Goal: Share content: Share content

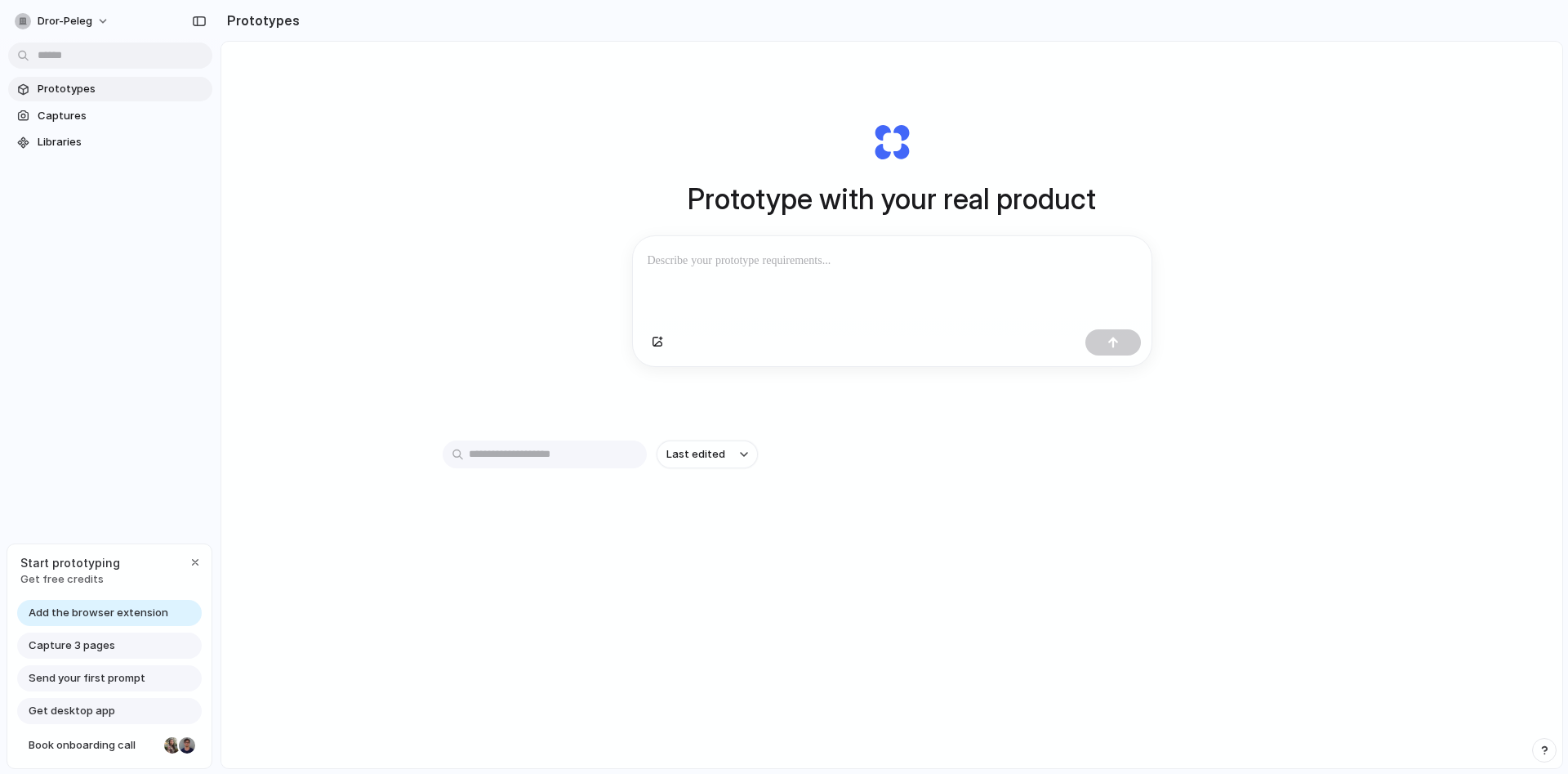
click at [798, 277] on div at bounding box center [892, 280] width 519 height 87
click at [100, 20] on button "dror-peleg" at bounding box center [62, 21] width 109 height 27
click at [94, 81] on span "Invite members" at bounding box center [77, 84] width 79 height 17
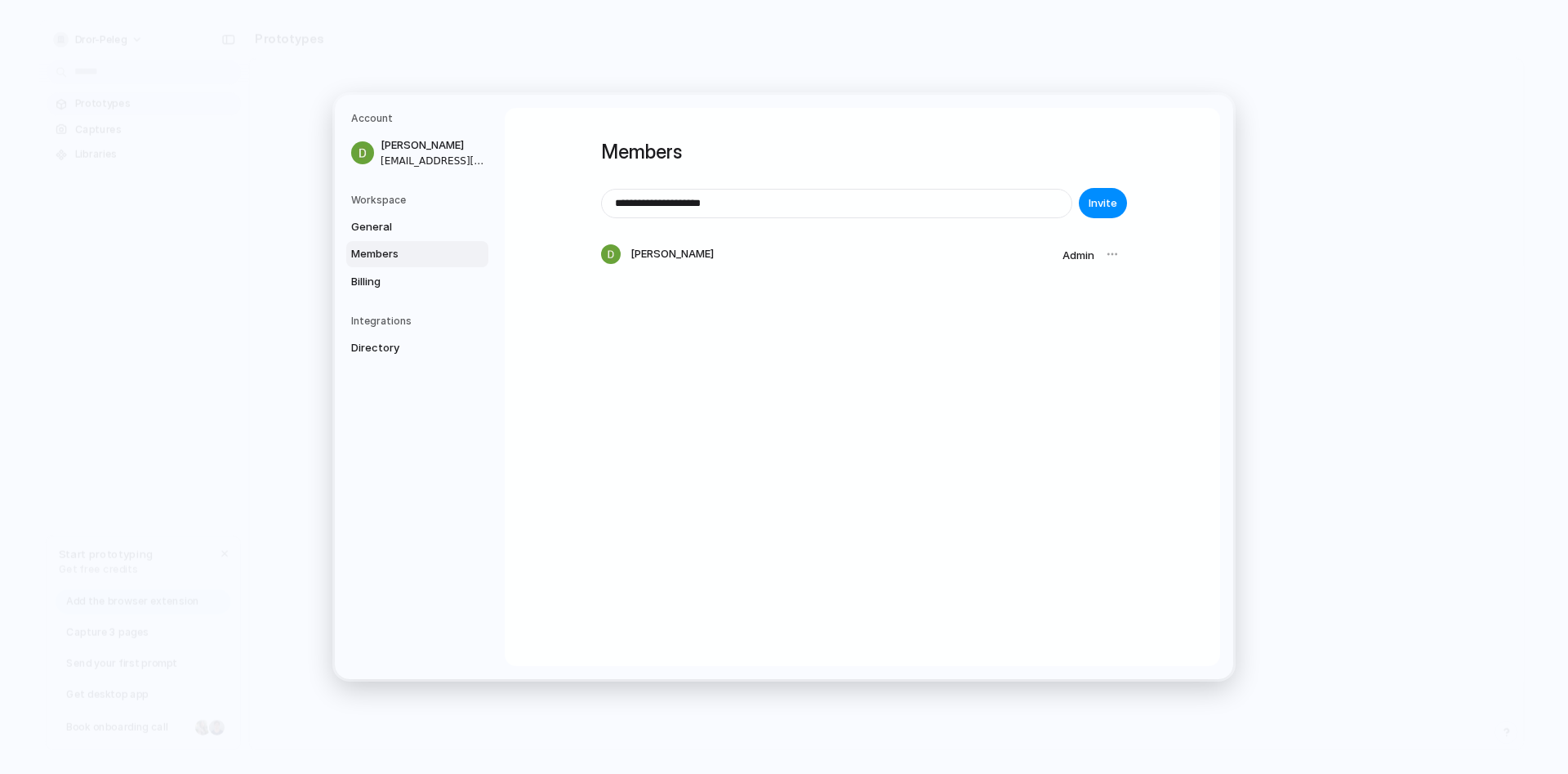
click at [683, 207] on input "**********" at bounding box center [837, 203] width 470 height 28
drag, startPoint x: 679, startPoint y: 198, endPoint x: 637, endPoint y: 205, distance: 42.6
click at [637, 205] on input "**********" at bounding box center [837, 203] width 470 height 28
click at [742, 209] on input "**********" at bounding box center [837, 203] width 470 height 28
drag, startPoint x: 679, startPoint y: 204, endPoint x: 574, endPoint y: 206, distance: 105.0
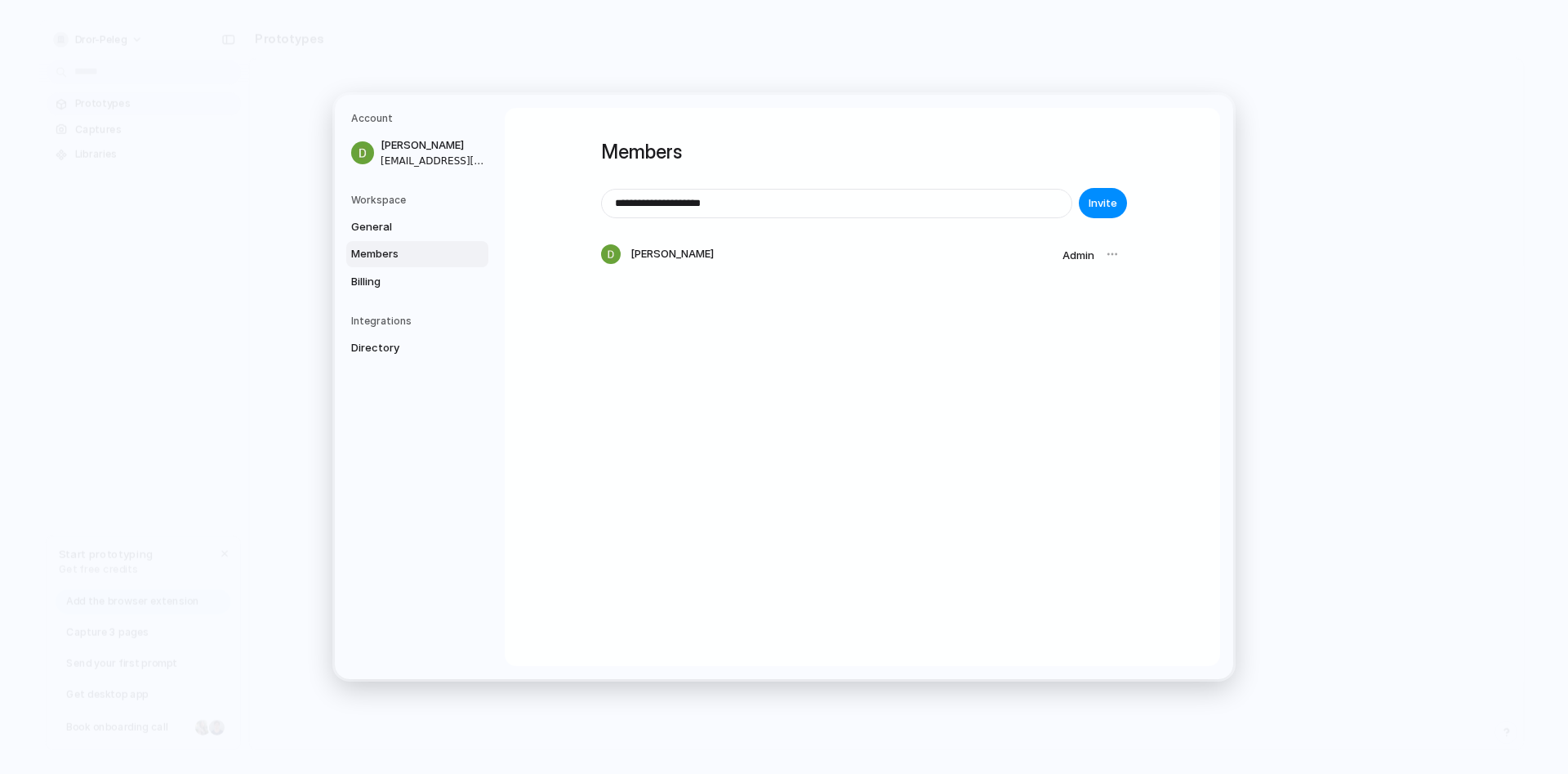
click at [602, 206] on input "**********" at bounding box center [837, 203] width 470 height 28
click at [667, 204] on input "**********" at bounding box center [837, 203] width 470 height 28
click at [729, 209] on input "**********" at bounding box center [837, 203] width 470 height 28
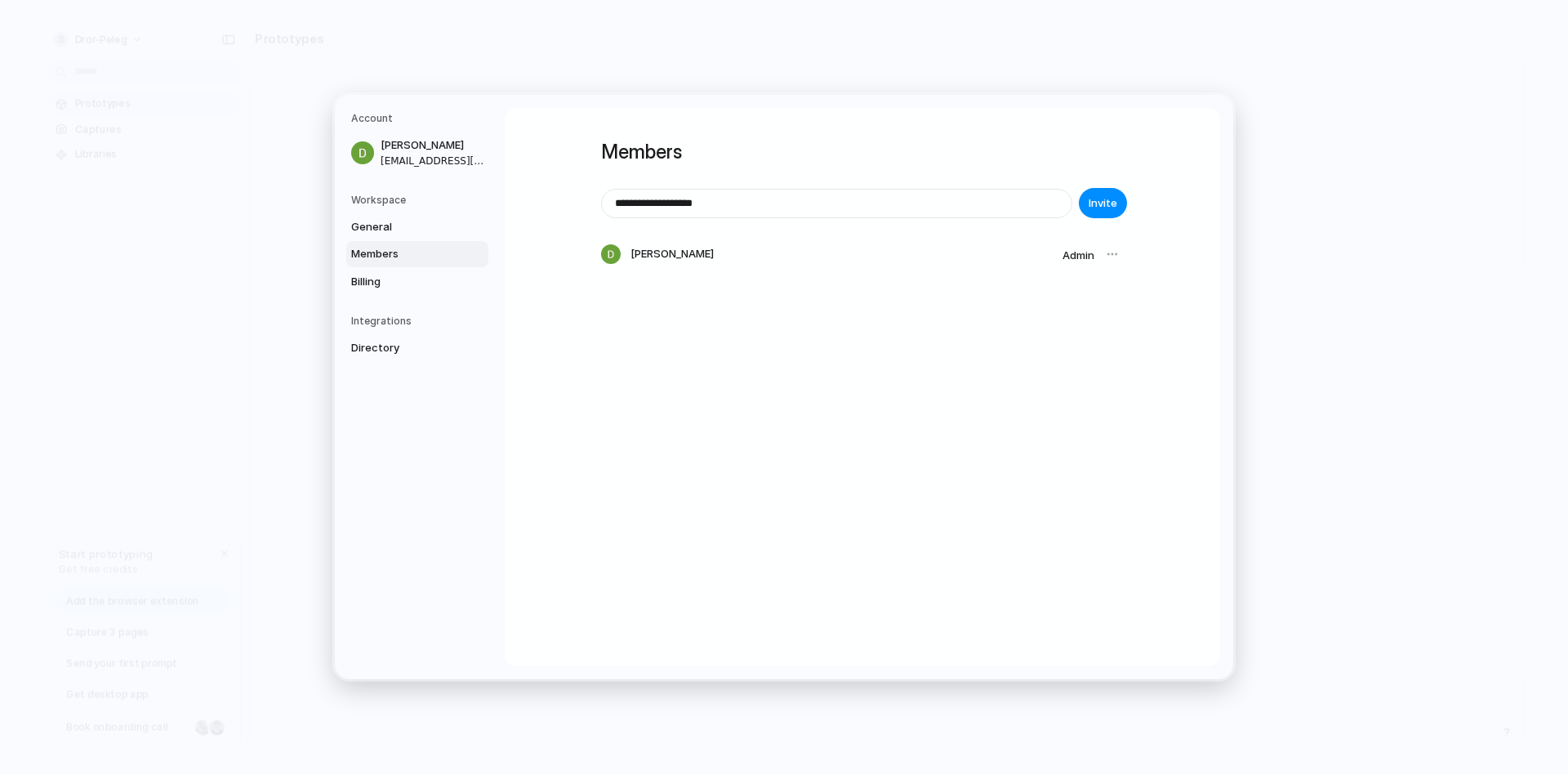
drag, startPoint x: 735, startPoint y: 207, endPoint x: 326, endPoint y: 133, distance: 415.6
click at [602, 189] on input "**********" at bounding box center [837, 203] width 470 height 28
type input "**********"
click at [1108, 200] on span "Invite" at bounding box center [1102, 203] width 29 height 17
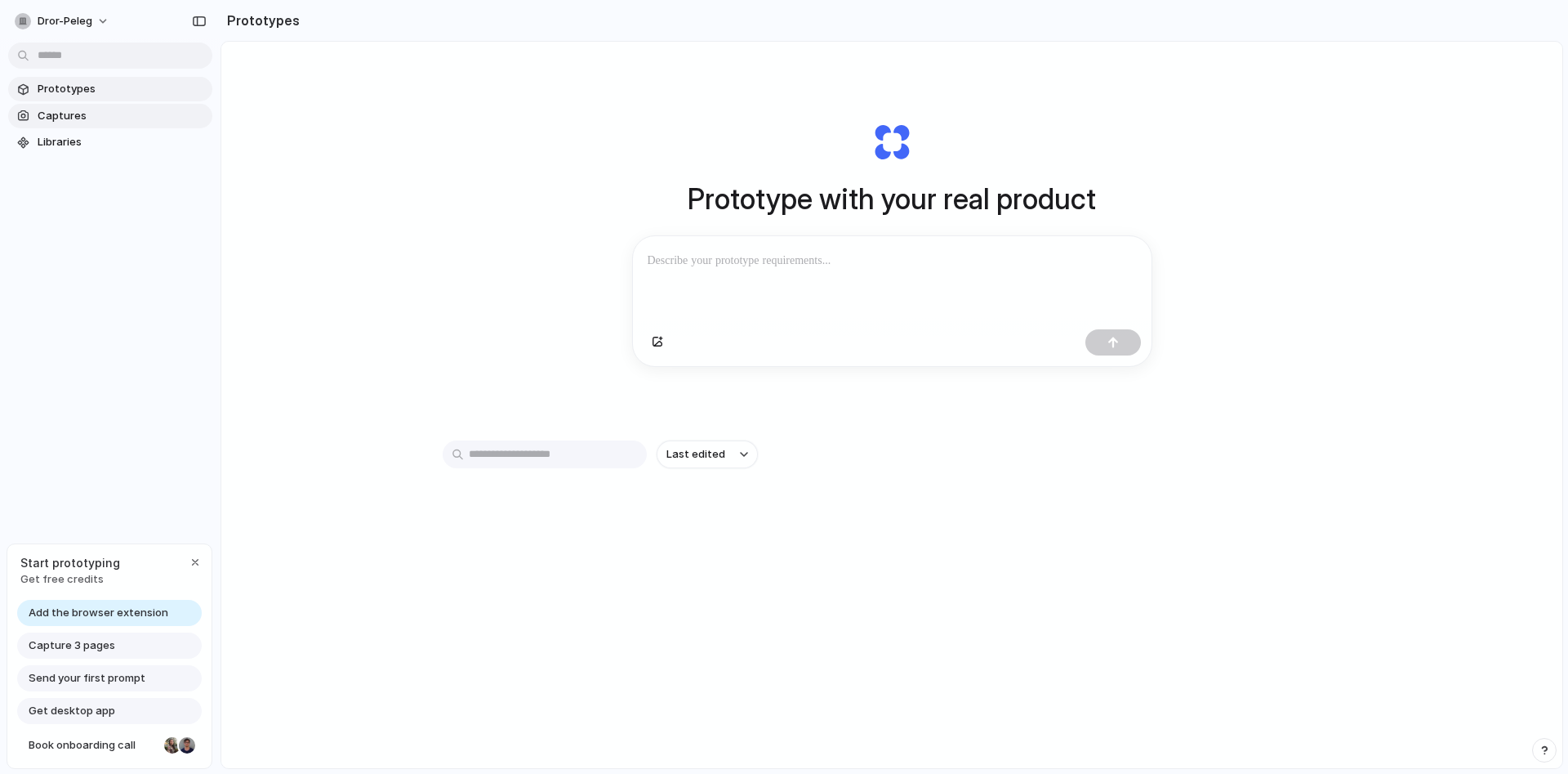
click at [61, 120] on span "Captures" at bounding box center [121, 116] width 168 height 17
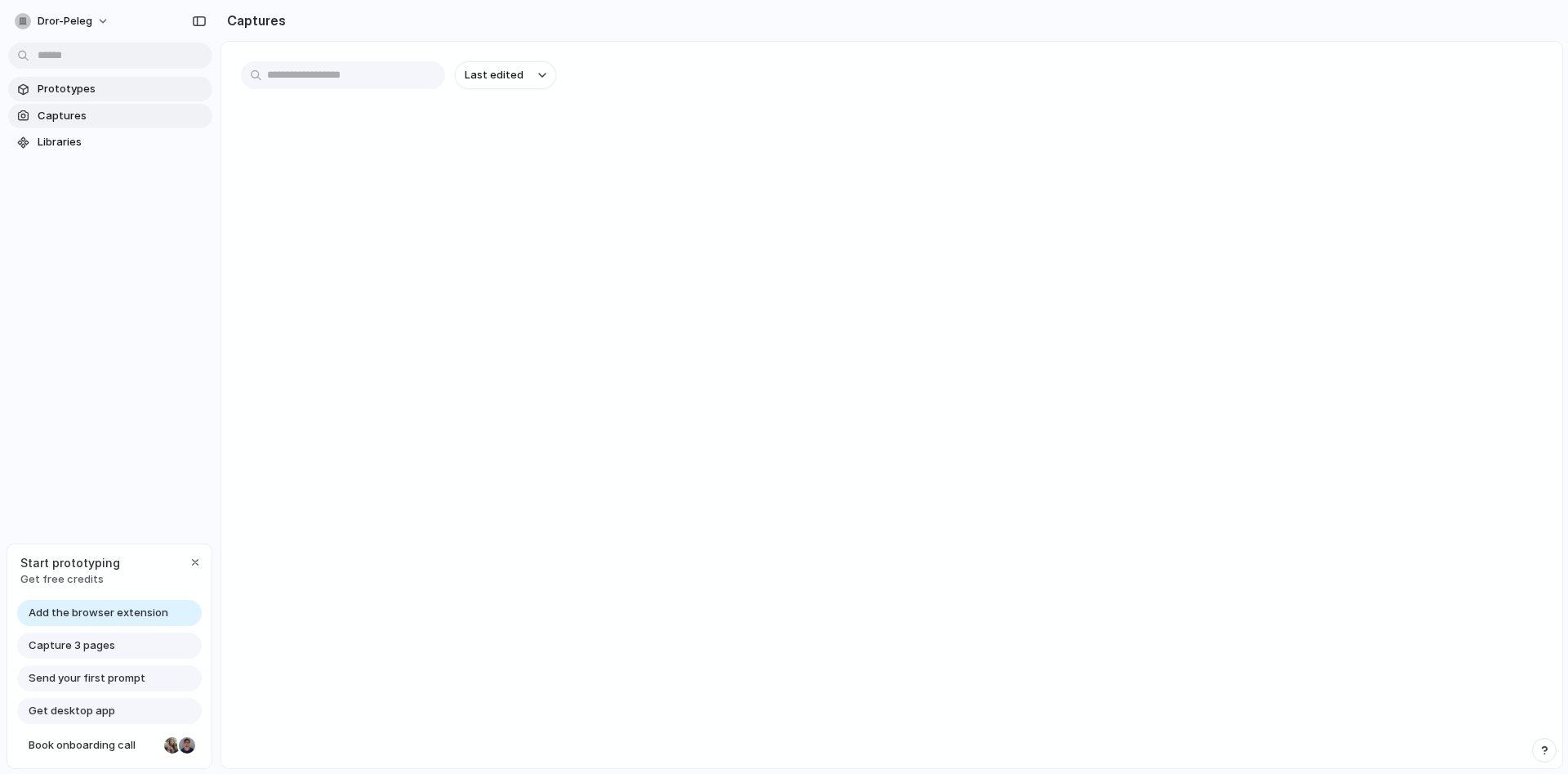
click at [89, 94] on span "Prototypes" at bounding box center [121, 89] width 168 height 17
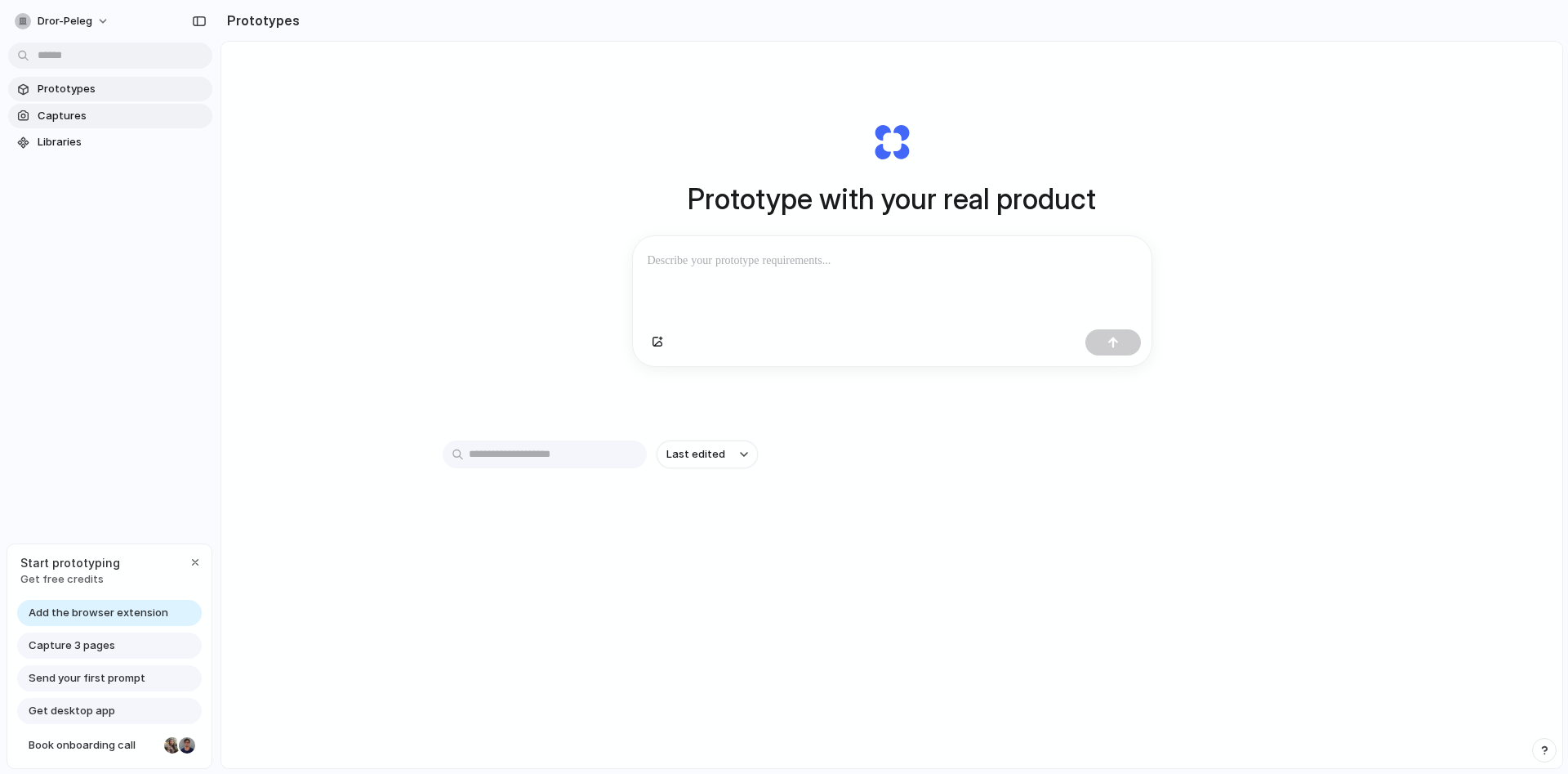
click at [79, 113] on span "Captures" at bounding box center [121, 116] width 168 height 17
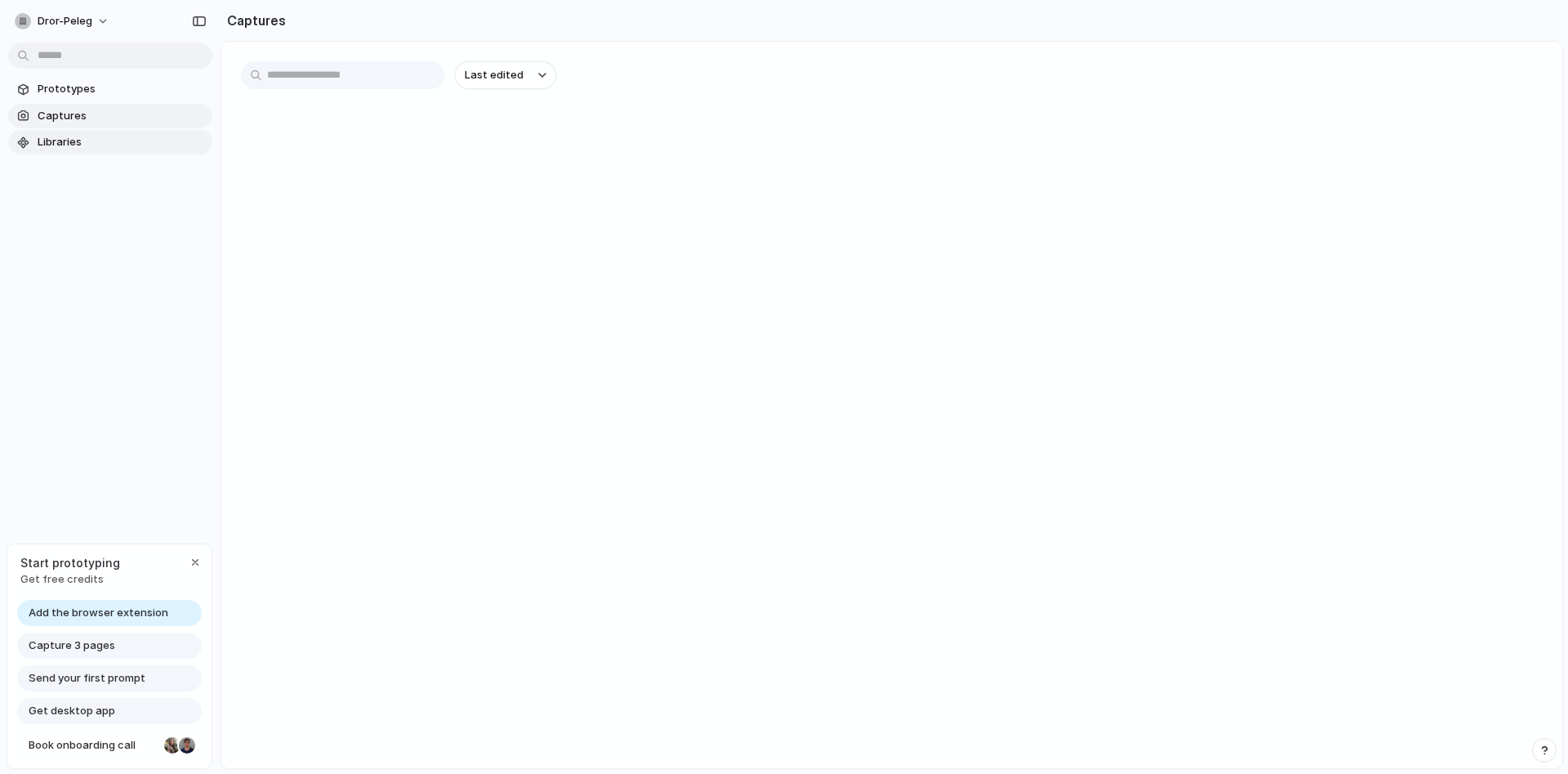
click at [75, 142] on span "Libraries" at bounding box center [121, 142] width 168 height 17
click at [102, 28] on button "dror-peleg" at bounding box center [62, 21] width 109 height 27
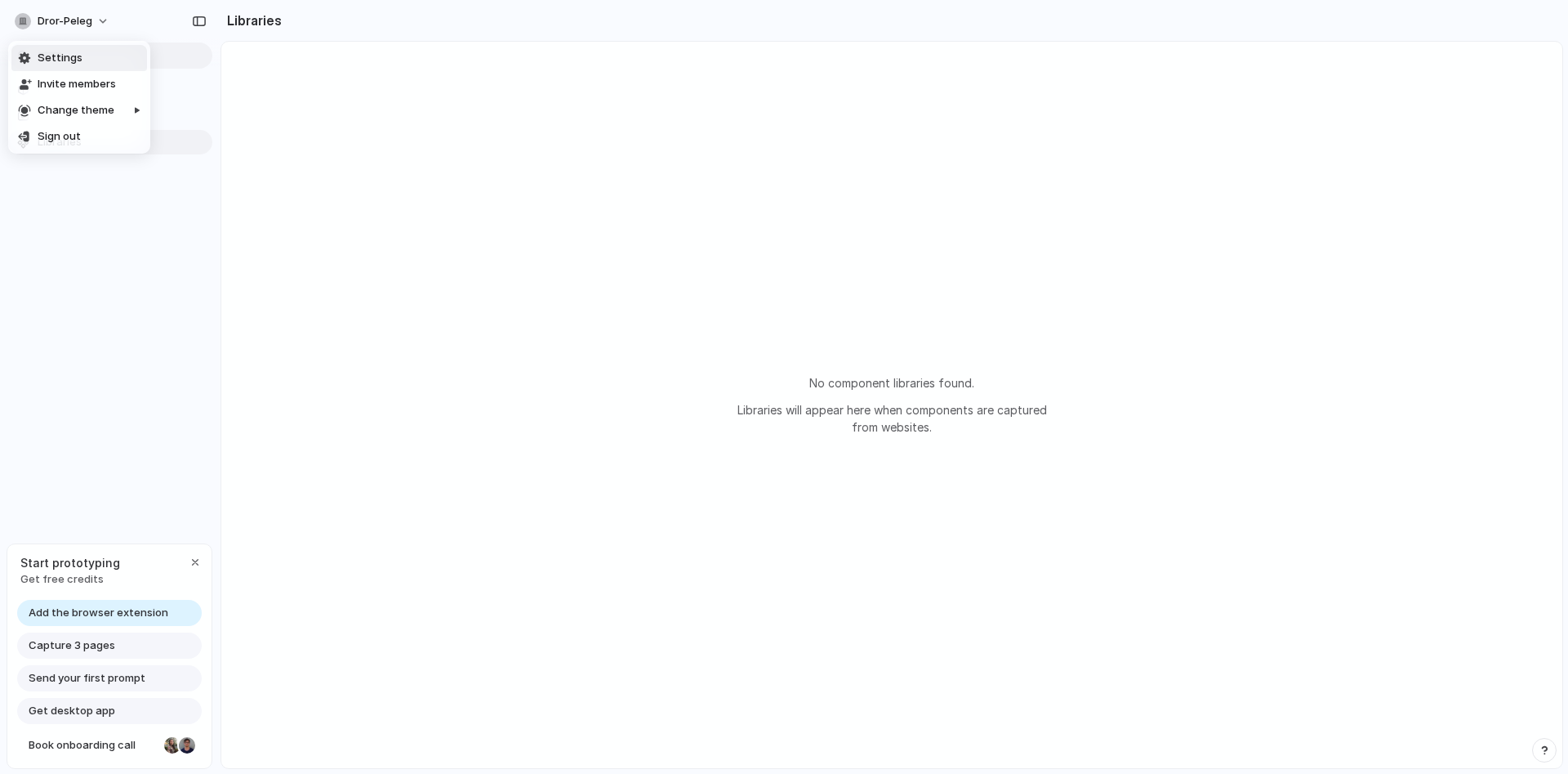
click at [108, 62] on li "Settings" at bounding box center [80, 58] width 136 height 27
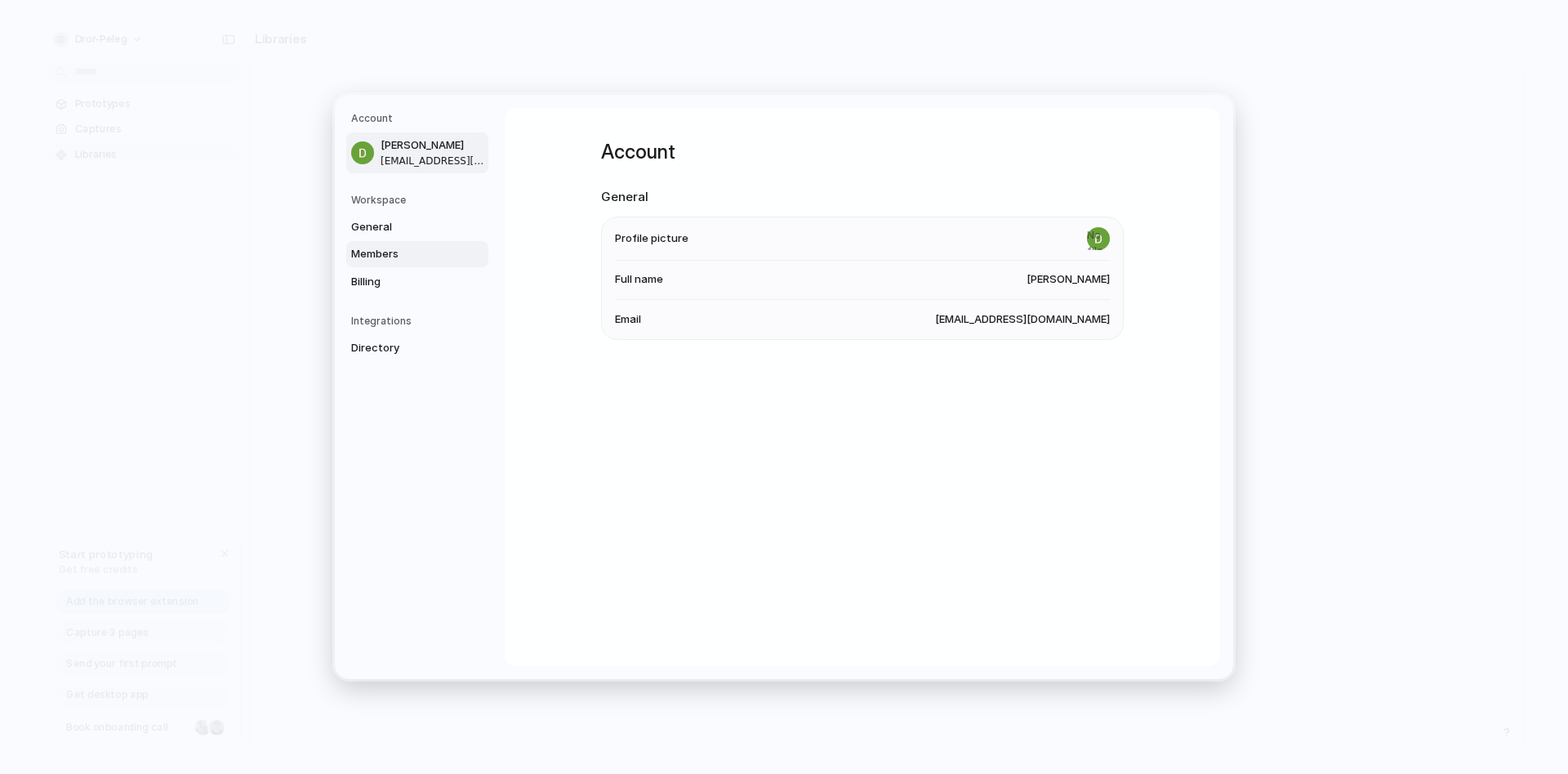
click at [382, 257] on span "Members" at bounding box center [404, 254] width 104 height 17
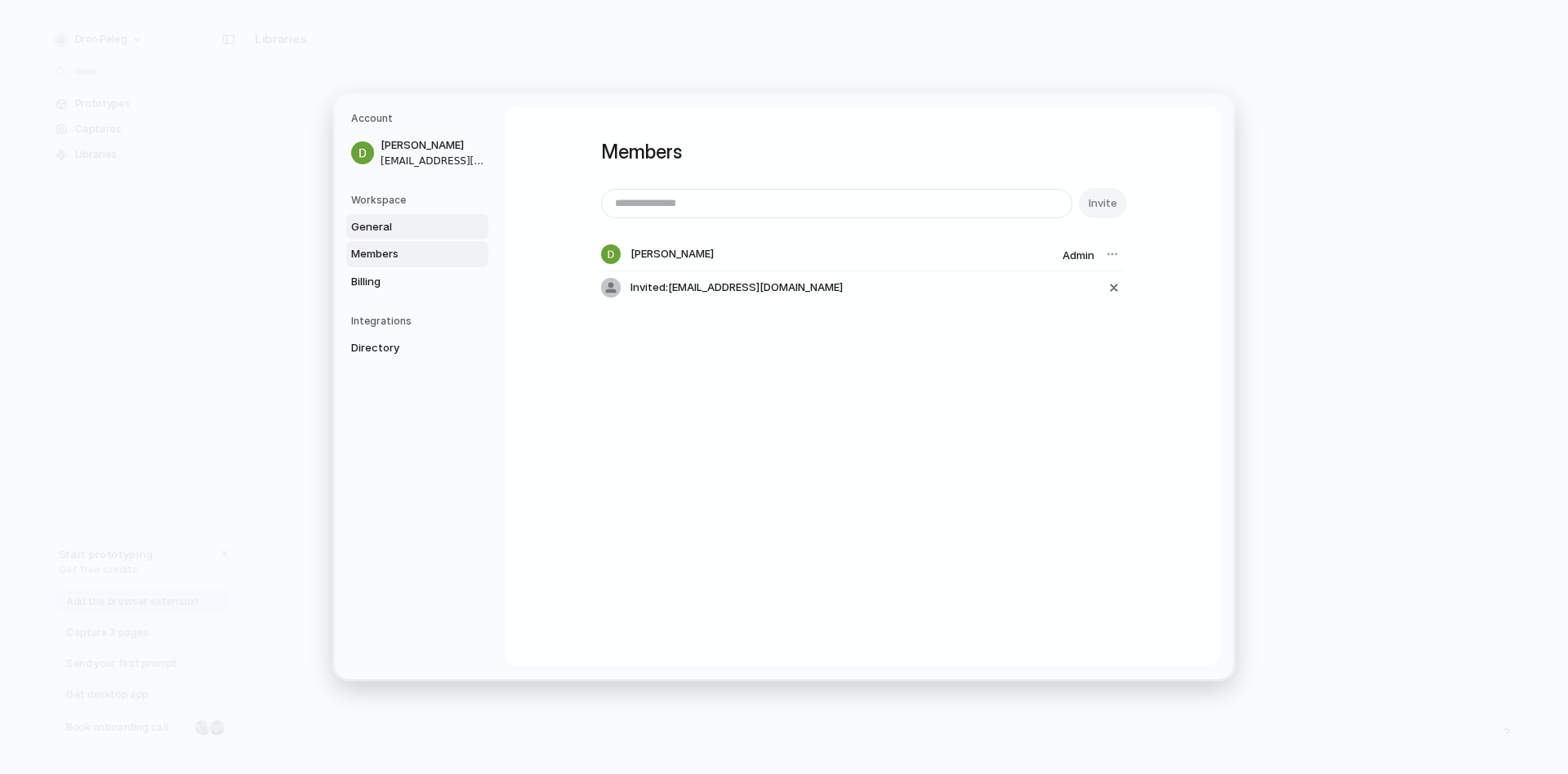
click at [393, 225] on span "General" at bounding box center [404, 226] width 104 height 17
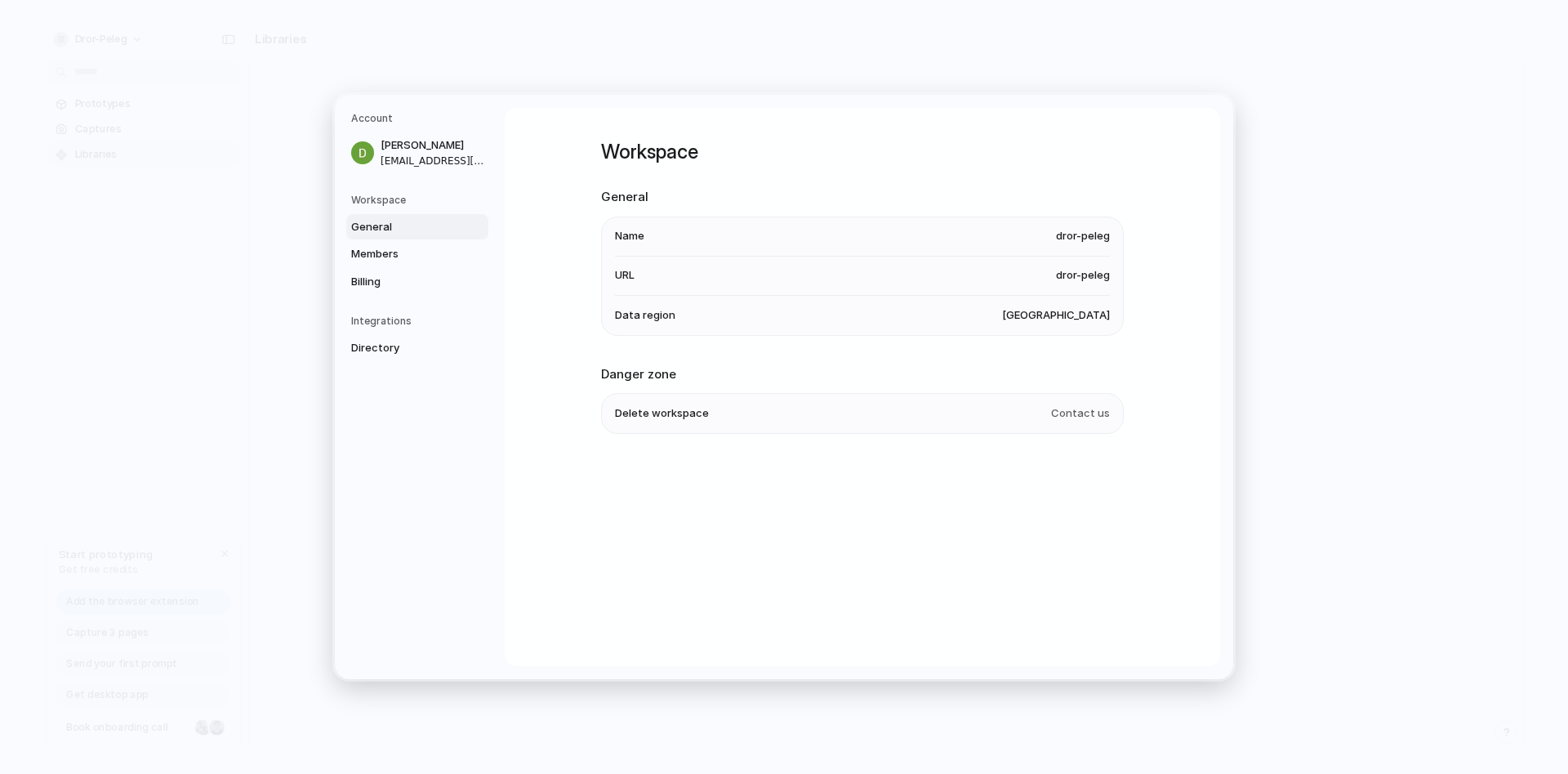
drag, startPoint x: 1100, startPoint y: 276, endPoint x: 1091, endPoint y: 278, distance: 9.2
click at [1091, 278] on span "dror-peleg" at bounding box center [1083, 275] width 54 height 17
click at [370, 151] on div at bounding box center [362, 153] width 23 height 23
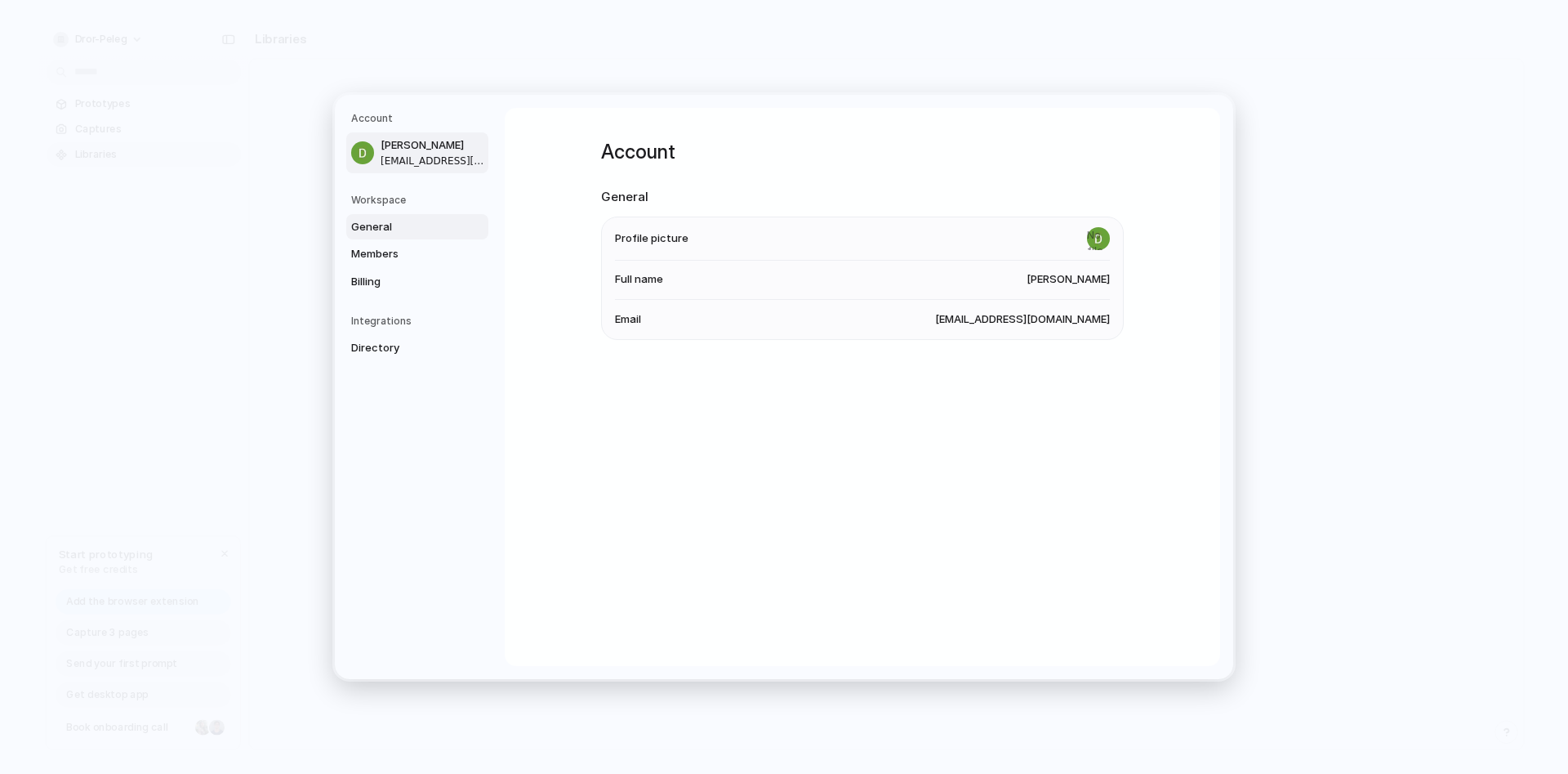
click at [381, 219] on link "General" at bounding box center [417, 226] width 142 height 27
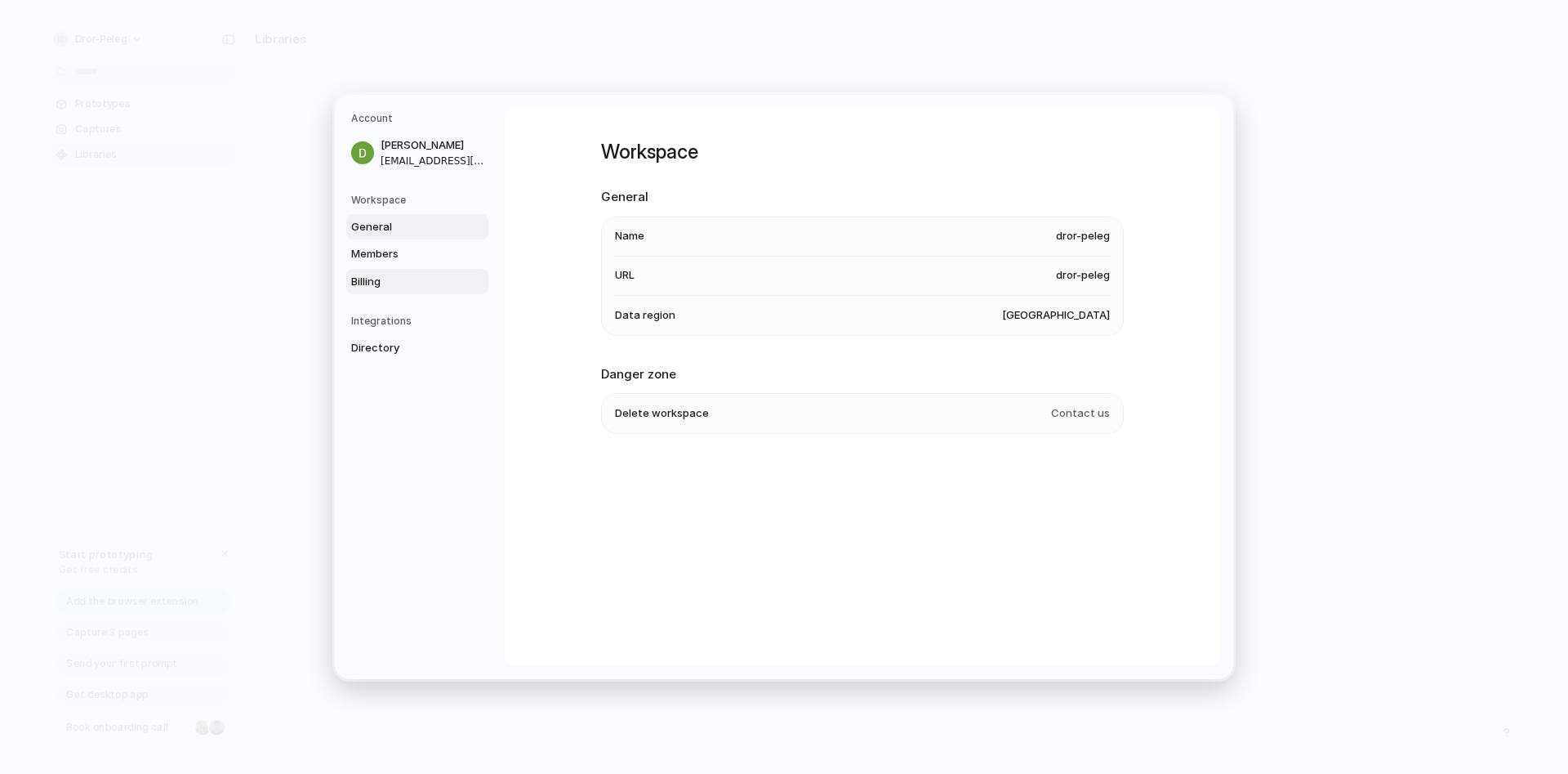
click at [389, 281] on span "Billing" at bounding box center [404, 282] width 104 height 17
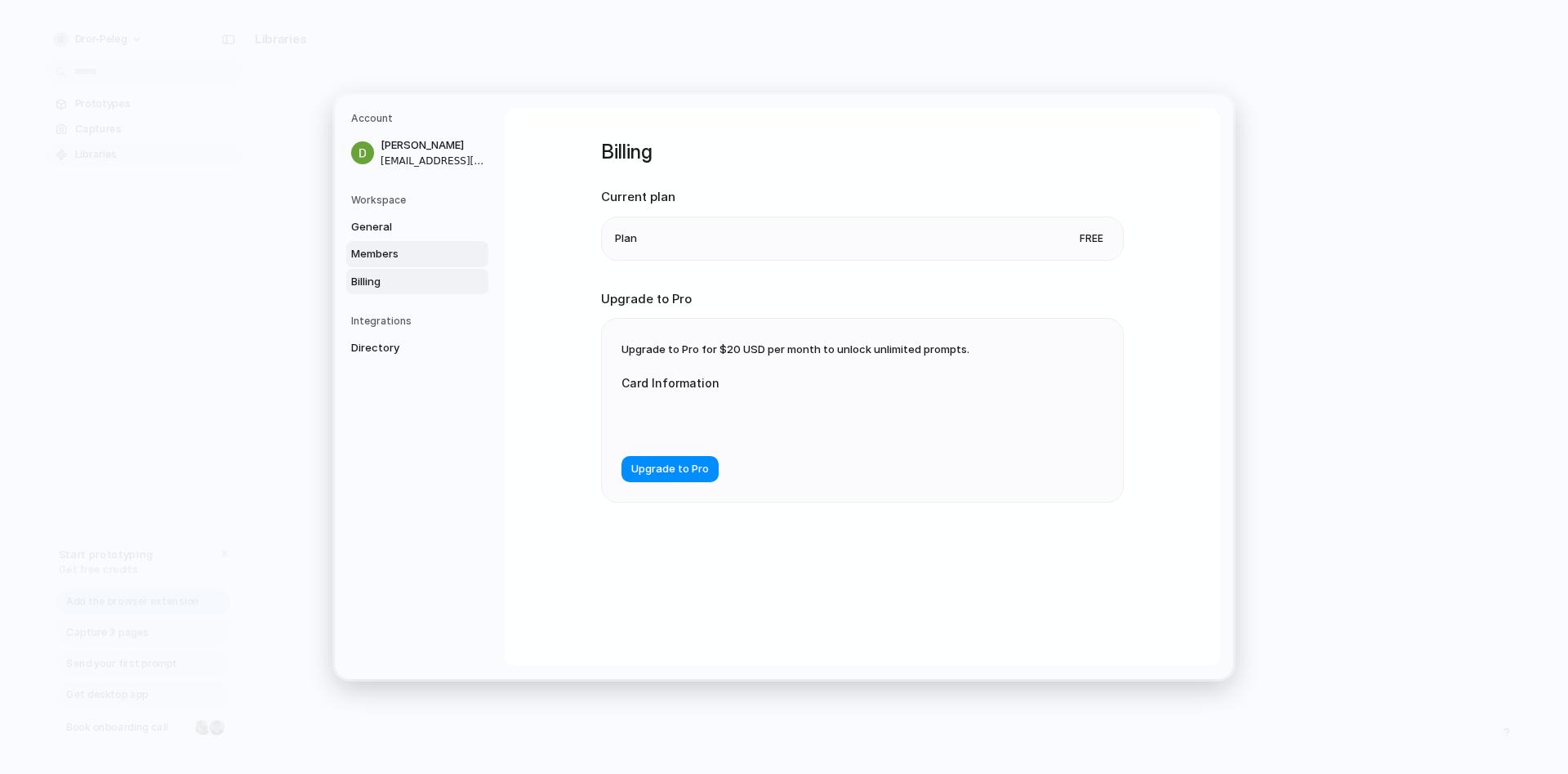
click at [405, 251] on span "Members" at bounding box center [404, 254] width 104 height 17
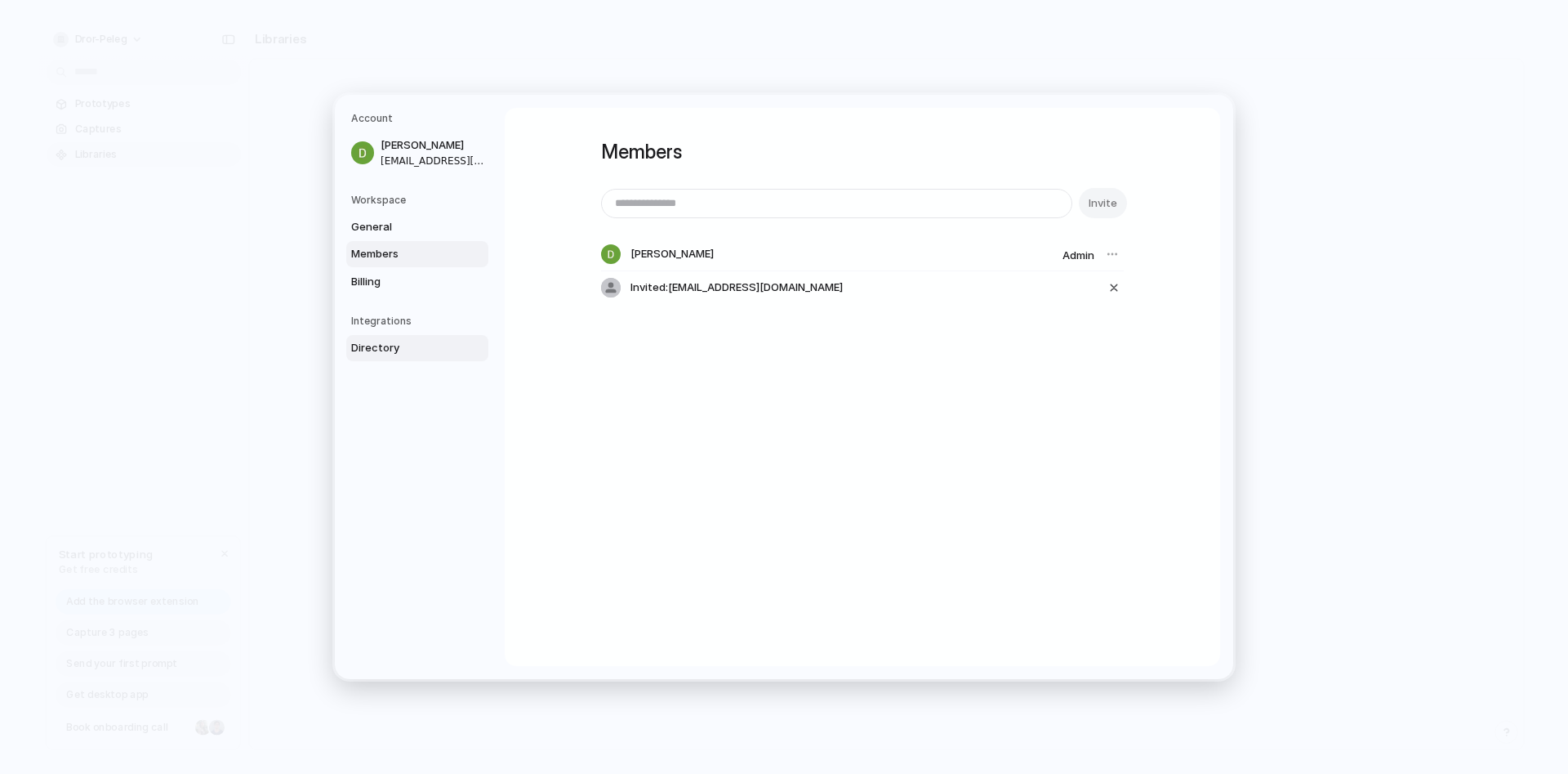
click at [385, 341] on span "Directory" at bounding box center [404, 348] width 104 height 17
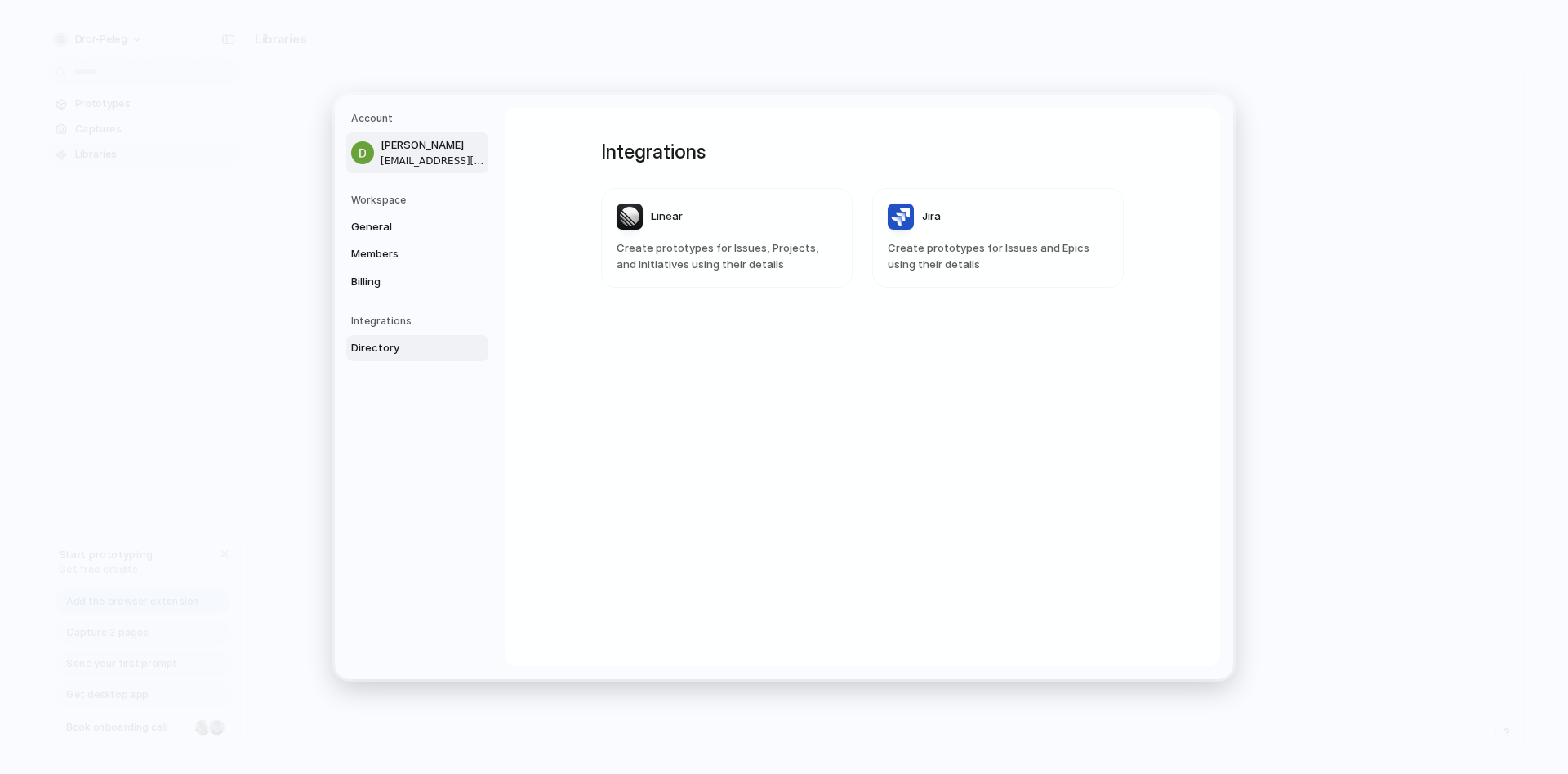
click at [393, 155] on span "thelatestgeneration@gmail.com" at bounding box center [433, 161] width 104 height 15
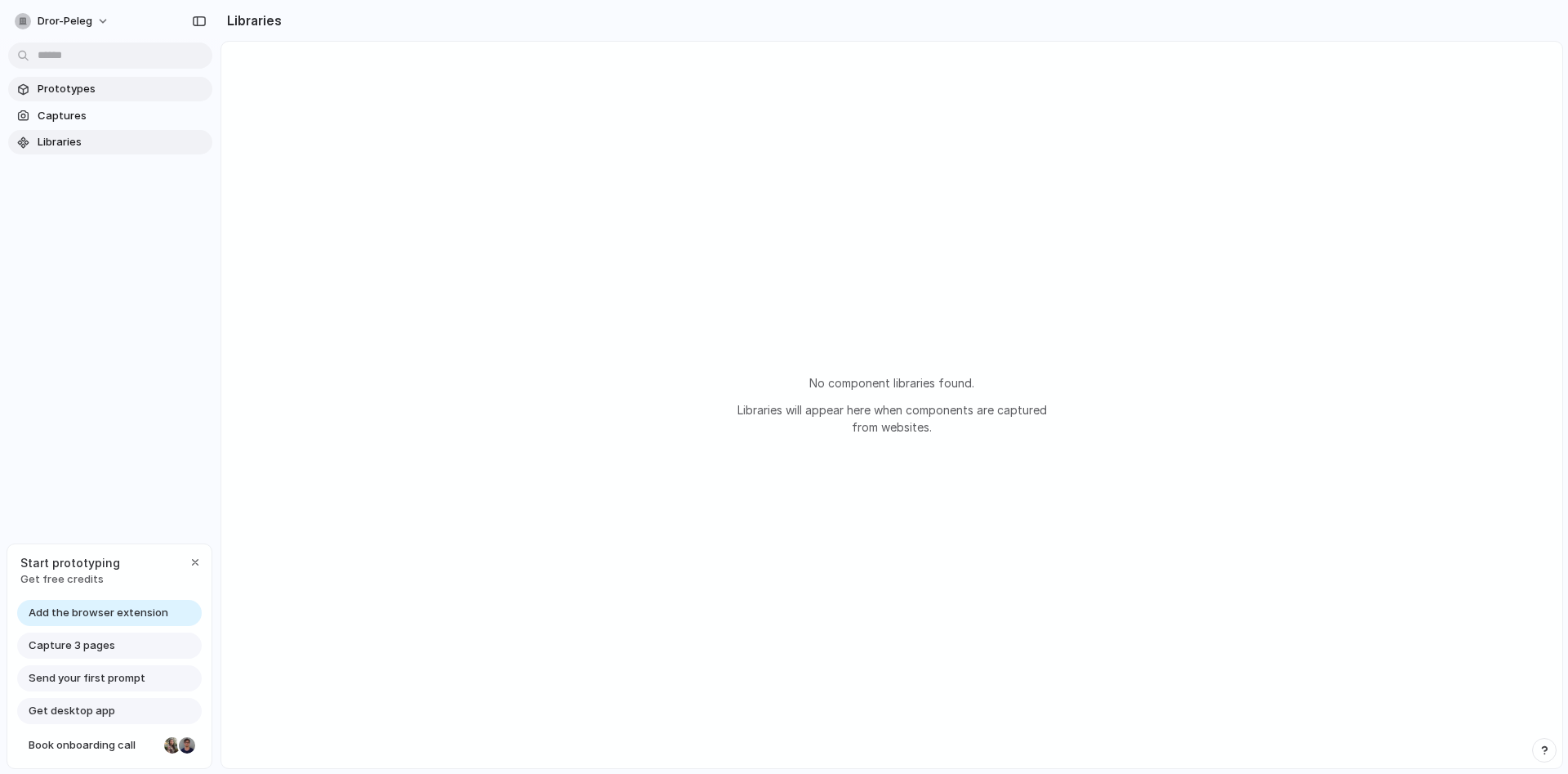
click at [77, 89] on span "Prototypes" at bounding box center [121, 89] width 168 height 17
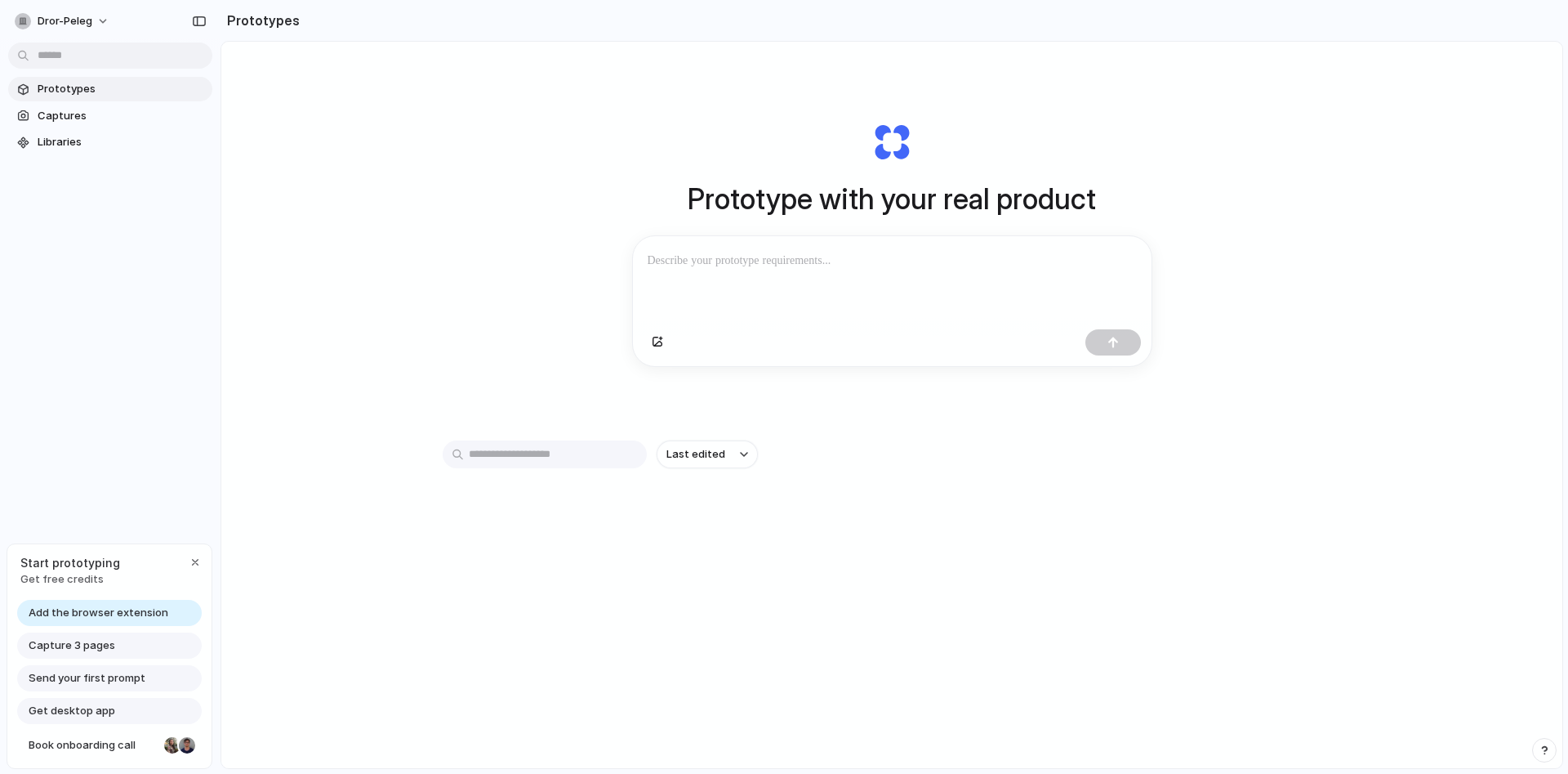
click at [781, 255] on p at bounding box center [892, 261] width 489 height 20
click at [660, 341] on div "button" at bounding box center [658, 343] width 12 height 10
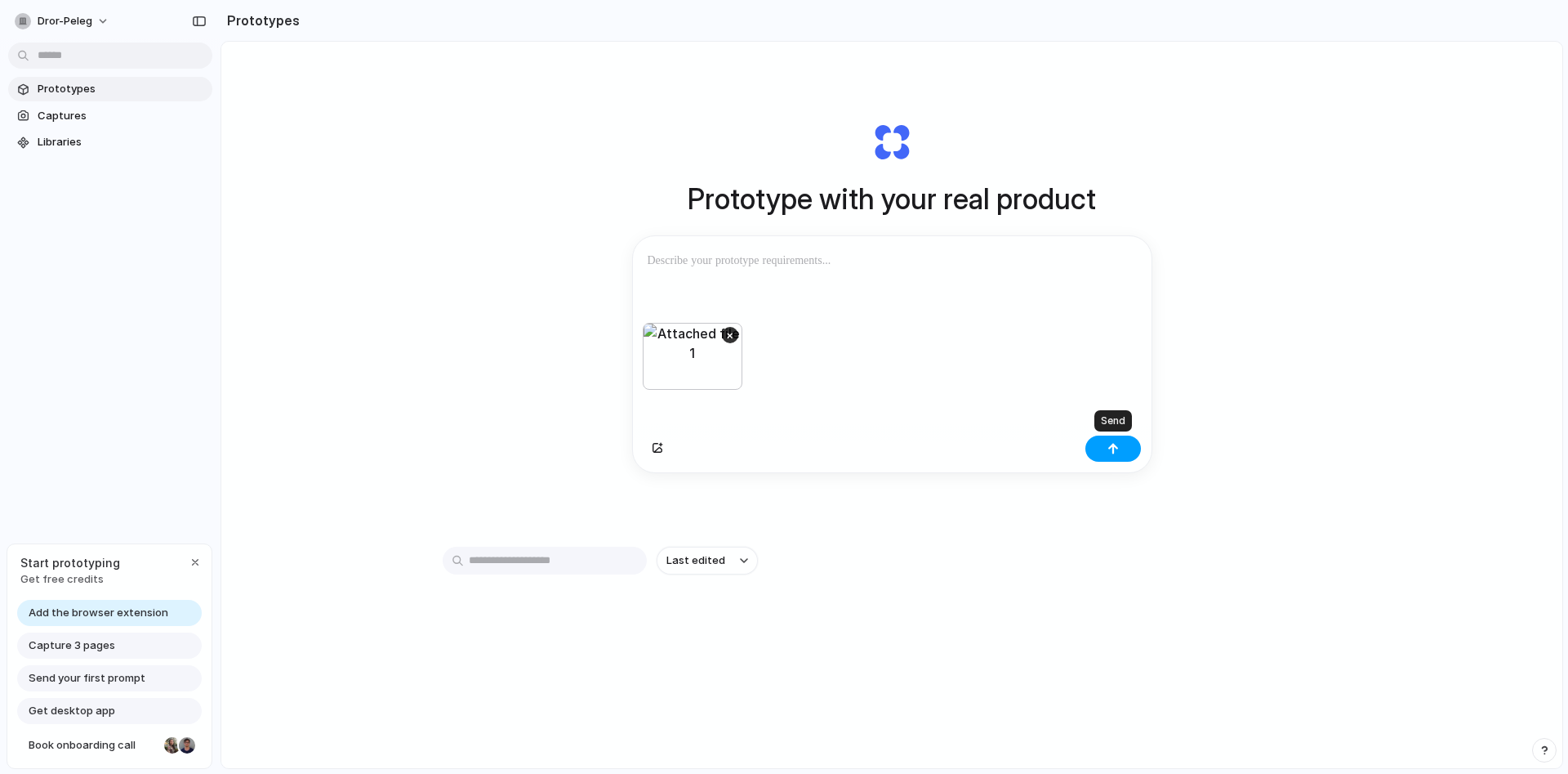
click at [1101, 438] on button "button" at bounding box center [1113, 448] width 55 height 27
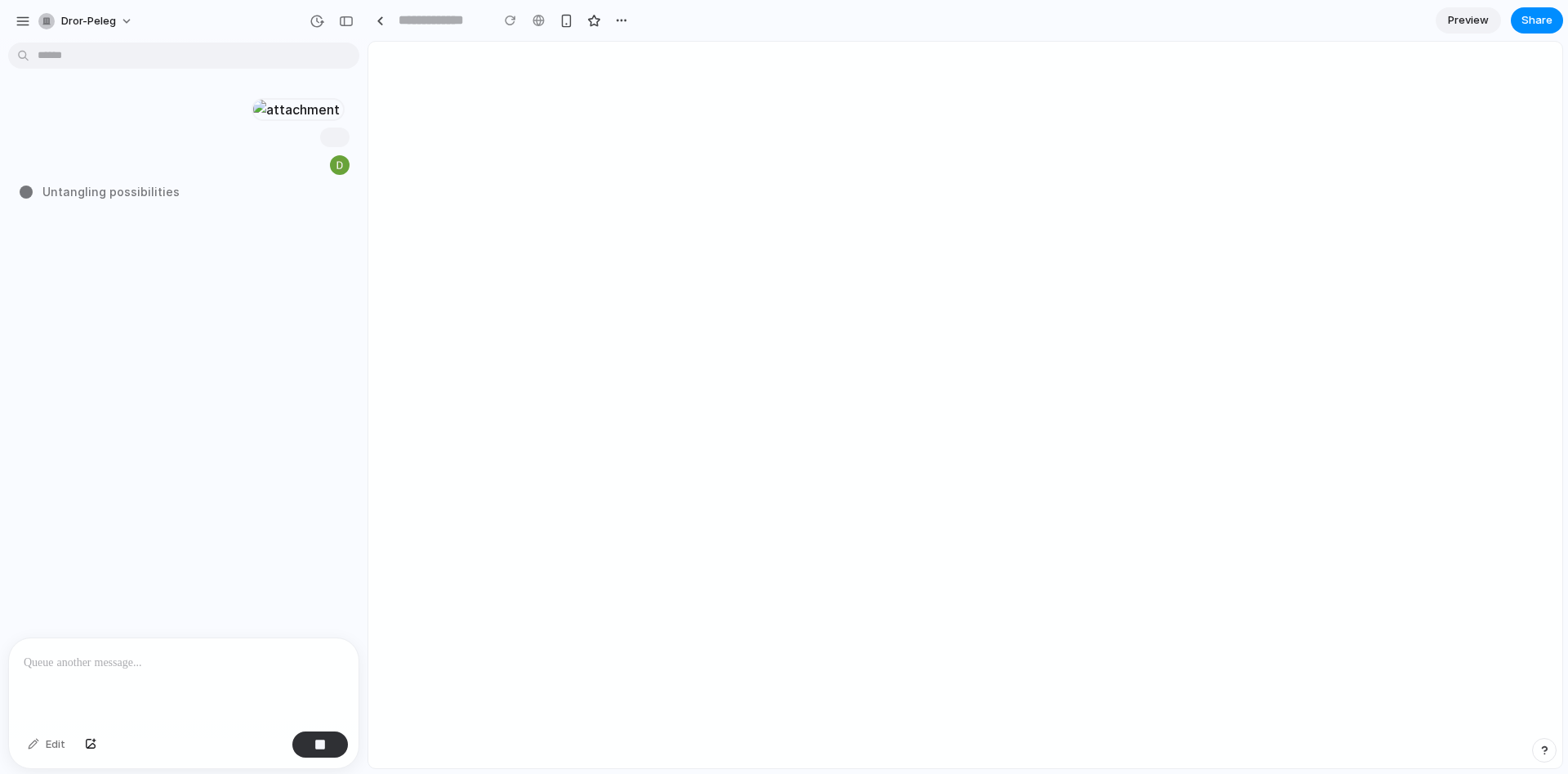
click at [532, 313] on div at bounding box center [965, 405] width 1194 height 727
click at [343, 136] on div at bounding box center [335, 137] width 30 height 20
click at [310, 161] on div "button" at bounding box center [311, 164] width 13 height 13
click at [454, 24] on input at bounding box center [440, 21] width 90 height 30
paste input "**********"
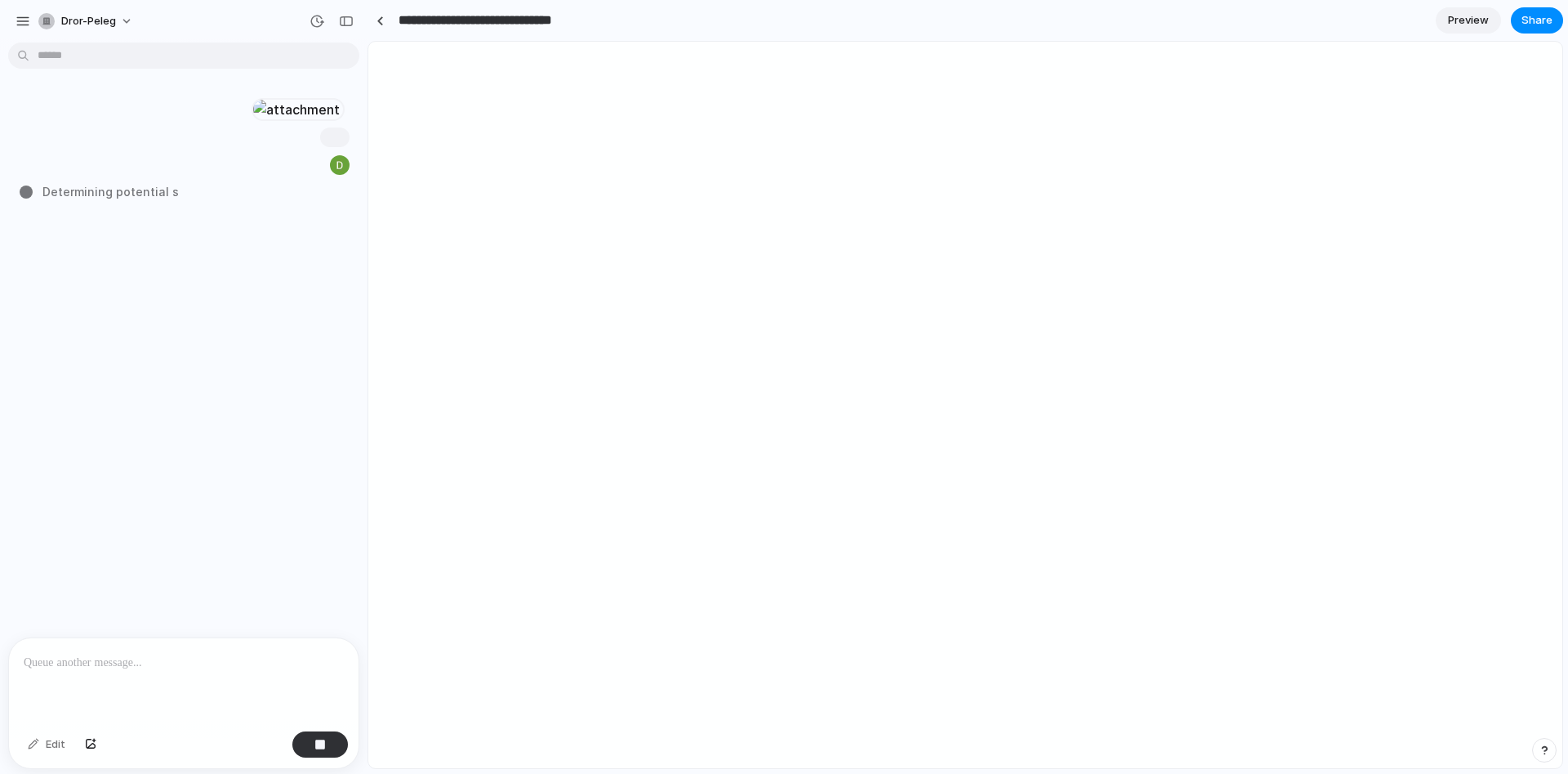
type input "**********"
click at [674, 133] on div at bounding box center [965, 405] width 1194 height 727
click at [1530, 24] on span "Share" at bounding box center [1537, 20] width 31 height 17
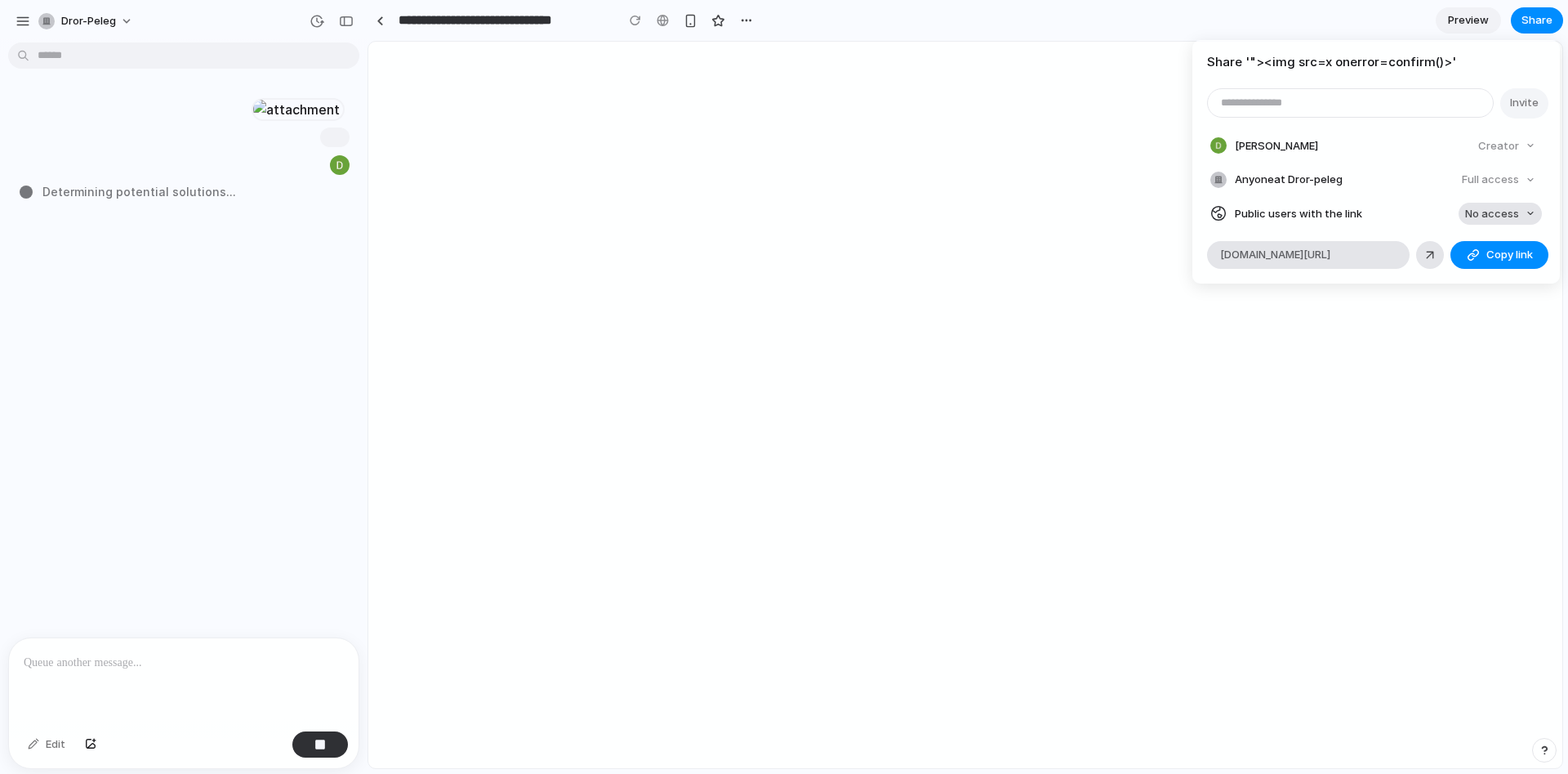
click at [1479, 205] on button "No access" at bounding box center [1500, 214] width 84 height 23
click at [1464, 273] on span "Full access" at bounding box center [1477, 274] width 57 height 17
click at [1515, 248] on span "Copy link" at bounding box center [1509, 255] width 46 height 17
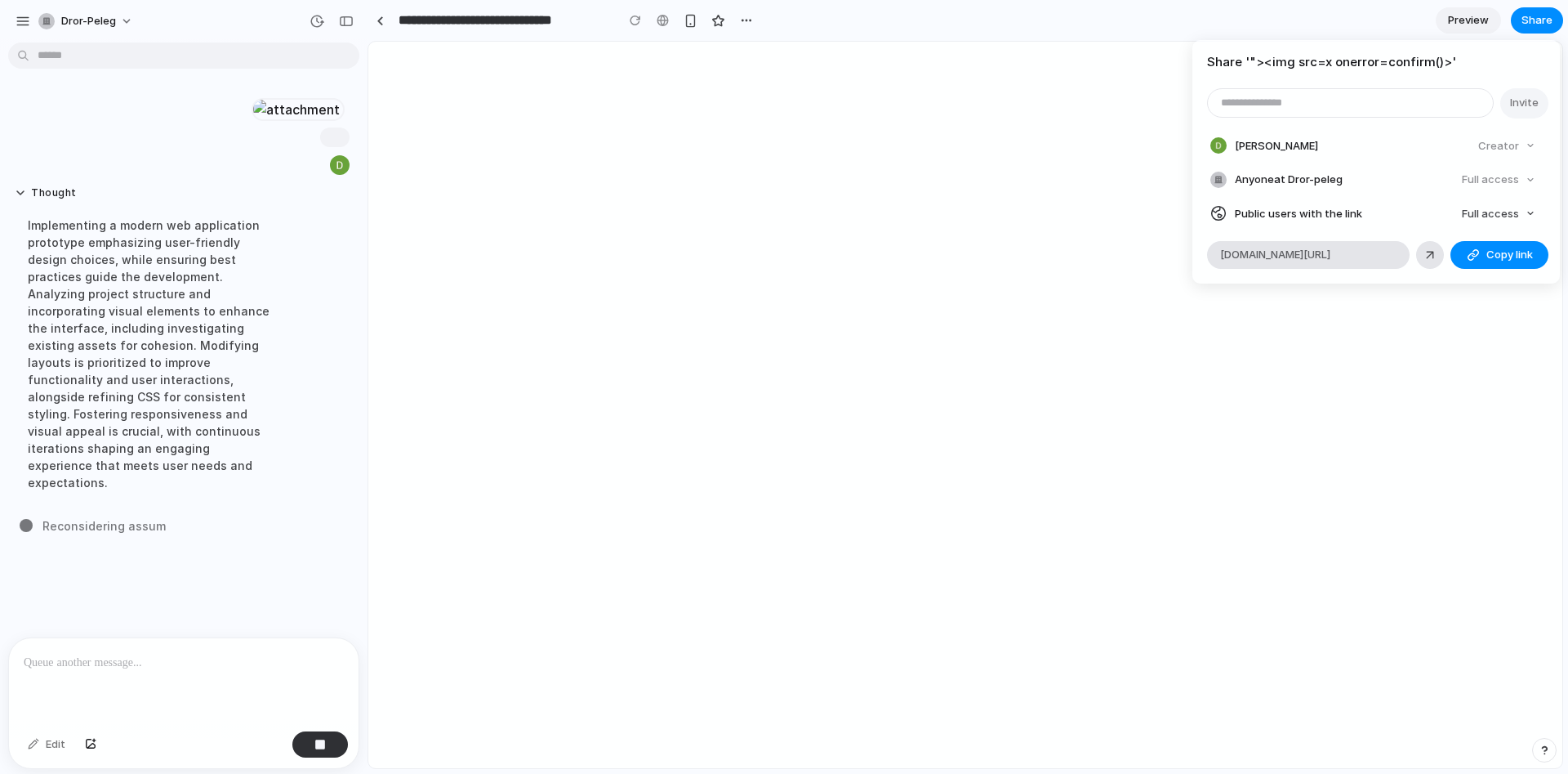
click at [474, 23] on div "Share ' "><img src=x onerror=confirm()> ' Invite Dror Peleg Creator Anyone at D…" at bounding box center [784, 387] width 1568 height 774
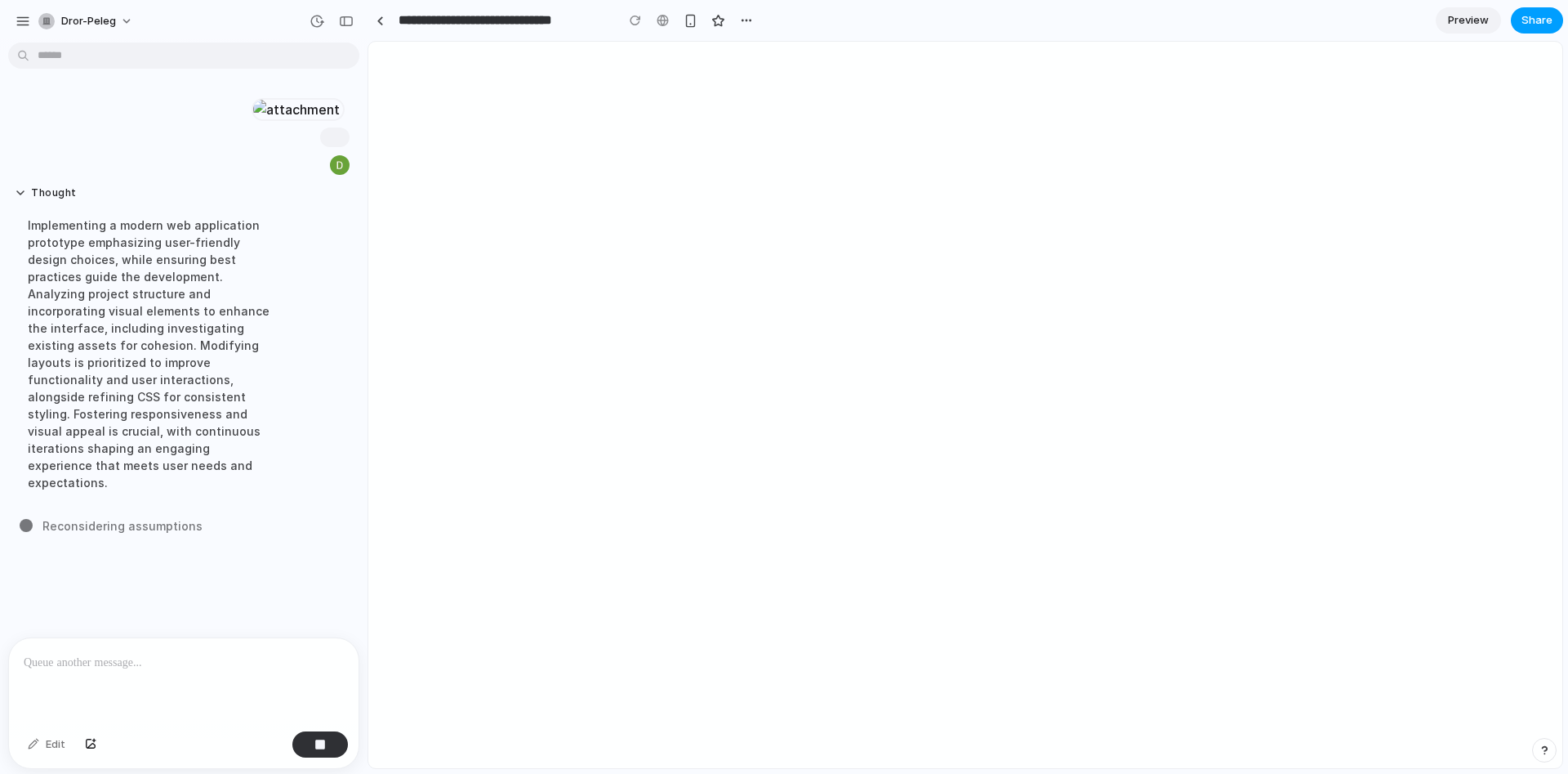
click at [1538, 17] on span "Share" at bounding box center [1537, 20] width 31 height 17
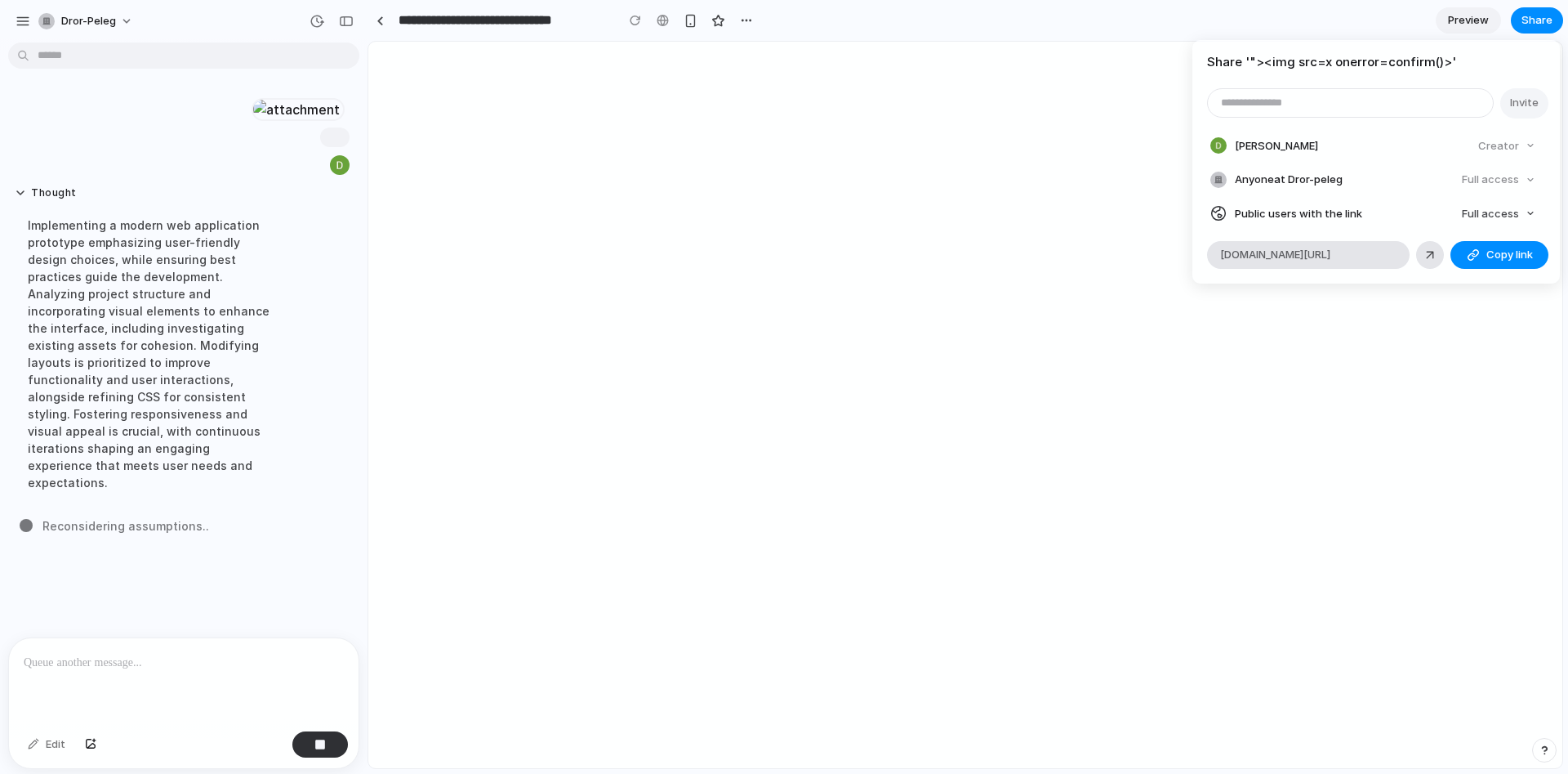
click at [833, 163] on div "Share ' "><img src=x onerror=confirm()> ' Invite Dror Peleg Creator Anyone at D…" at bounding box center [784, 387] width 1568 height 774
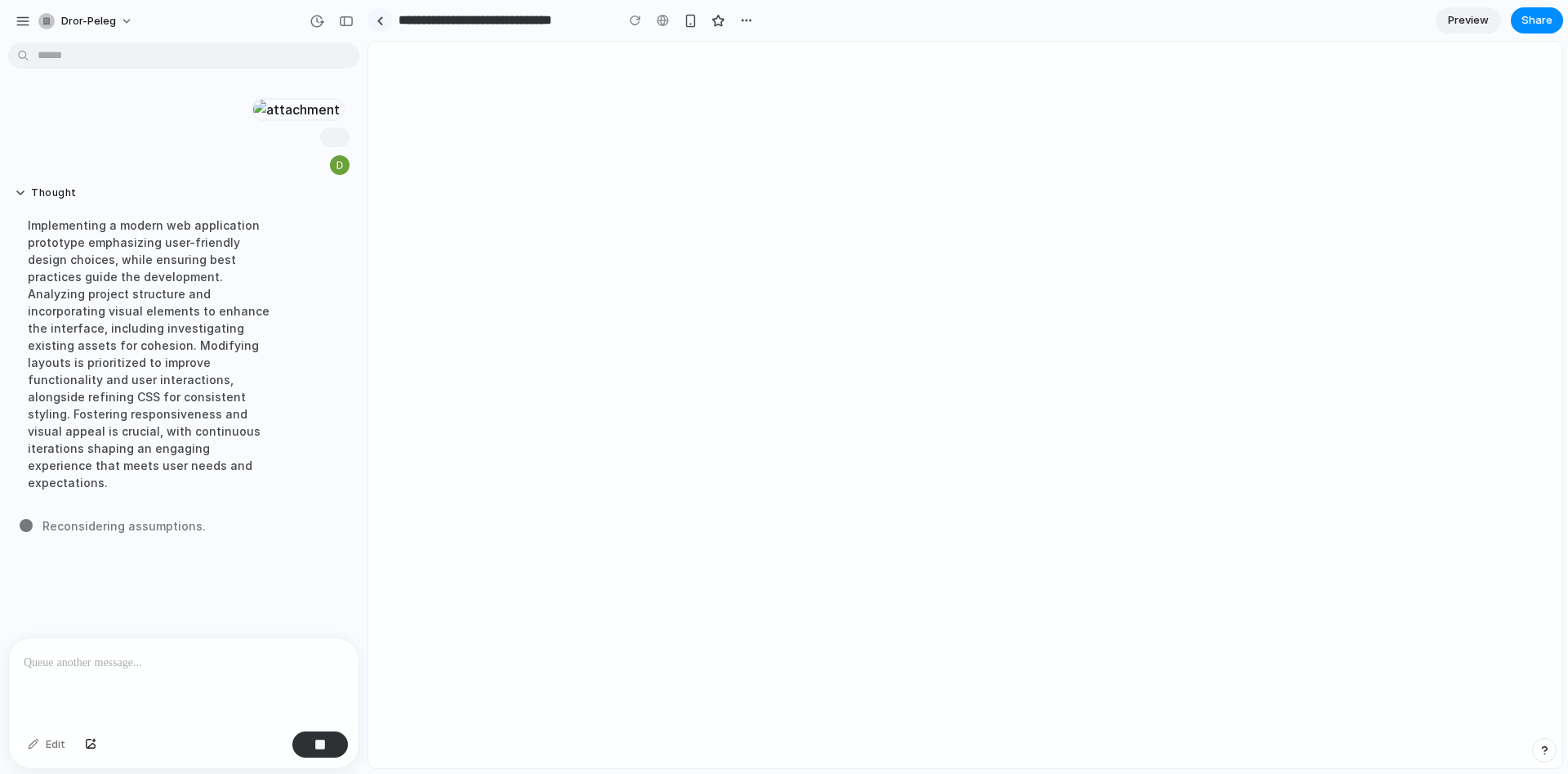
click at [386, 28] on link at bounding box center [379, 20] width 25 height 25
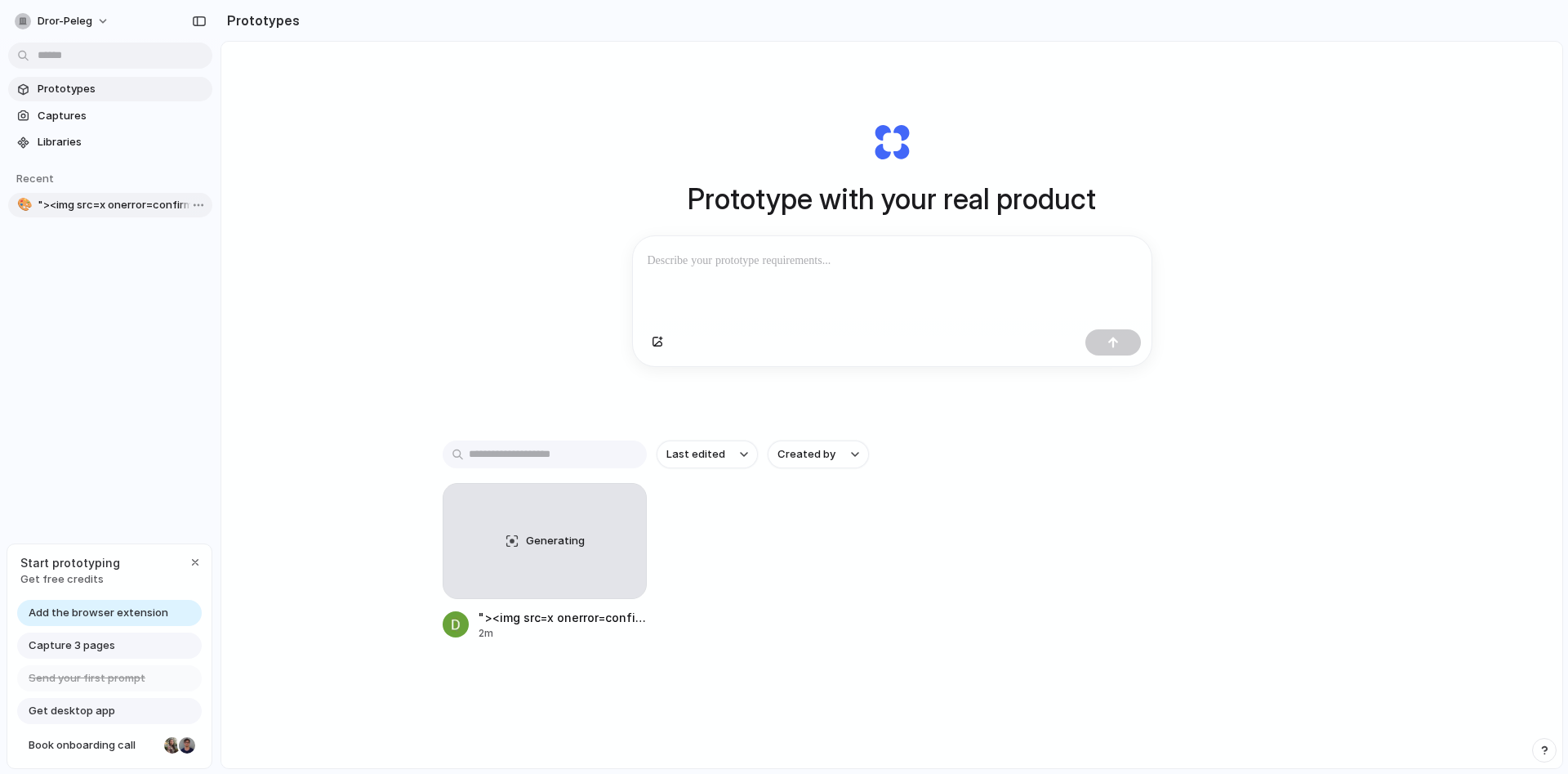
click at [91, 199] on span ""><img src=x onerror=confirm()>" at bounding box center [121, 205] width 168 height 17
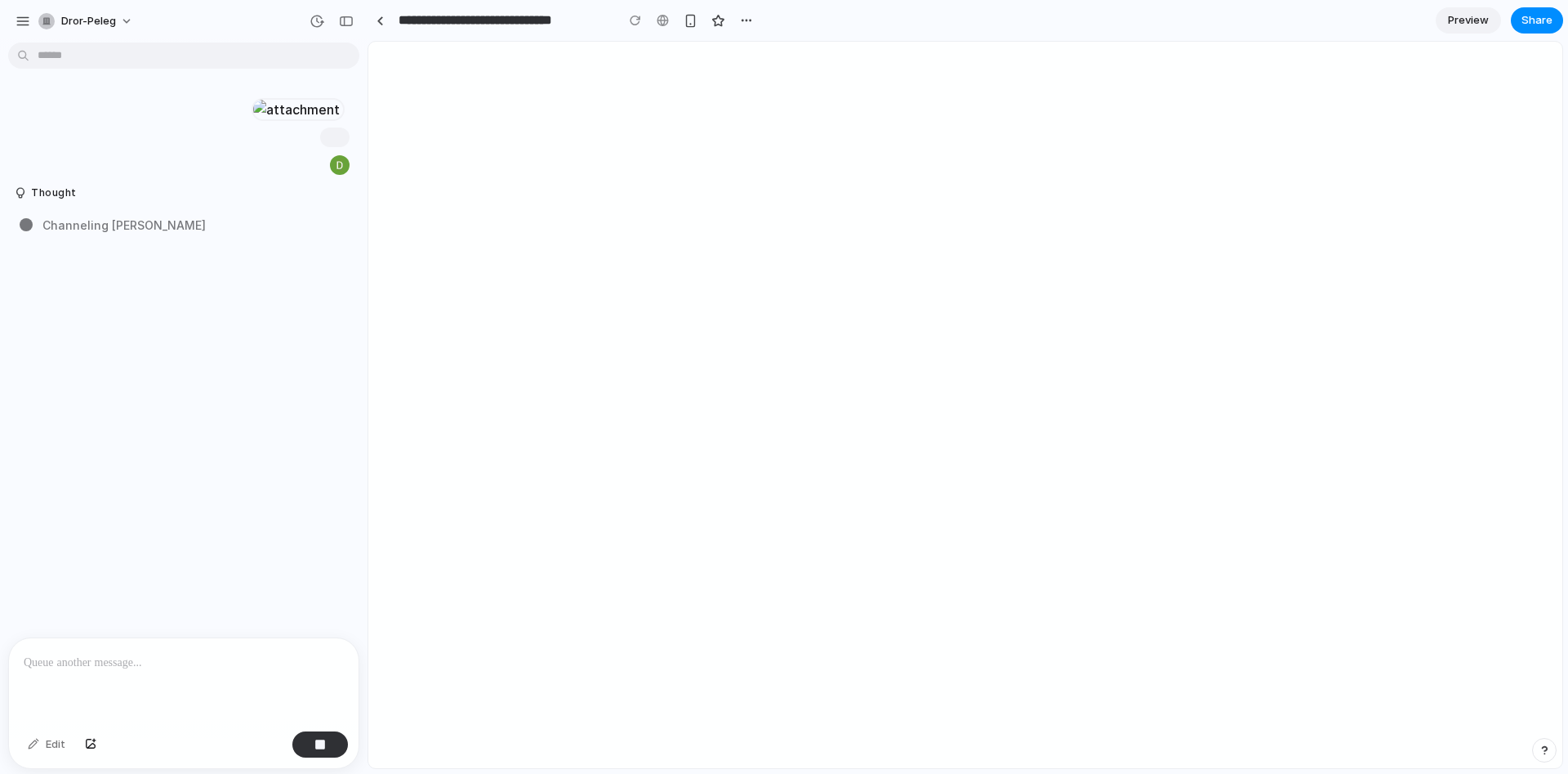
click at [425, 26] on input "**********" at bounding box center [503, 21] width 215 height 30
click at [400, 23] on input "**********" at bounding box center [503, 21] width 215 height 30
click at [409, 23] on input "**********" at bounding box center [502, 21] width 213 height 30
type input "**********"
click at [1537, 23] on span "Share" at bounding box center [1537, 20] width 31 height 17
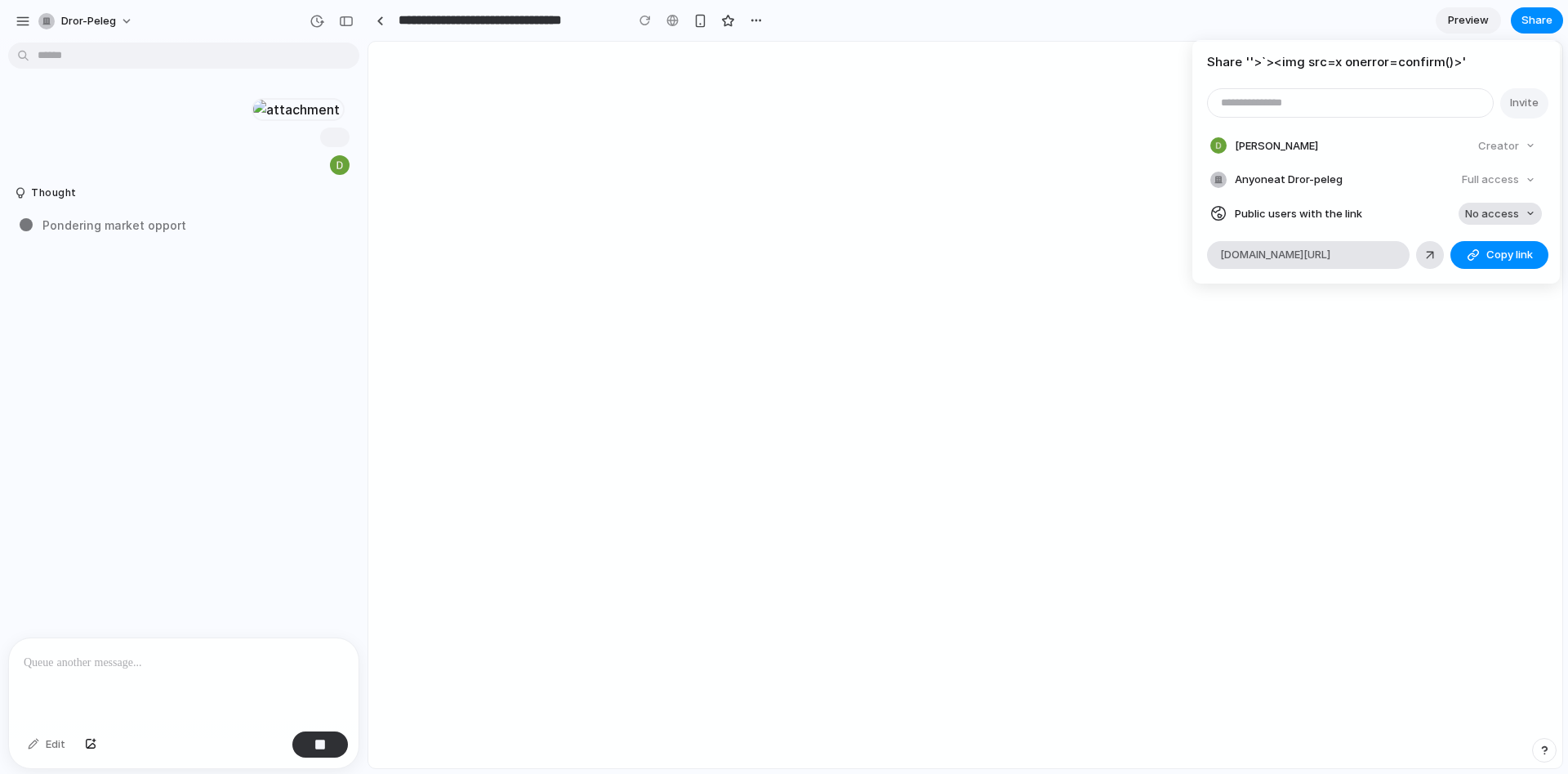
click at [1501, 215] on span "No access" at bounding box center [1492, 214] width 54 height 17
click at [1482, 276] on span "Full access" at bounding box center [1477, 274] width 57 height 17
click at [1480, 257] on button "Copy link" at bounding box center [1500, 255] width 98 height 28
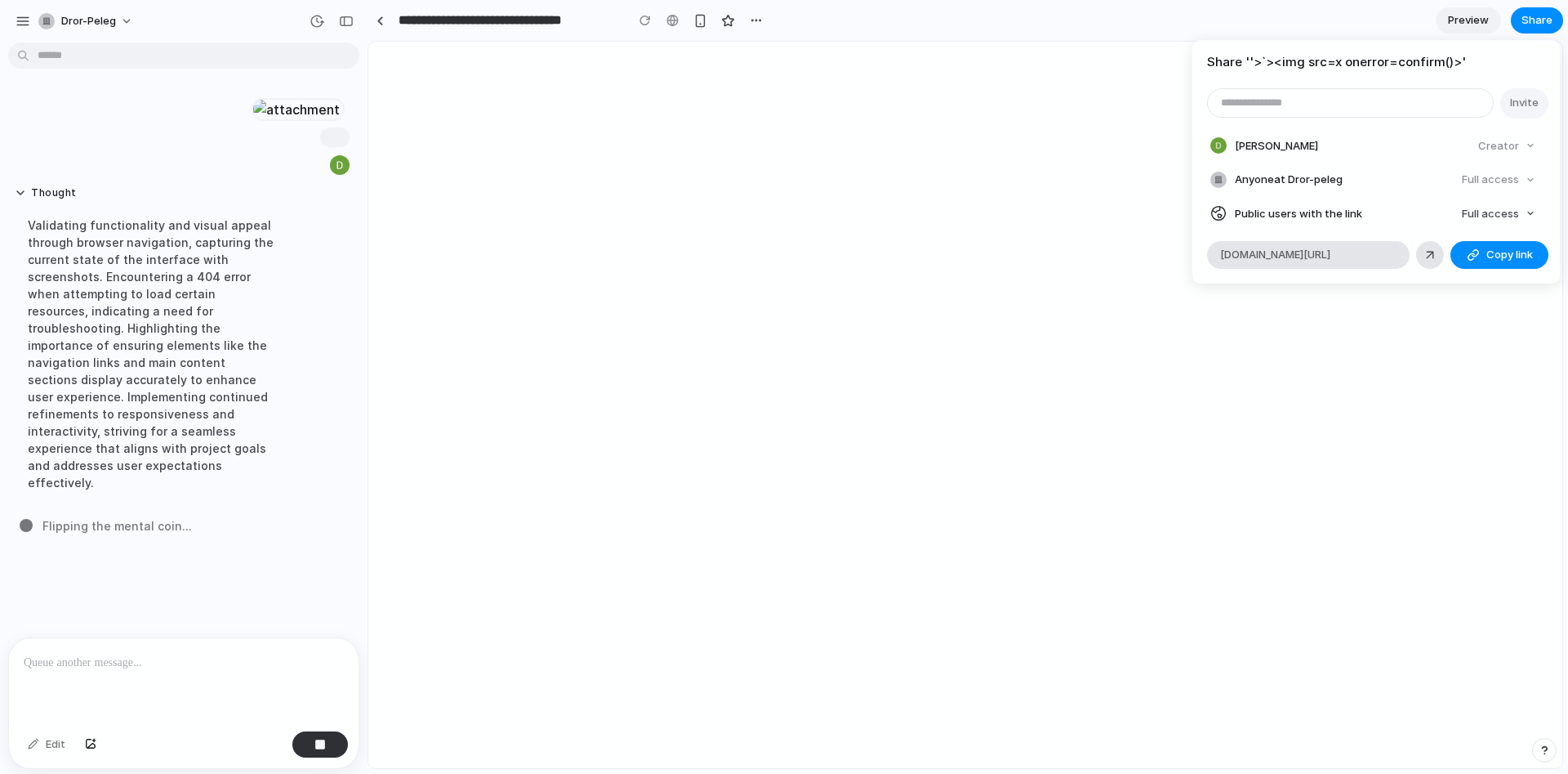
click at [177, 655] on div "Share ' '>`><img src=x onerror=confirm()> ' Invite Dror Peleg Creator Anyone at…" at bounding box center [784, 387] width 1568 height 774
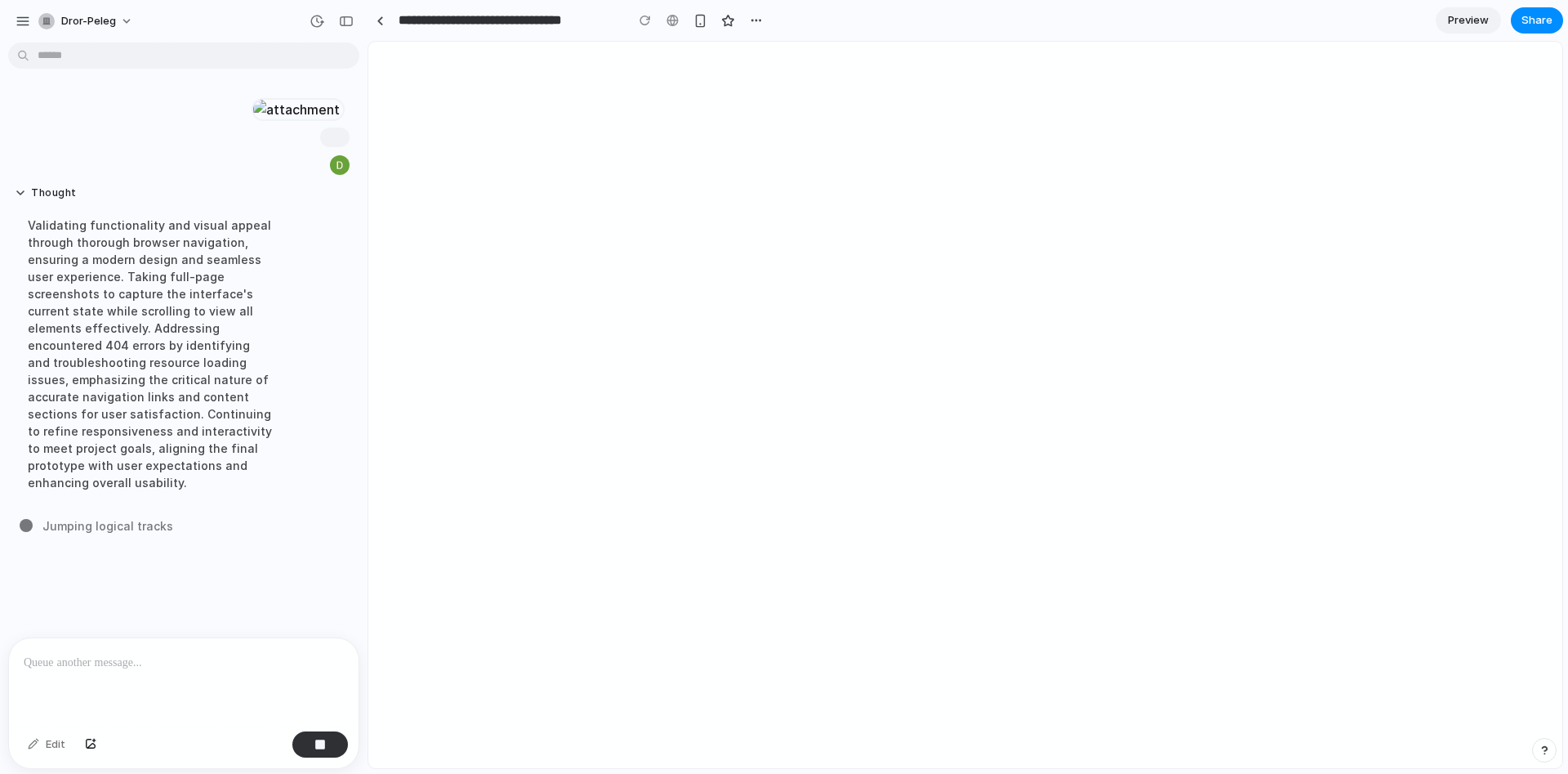
click at [70, 59] on body "**********" at bounding box center [784, 387] width 1568 height 774
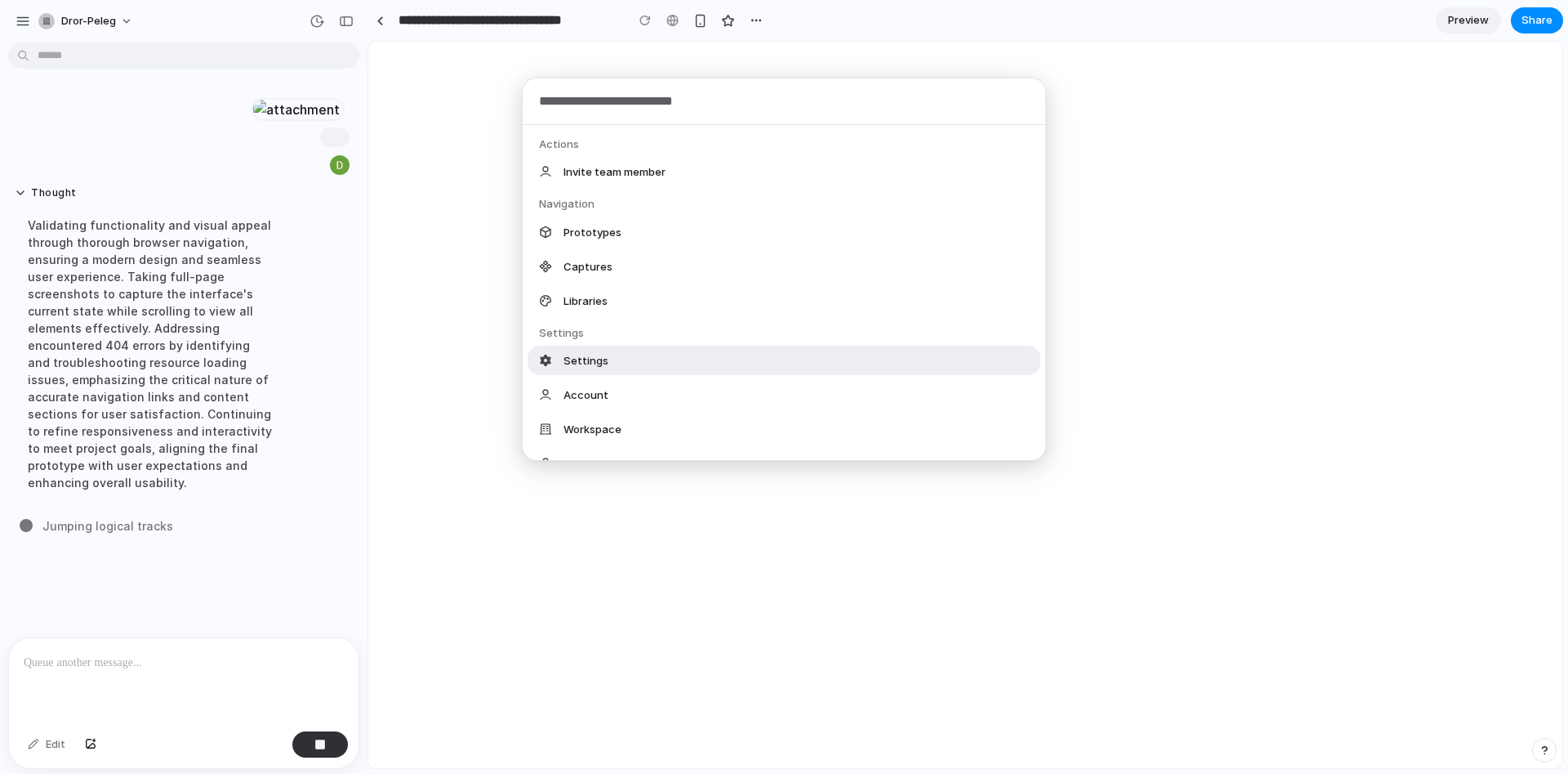
click at [1215, 305] on div "Actions Invite team member Navigation Prototypes Captures Libraries Settings Se…" at bounding box center [784, 387] width 1568 height 774
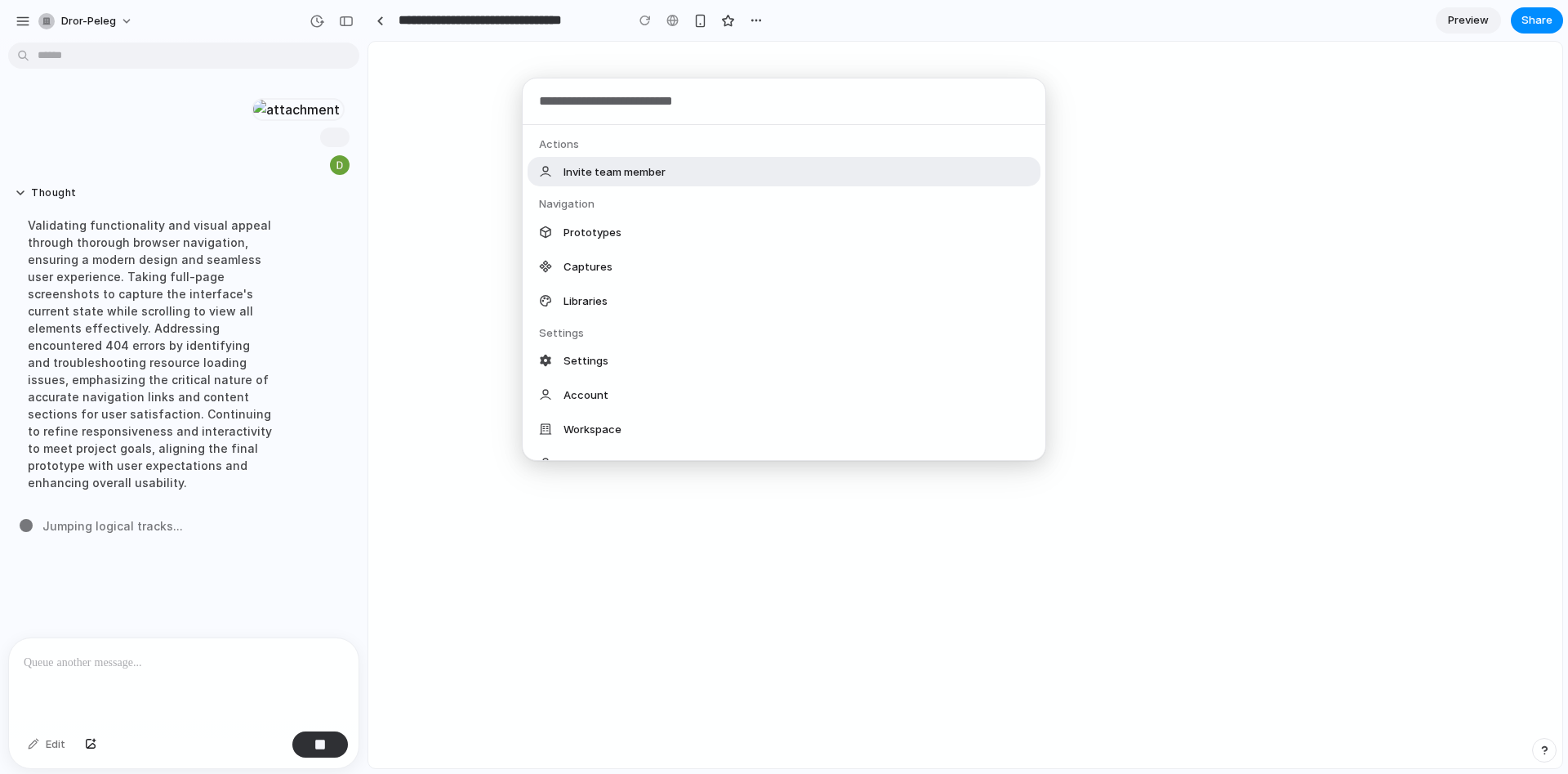
click at [99, 60] on body "**********" at bounding box center [784, 387] width 1568 height 774
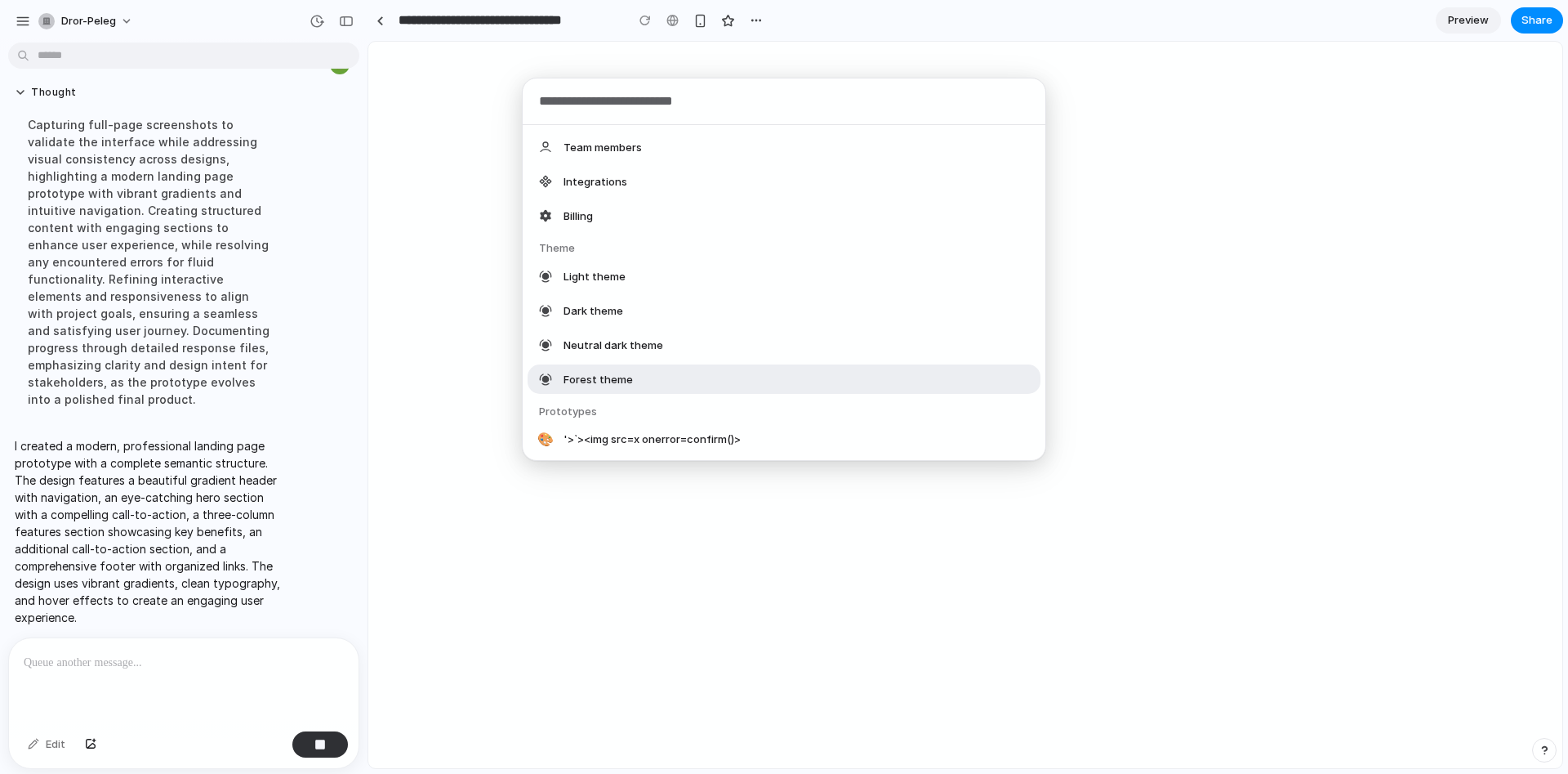
scroll to position [101, 0]
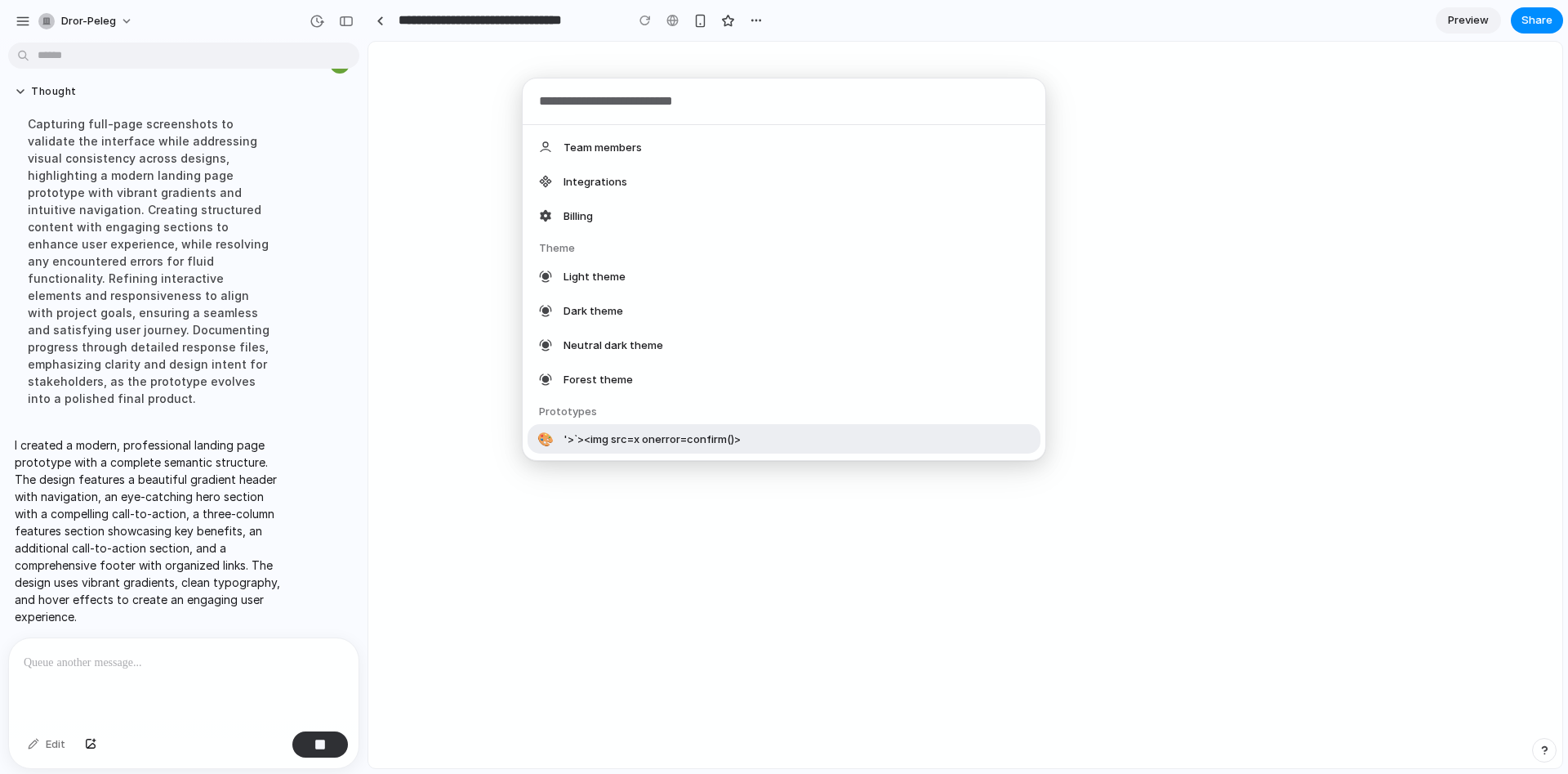
click at [121, 698] on div "Actions Invite team member Navigation Prototypes Captures Libraries Settings Se…" at bounding box center [784, 387] width 1568 height 774
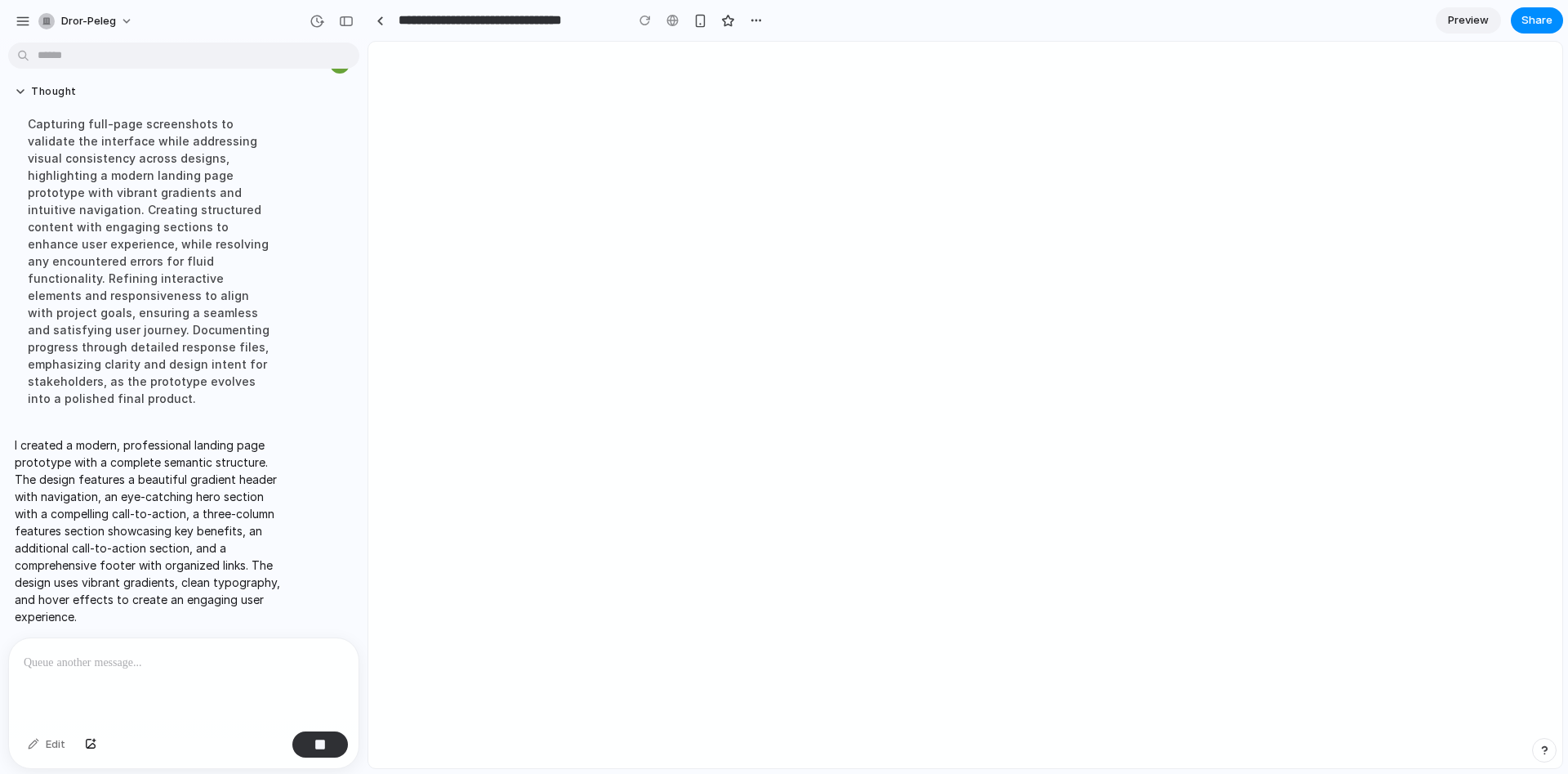
click at [122, 691] on div at bounding box center [183, 681] width 349 height 87
click at [310, 747] on button "button" at bounding box center [320, 744] width 55 height 27
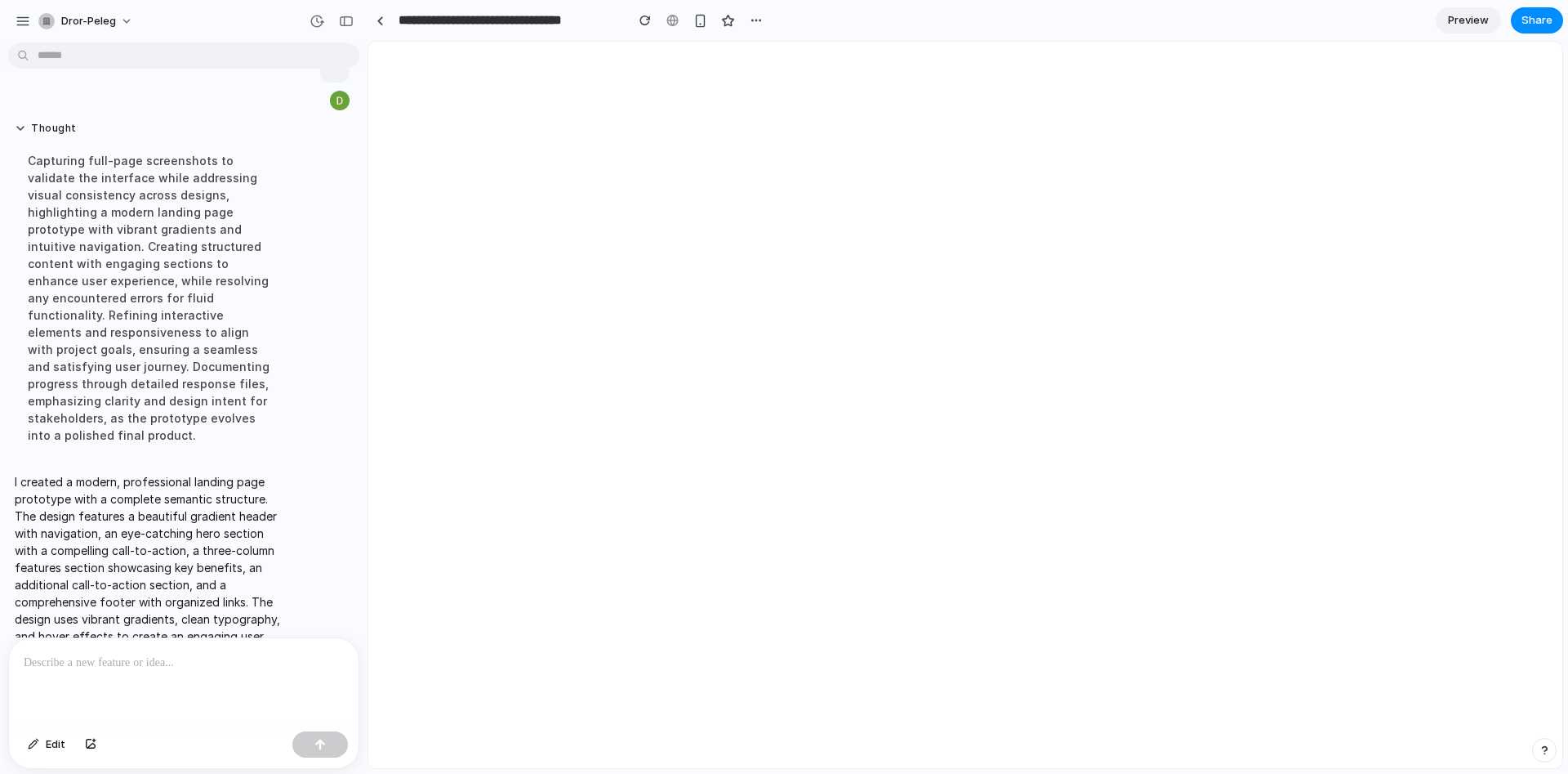
scroll to position [0, 0]
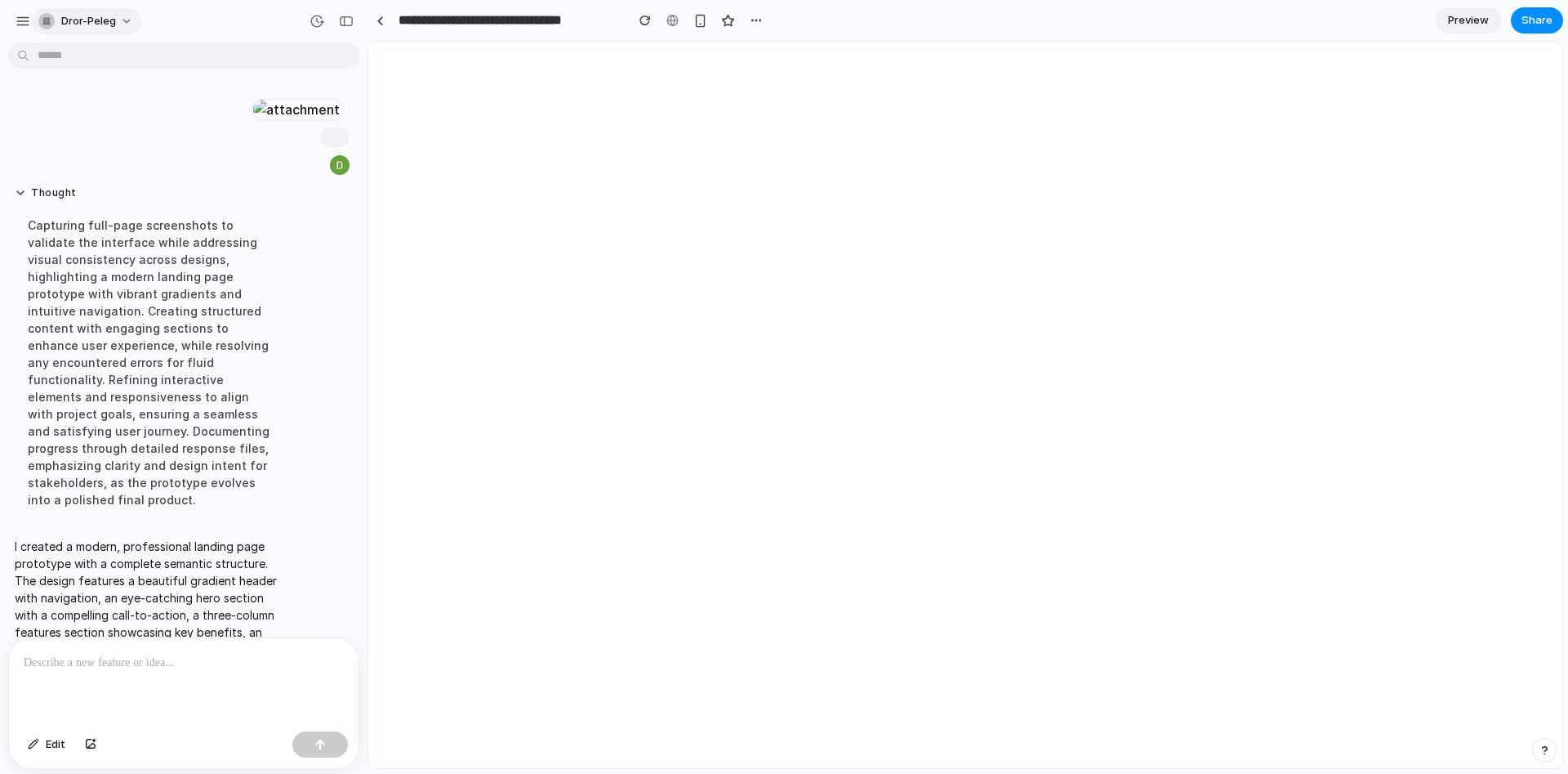
click at [65, 28] on span "dror-peleg" at bounding box center [89, 21] width 55 height 17
click at [22, 16] on div "Settings Invite members Change theme Sign out" at bounding box center [784, 387] width 1568 height 774
click at [22, 24] on div "button" at bounding box center [23, 21] width 15 height 15
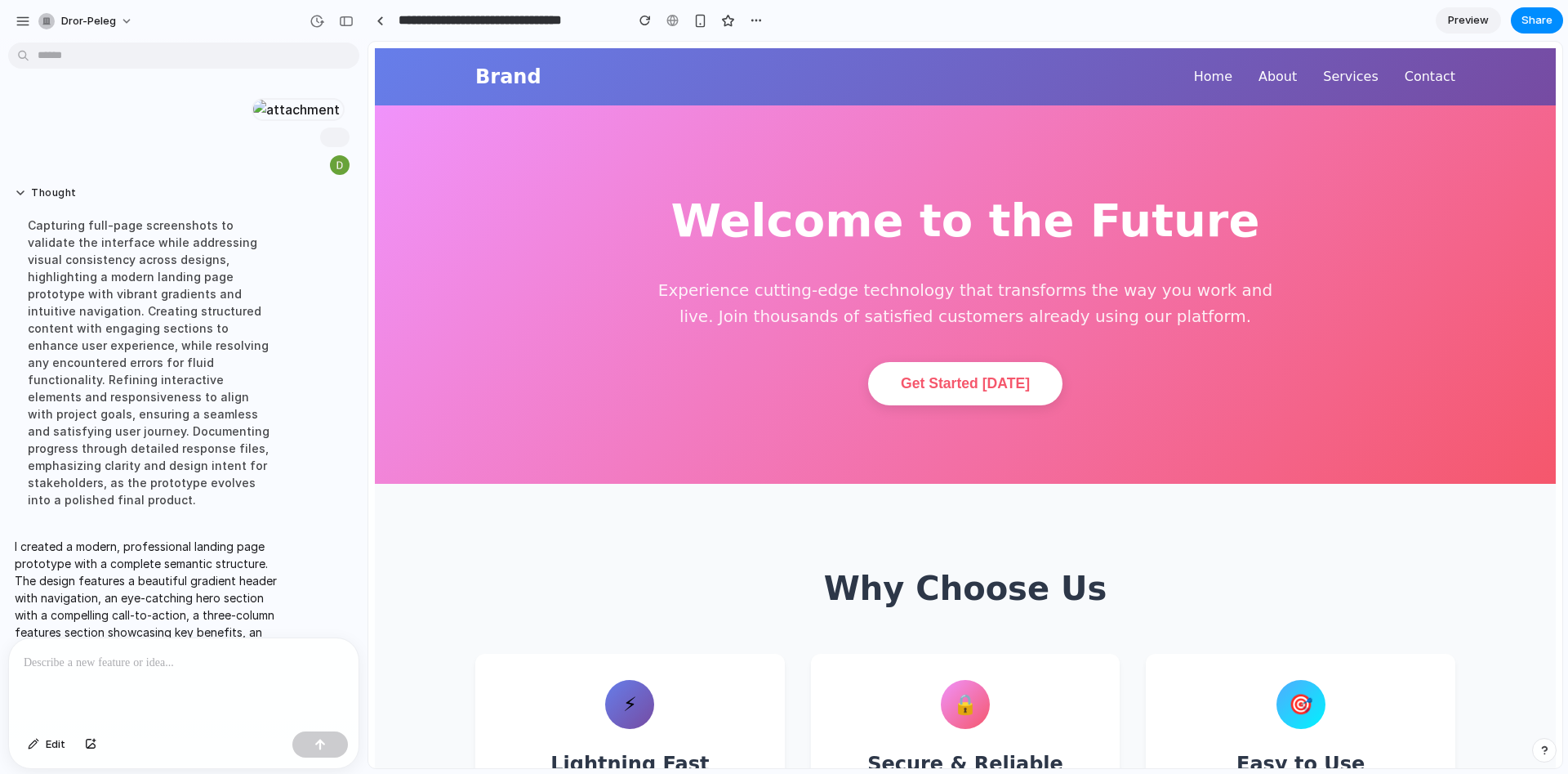
click at [1372, 84] on link "Services" at bounding box center [1350, 77] width 55 height 22
click at [1297, 76] on link "About" at bounding box center [1278, 77] width 38 height 22
click at [1474, 15] on span "Preview" at bounding box center [1468, 20] width 40 height 17
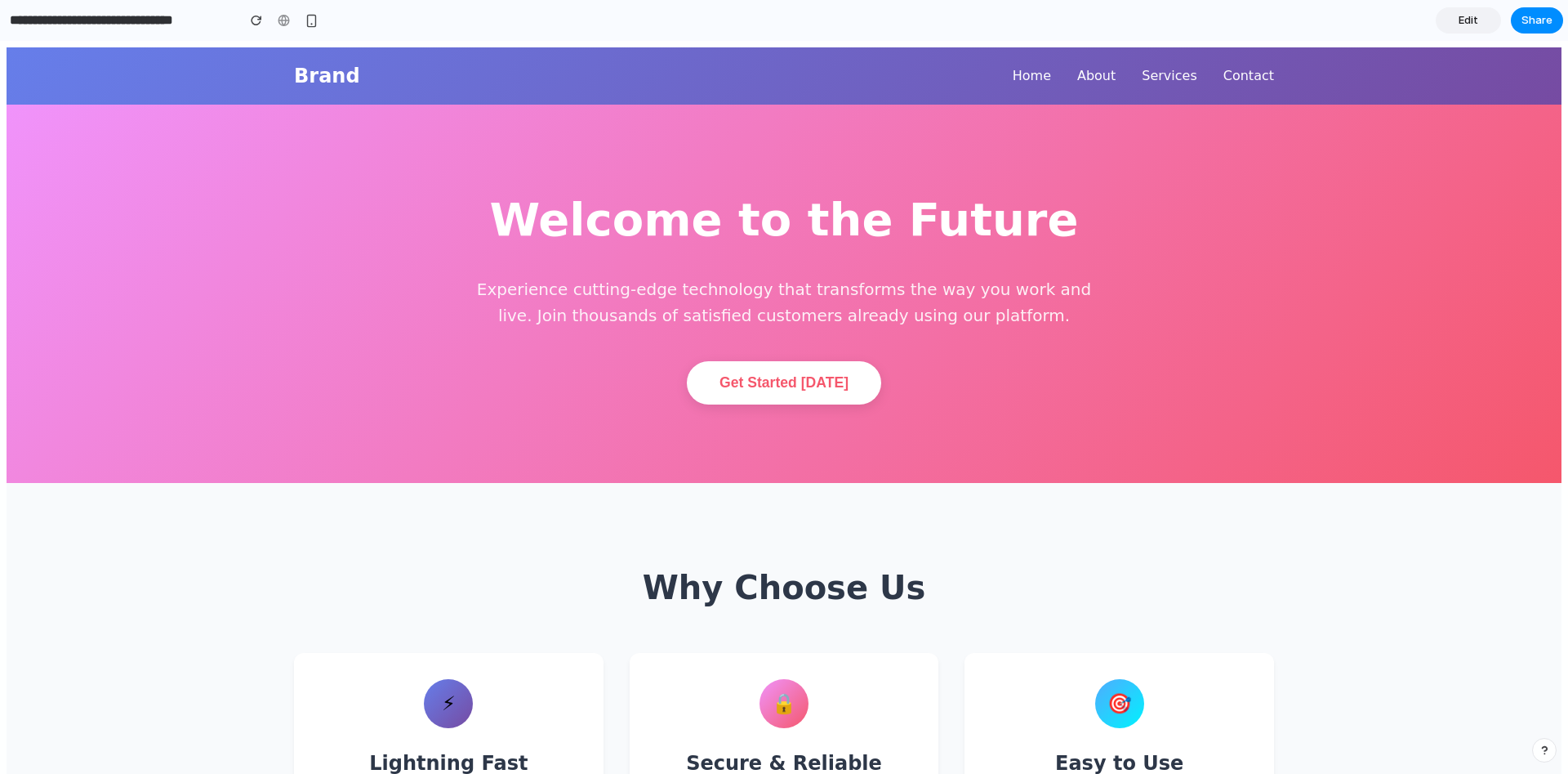
click at [1173, 81] on link "Services" at bounding box center [1169, 76] width 55 height 22
click at [1108, 81] on link "About" at bounding box center [1096, 76] width 38 height 22
click at [1051, 75] on link "Home" at bounding box center [1032, 76] width 38 height 22
click at [1463, 16] on span "Edit" at bounding box center [1469, 20] width 20 height 17
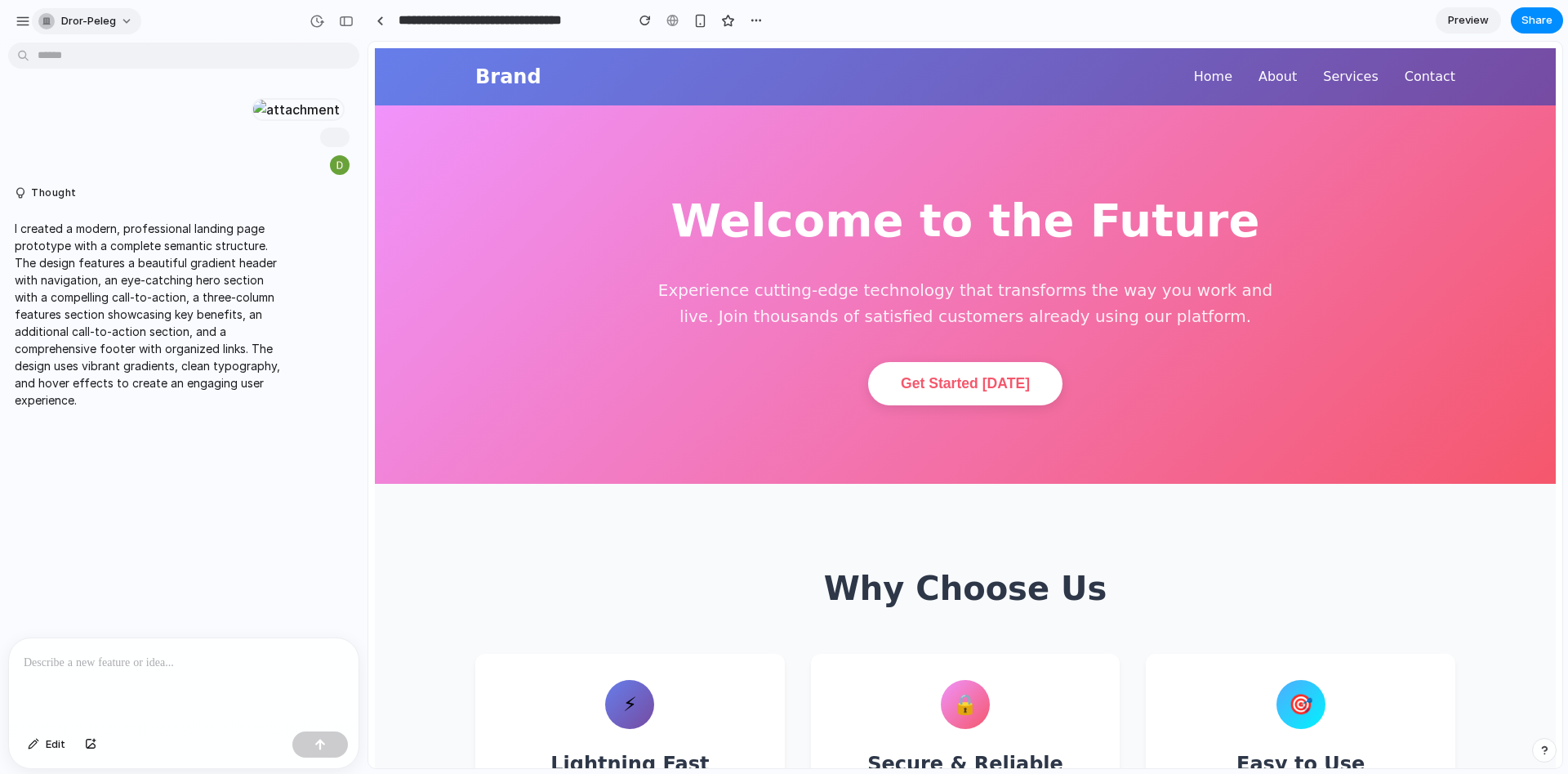
click at [116, 25] on button "dror-peleg" at bounding box center [86, 21] width 109 height 27
click at [165, 357] on div "Settings Invite members Change theme Sign out" at bounding box center [784, 387] width 1568 height 774
click at [231, 681] on div at bounding box center [183, 681] width 349 height 87
click at [94, 742] on div "button" at bounding box center [91, 744] width 12 height 10
drag, startPoint x: 501, startPoint y: 79, endPoint x: 525, endPoint y: 87, distance: 25.3
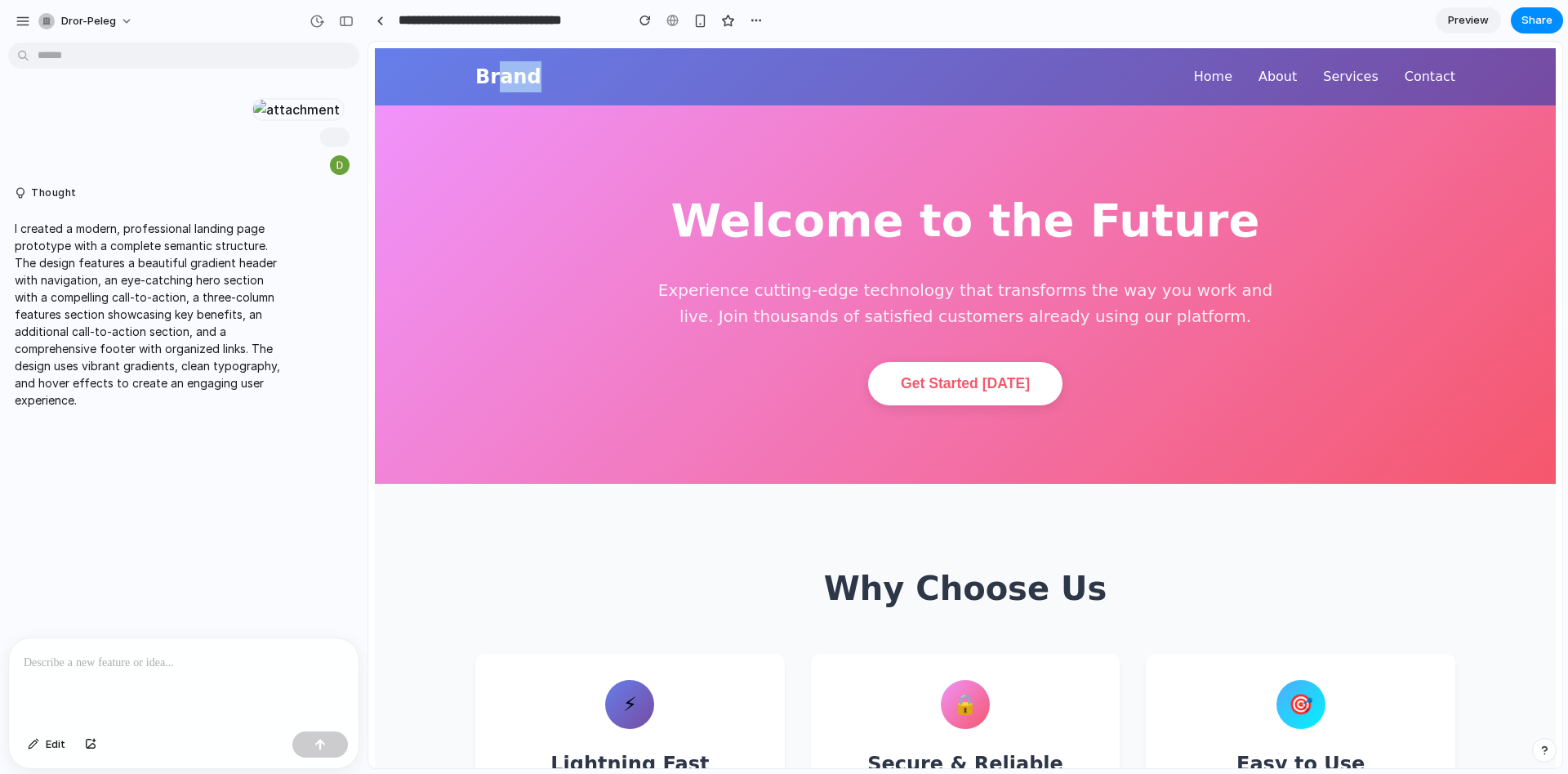
click at [525, 87] on div "Brand" at bounding box center [508, 77] width 66 height 32
click at [1476, 22] on span "Preview" at bounding box center [1468, 20] width 40 height 17
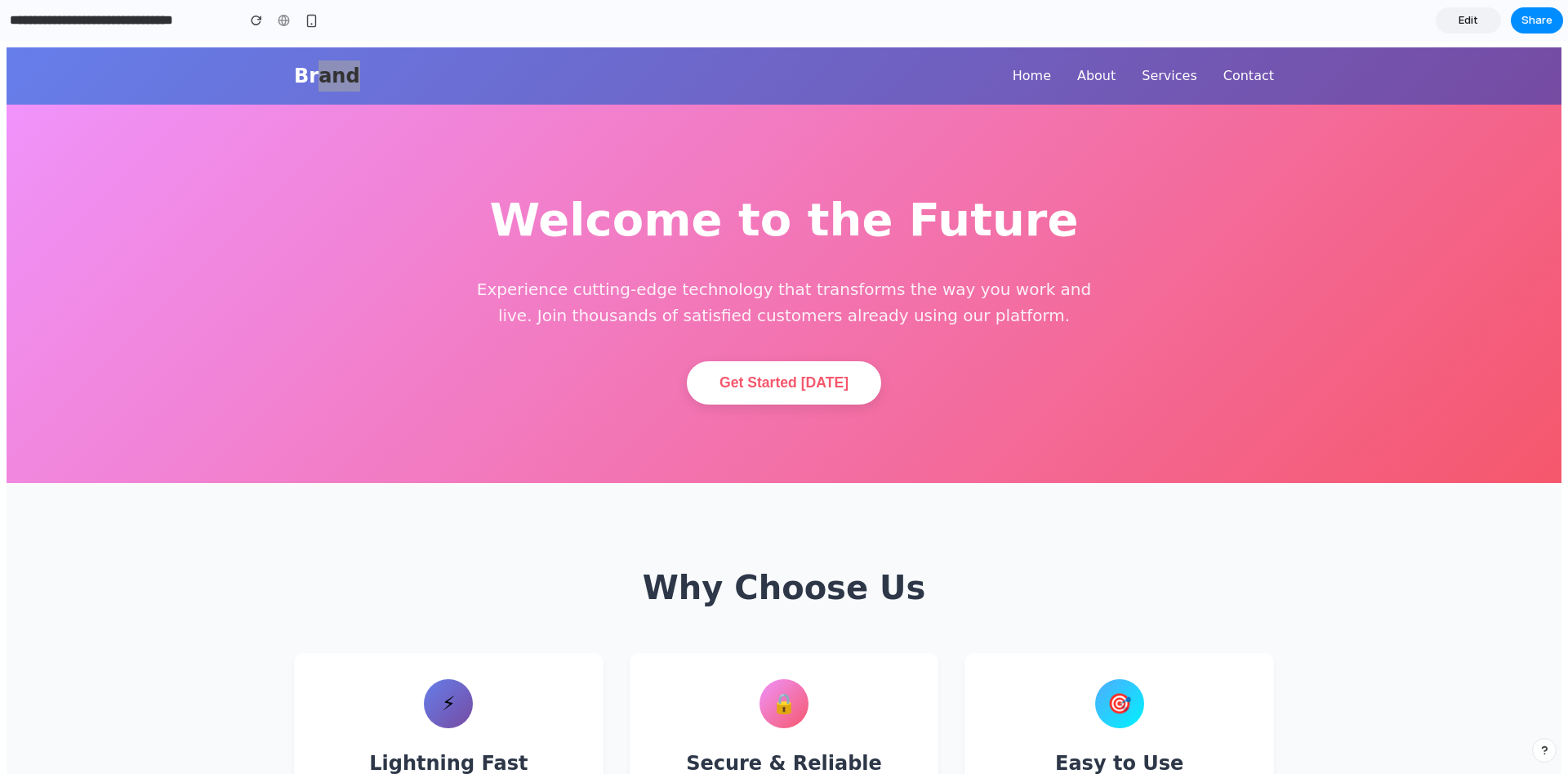
click at [1473, 23] on span "Edit" at bounding box center [1469, 20] width 20 height 17
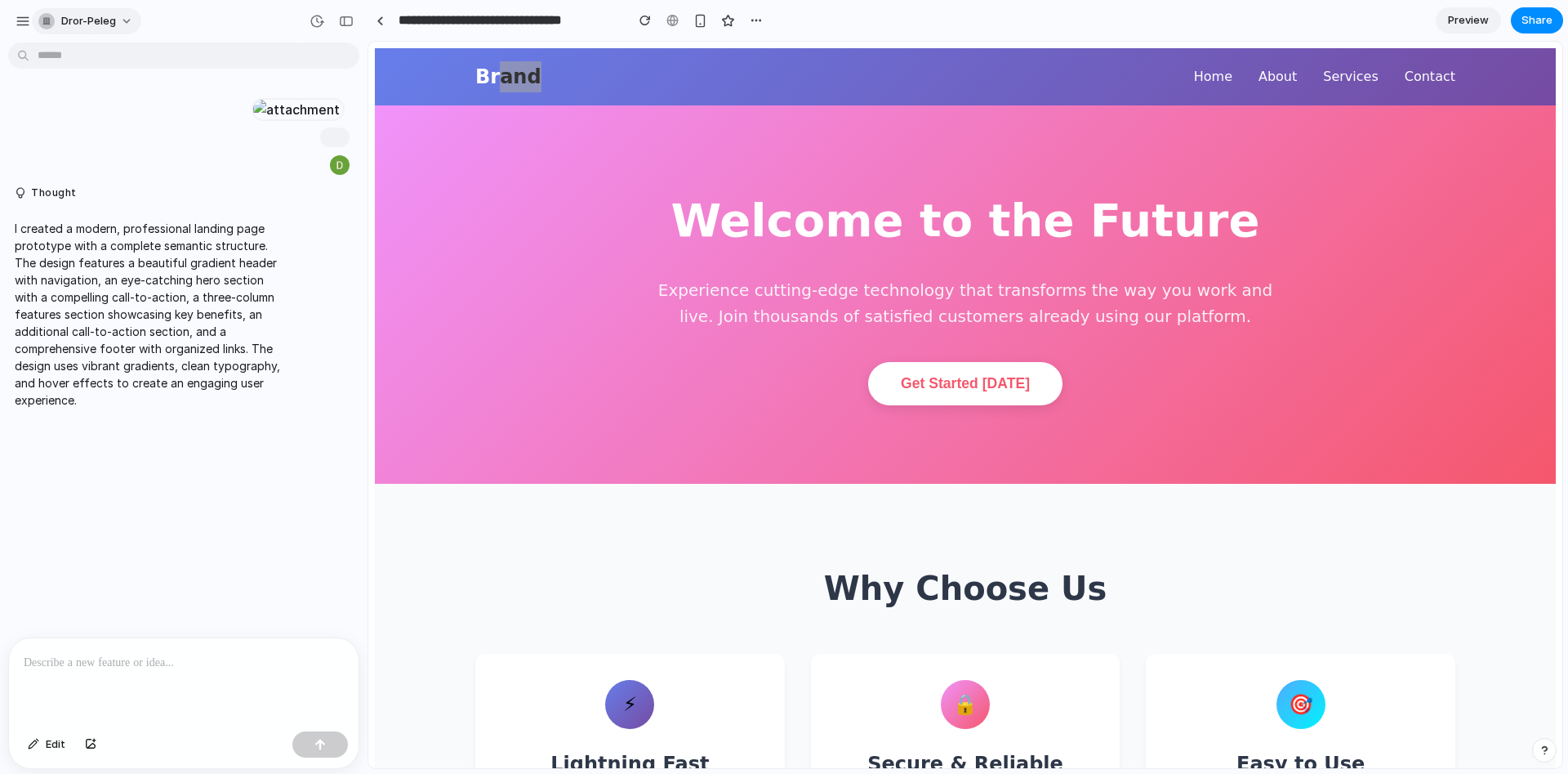
click at [58, 29] on div "dror-peleg" at bounding box center [77, 21] width 78 height 17
click at [209, 159] on li "Dark" at bounding box center [223, 162] width 96 height 27
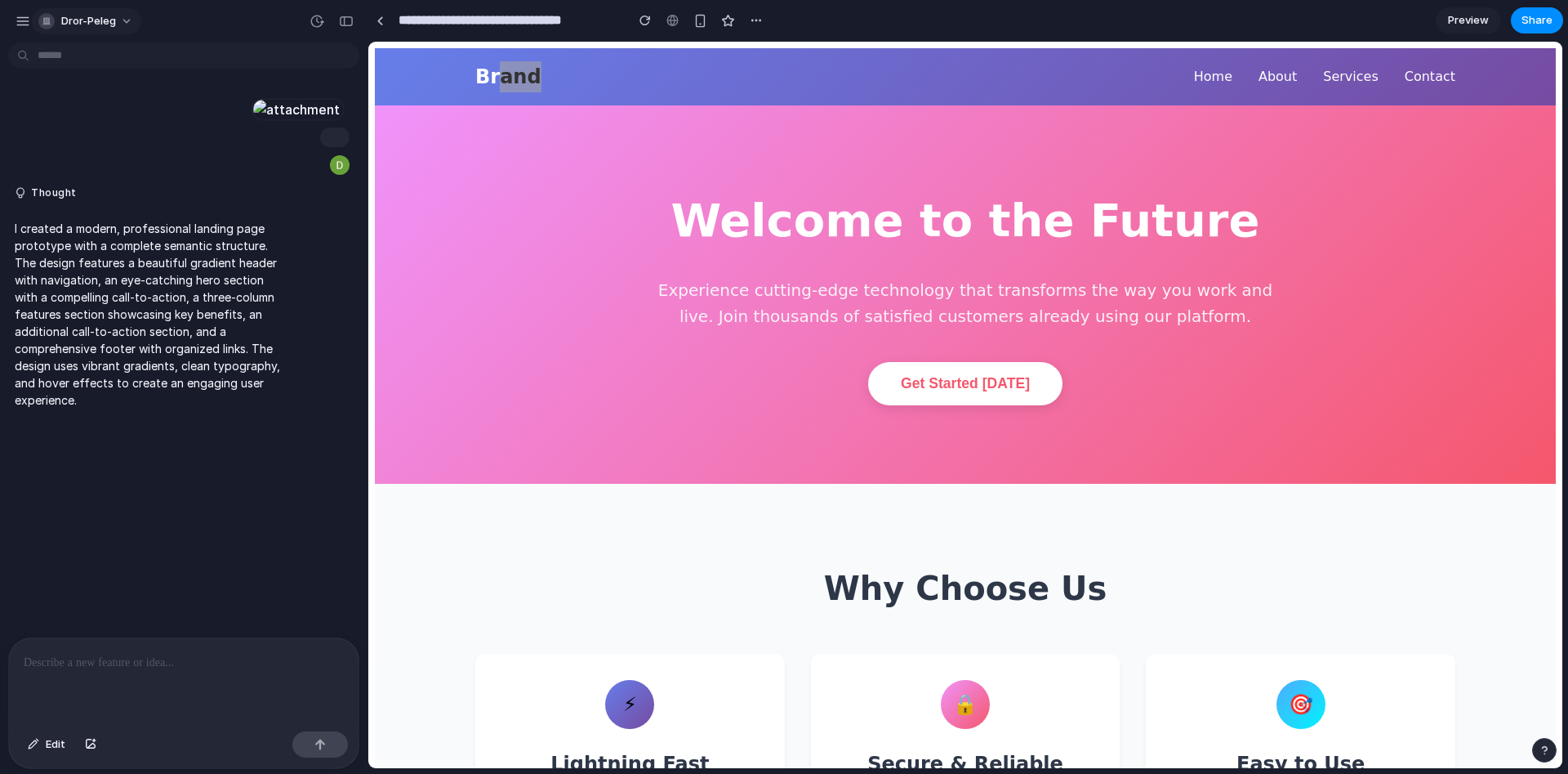
click at [94, 26] on span "dror-peleg" at bounding box center [89, 21] width 55 height 17
click at [79, 63] on span "Settings" at bounding box center [84, 58] width 45 height 17
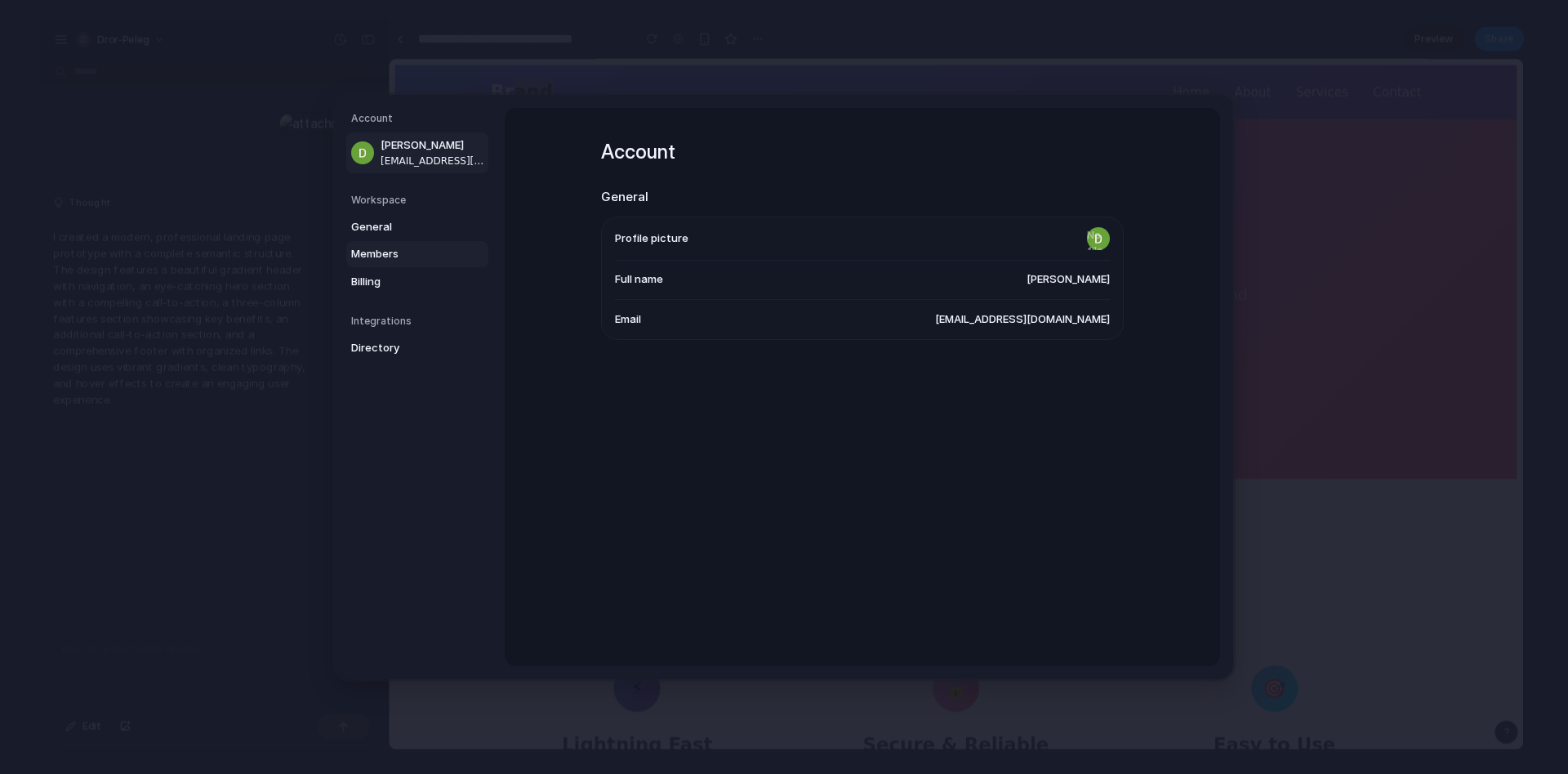
click at [370, 254] on span "Members" at bounding box center [404, 254] width 104 height 17
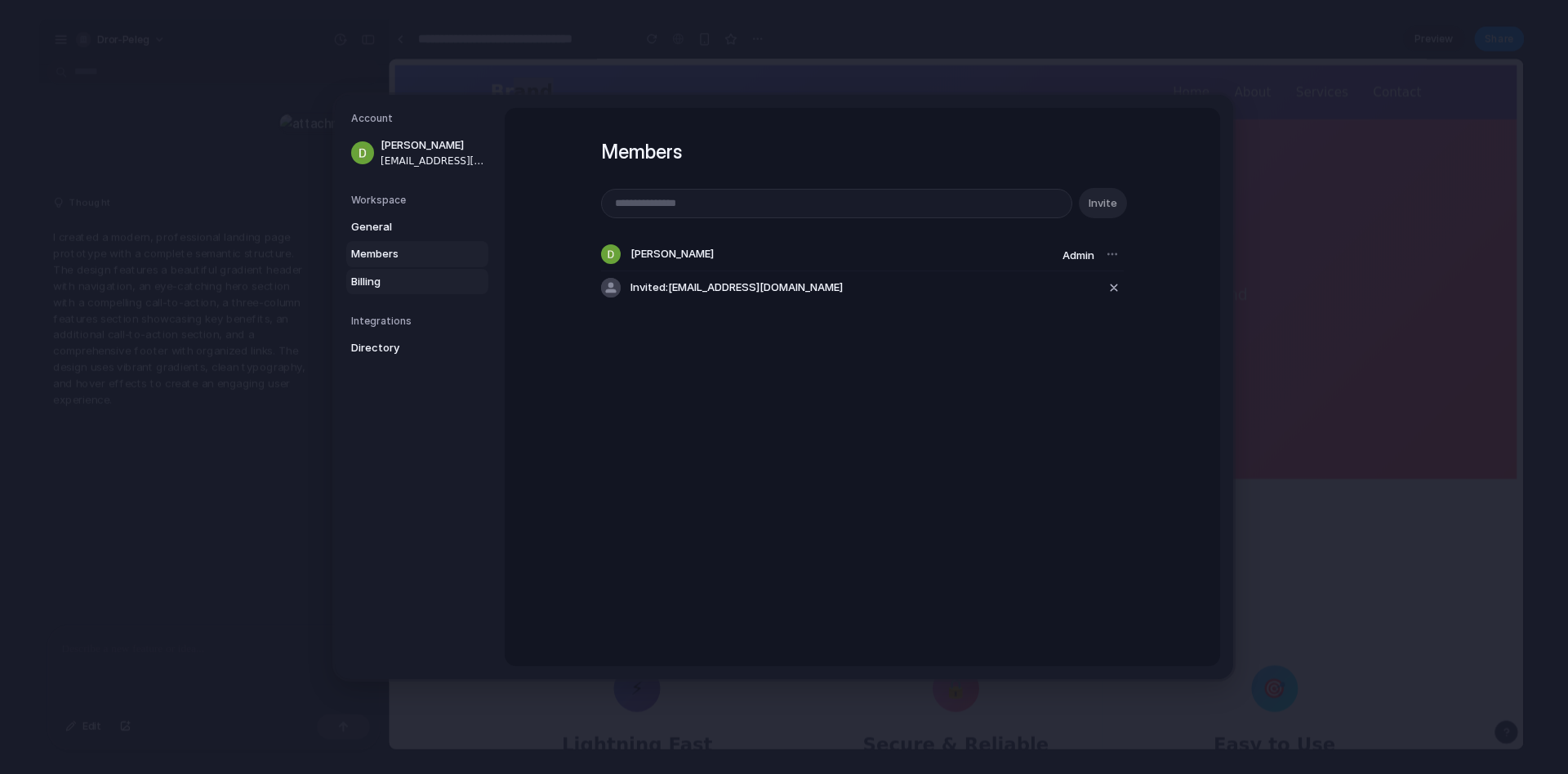
click at [376, 280] on span "Billing" at bounding box center [404, 282] width 104 height 17
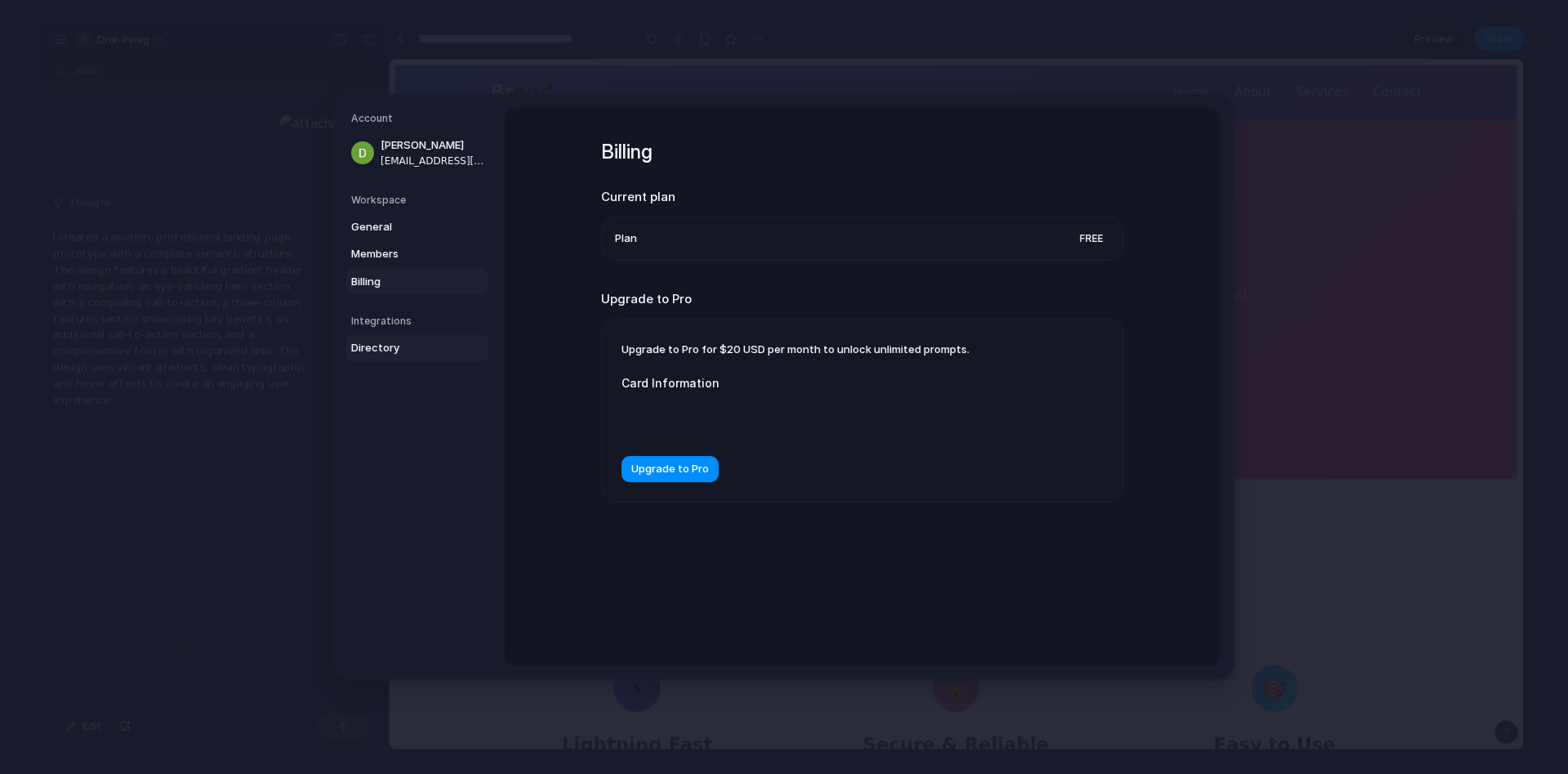
click at [388, 348] on span "Directory" at bounding box center [404, 348] width 104 height 17
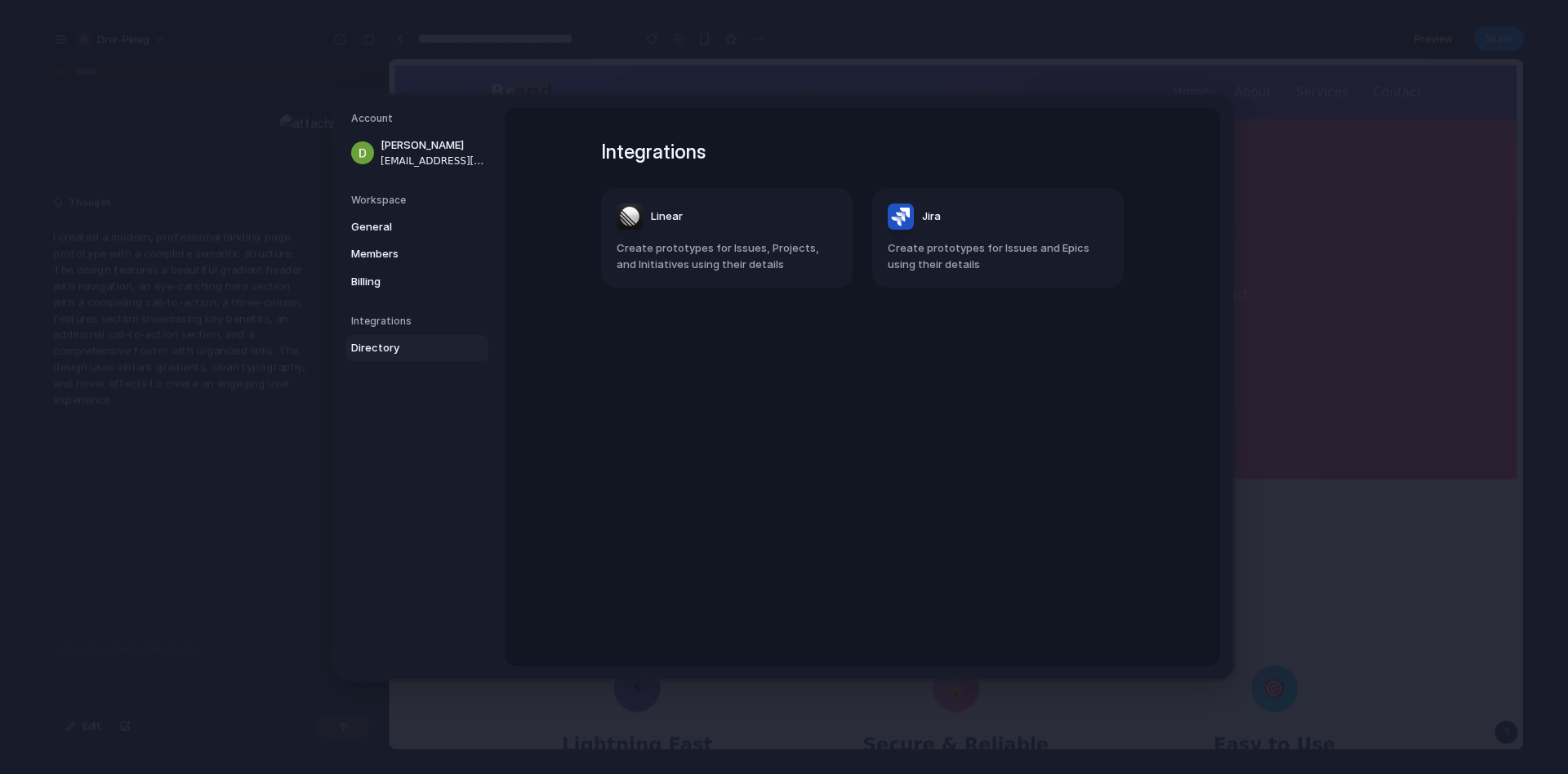
click at [386, 326] on h5 "Integrations" at bounding box center [419, 321] width 137 height 15
click at [384, 269] on link "Billing" at bounding box center [417, 282] width 142 height 27
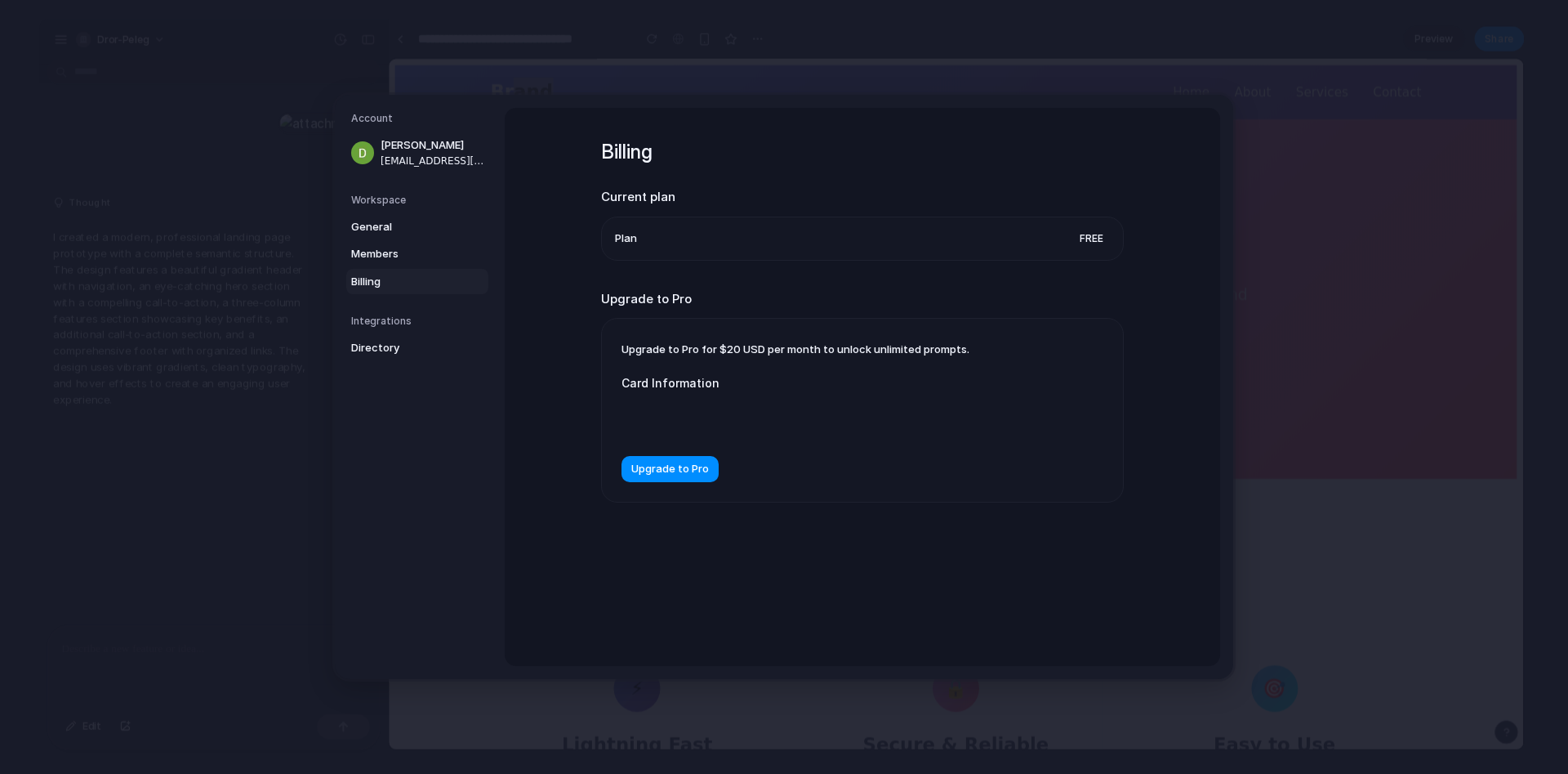
click at [337, 434] on nav "Account Dror Peleg thelatestgeneration@gmail.com Workspace General Members Bill…" at bounding box center [419, 386] width 170 height 584
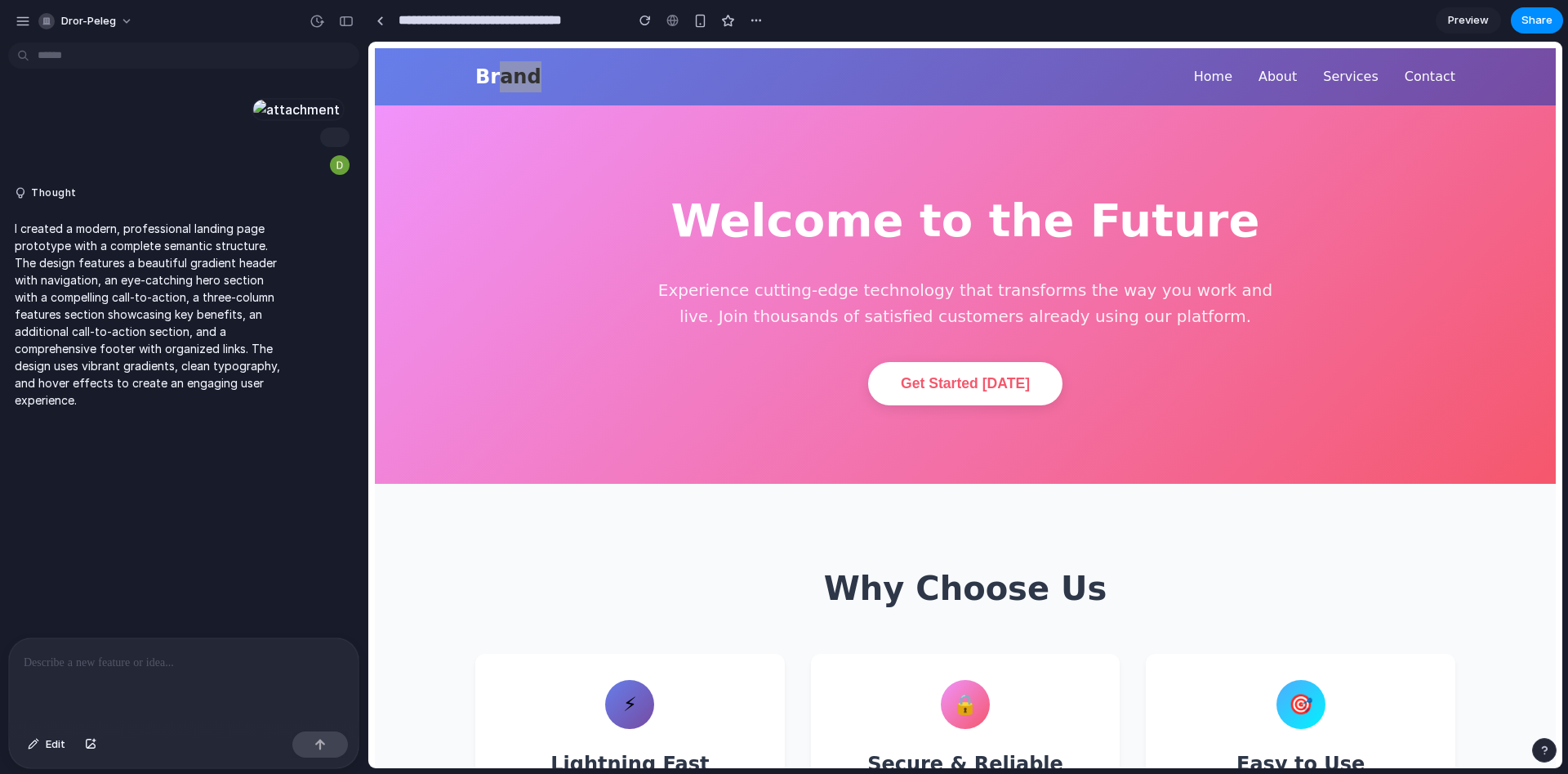
scroll to position [166, 0]
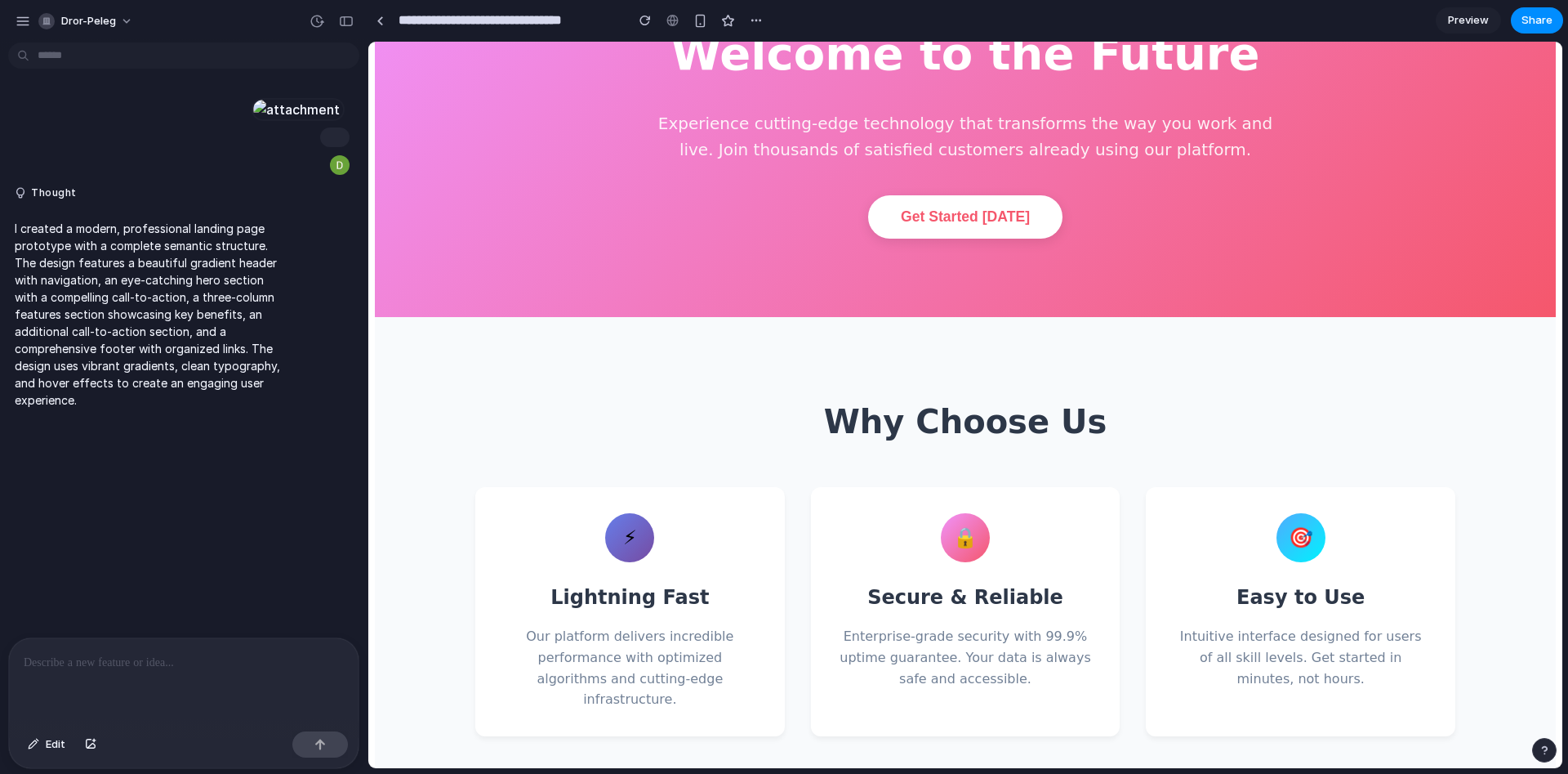
click at [883, 248] on section "Welcome to the Future Experience cutting-edge technology that transforms the wa…" at bounding box center [966, 128] width 1181 height 378
click at [877, 132] on p "Experience cutting-edge technology that transforms the way you work and live. J…" at bounding box center [966, 136] width 654 height 52
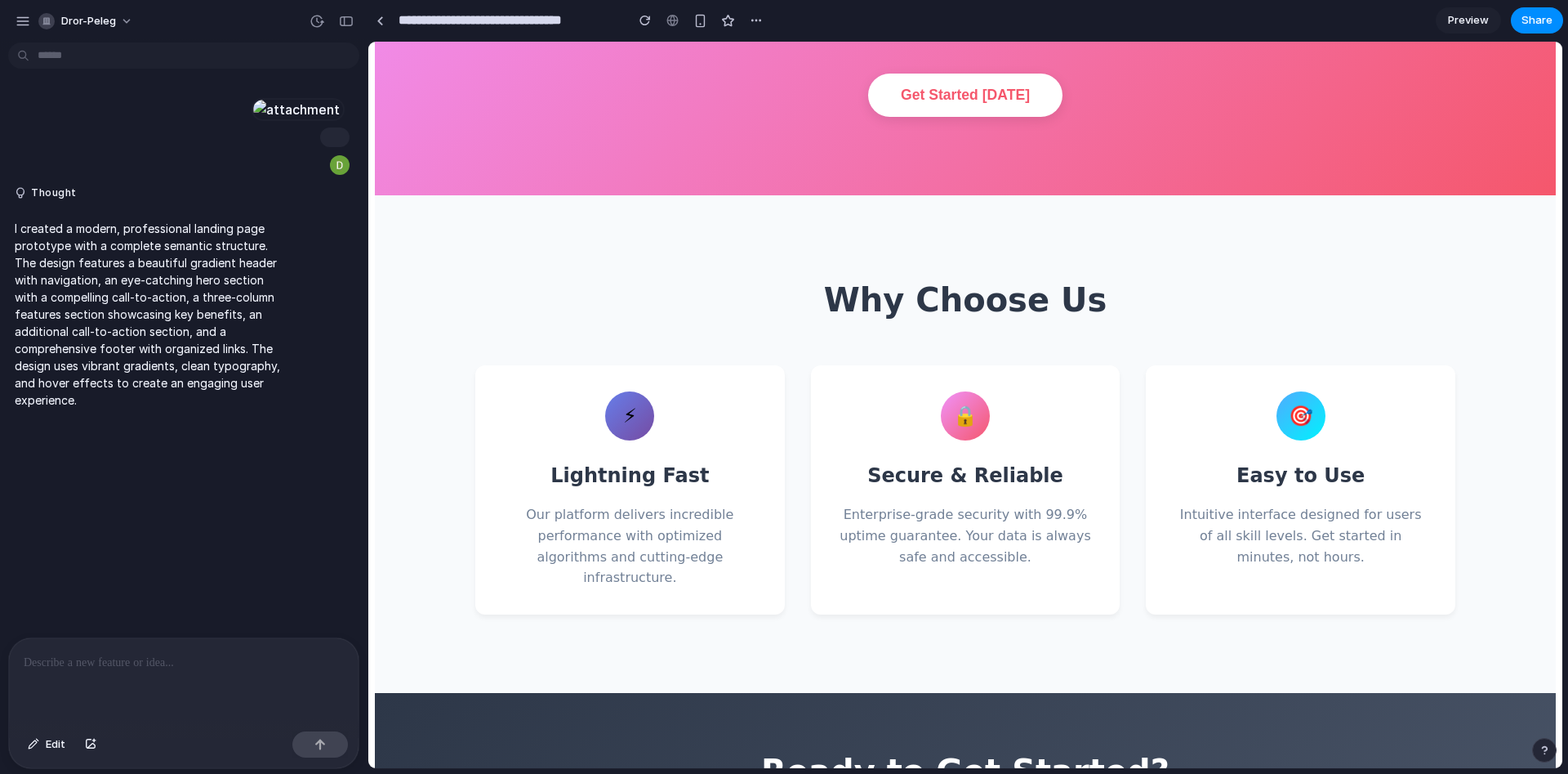
scroll to position [0, 0]
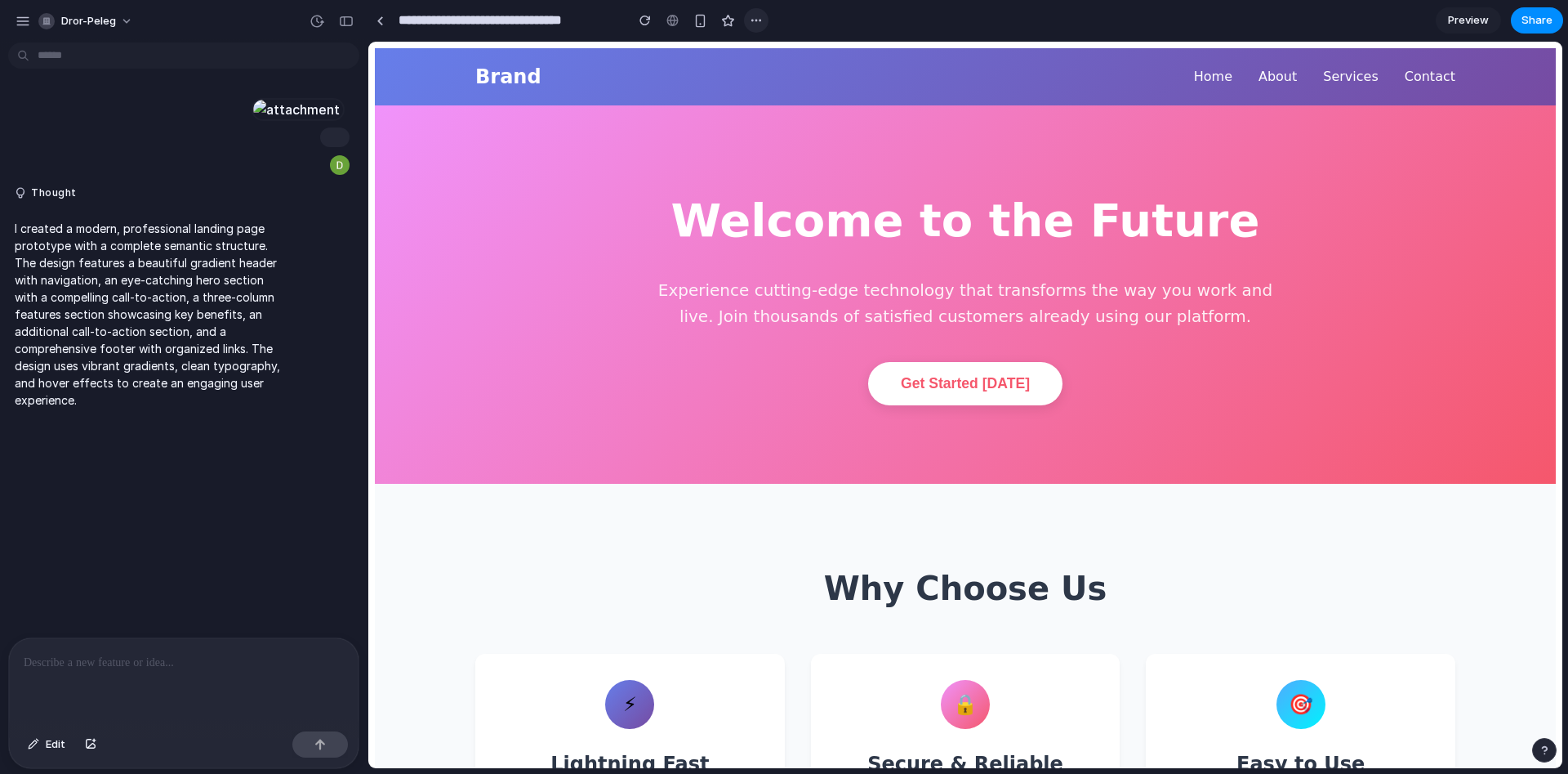
click at [756, 22] on div "button" at bounding box center [756, 20] width 13 height 13
click at [795, 57] on span "Duplicate" at bounding box center [798, 56] width 50 height 17
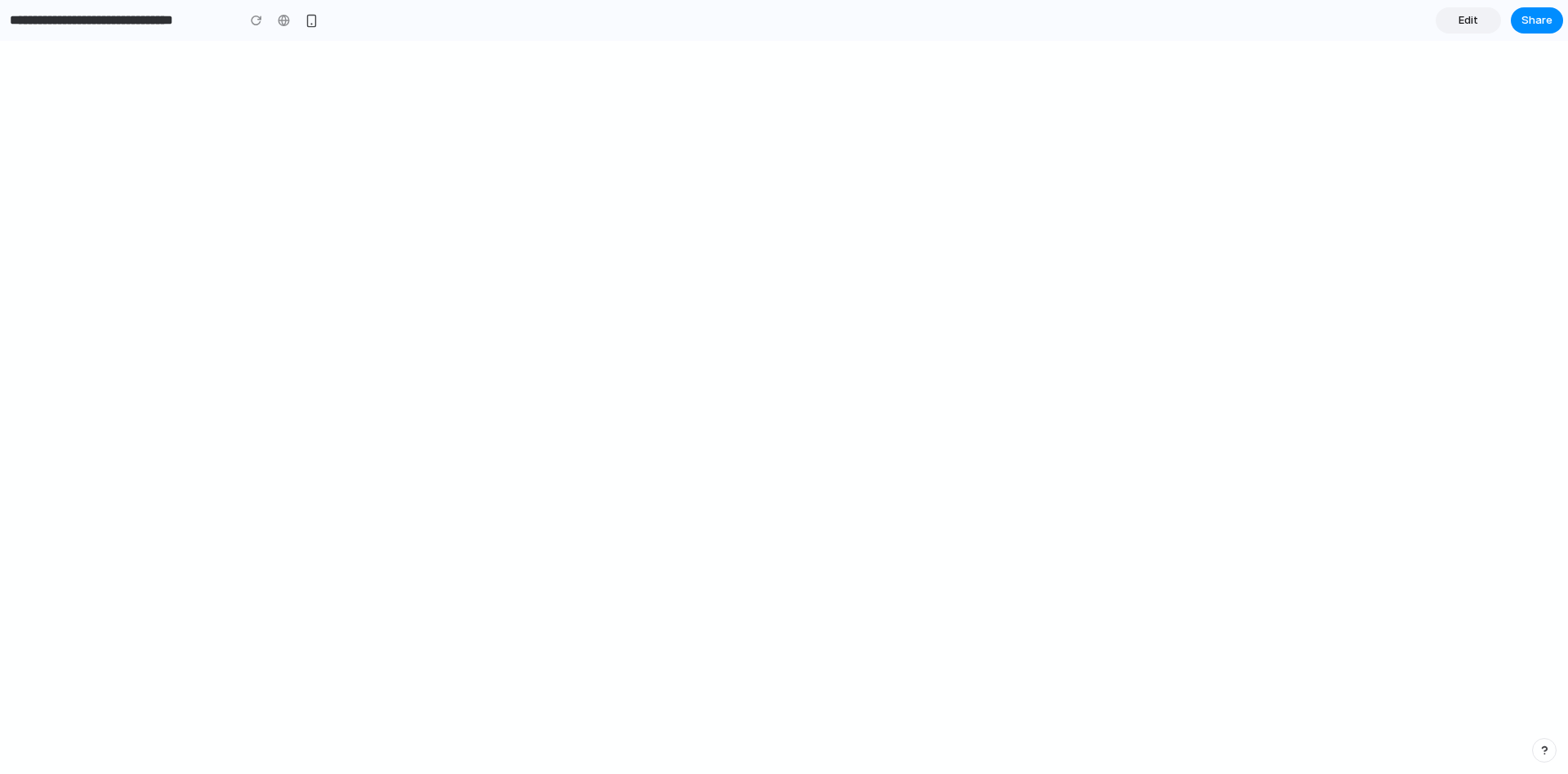
type input "**********"
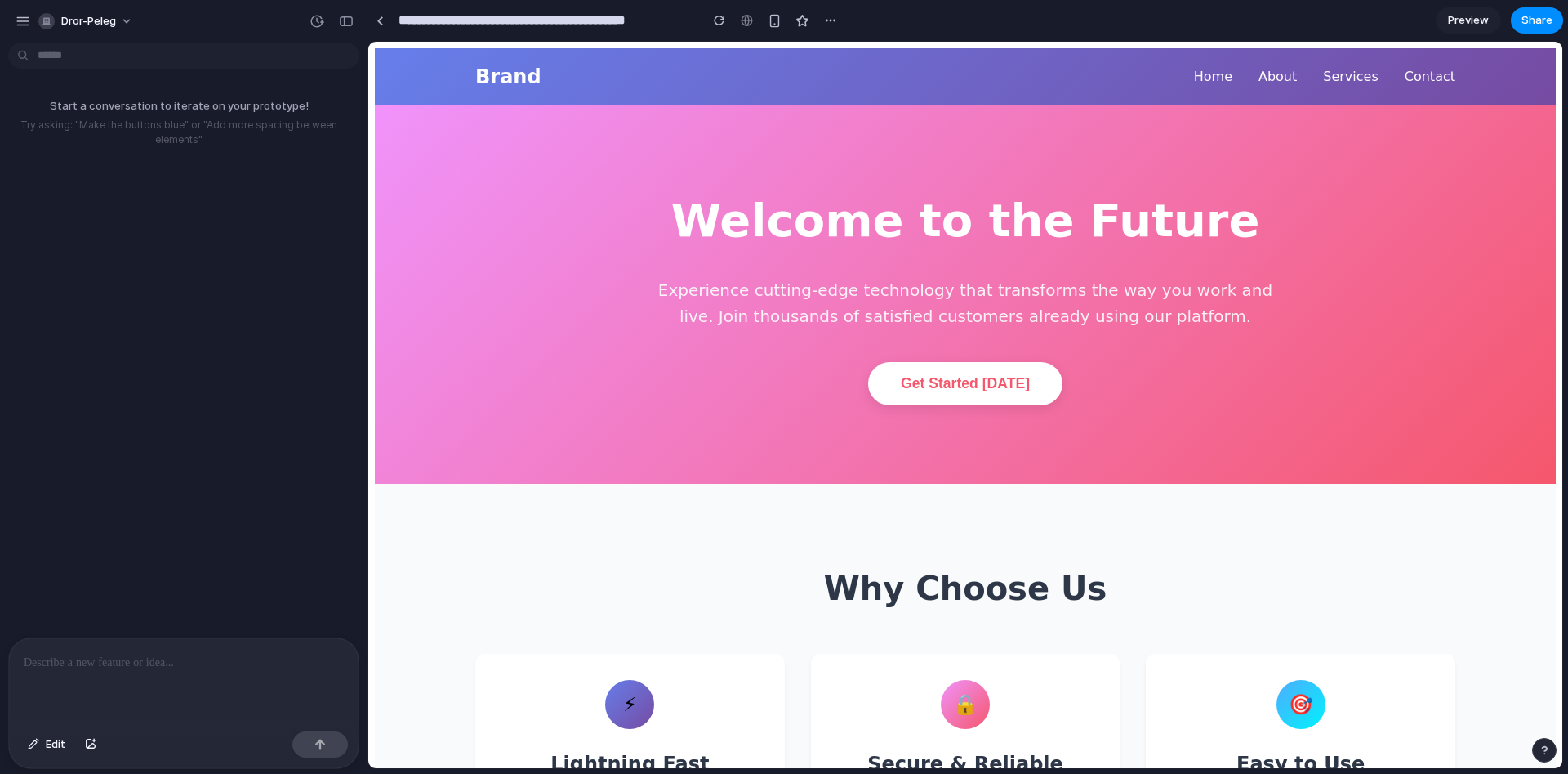
click at [411, 18] on input "**********" at bounding box center [545, 21] width 299 height 30
click at [93, 14] on span "dror-peleg" at bounding box center [89, 21] width 55 height 17
click at [137, 63] on li "Settings" at bounding box center [103, 58] width 136 height 27
click at [59, 20] on div "dror-peleg" at bounding box center [77, 21] width 78 height 17
click at [25, 27] on div "Settings Invite members Change theme Sign out" at bounding box center [784, 387] width 1568 height 774
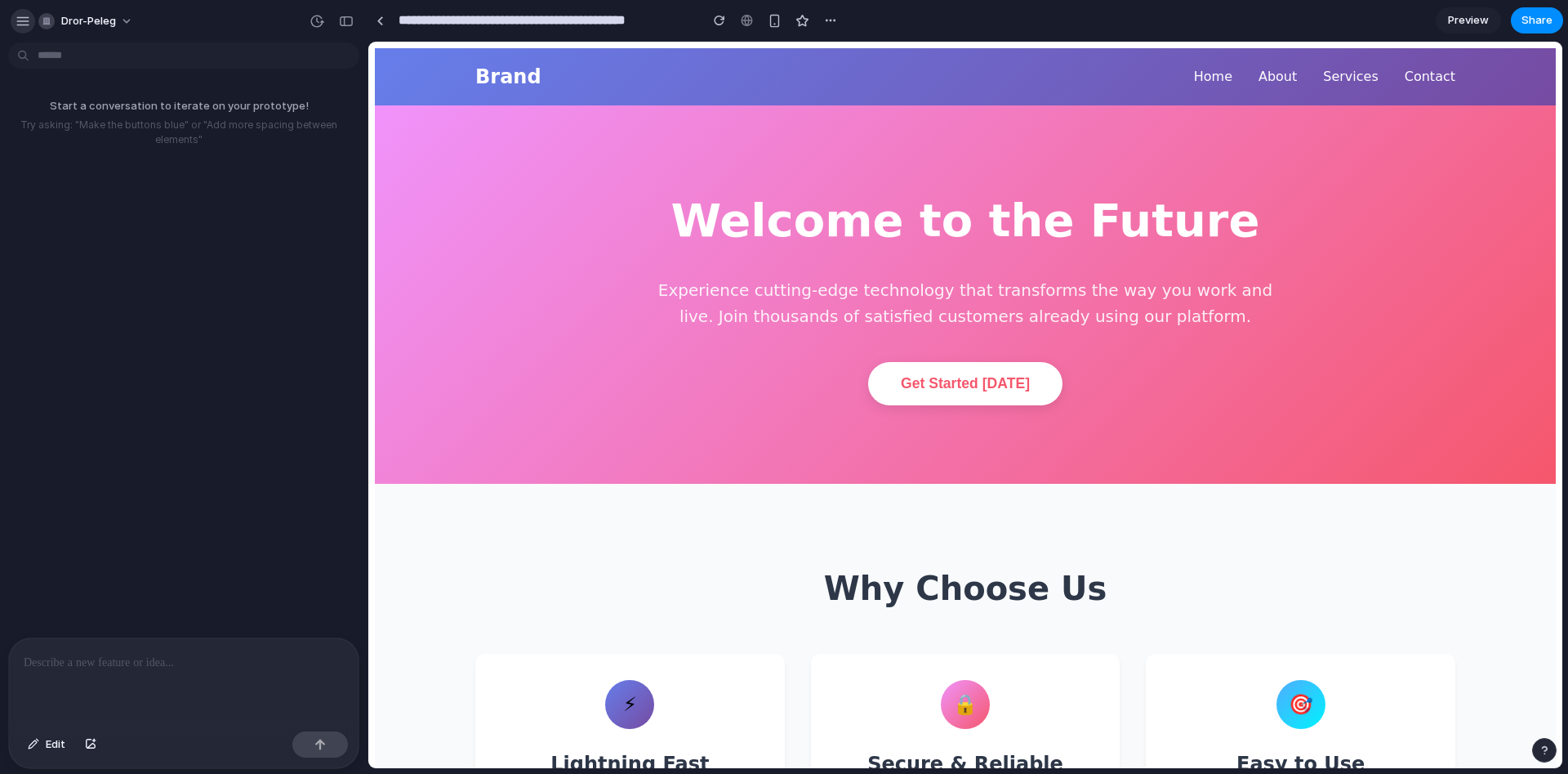
click at [17, 22] on div "button" at bounding box center [23, 21] width 15 height 15
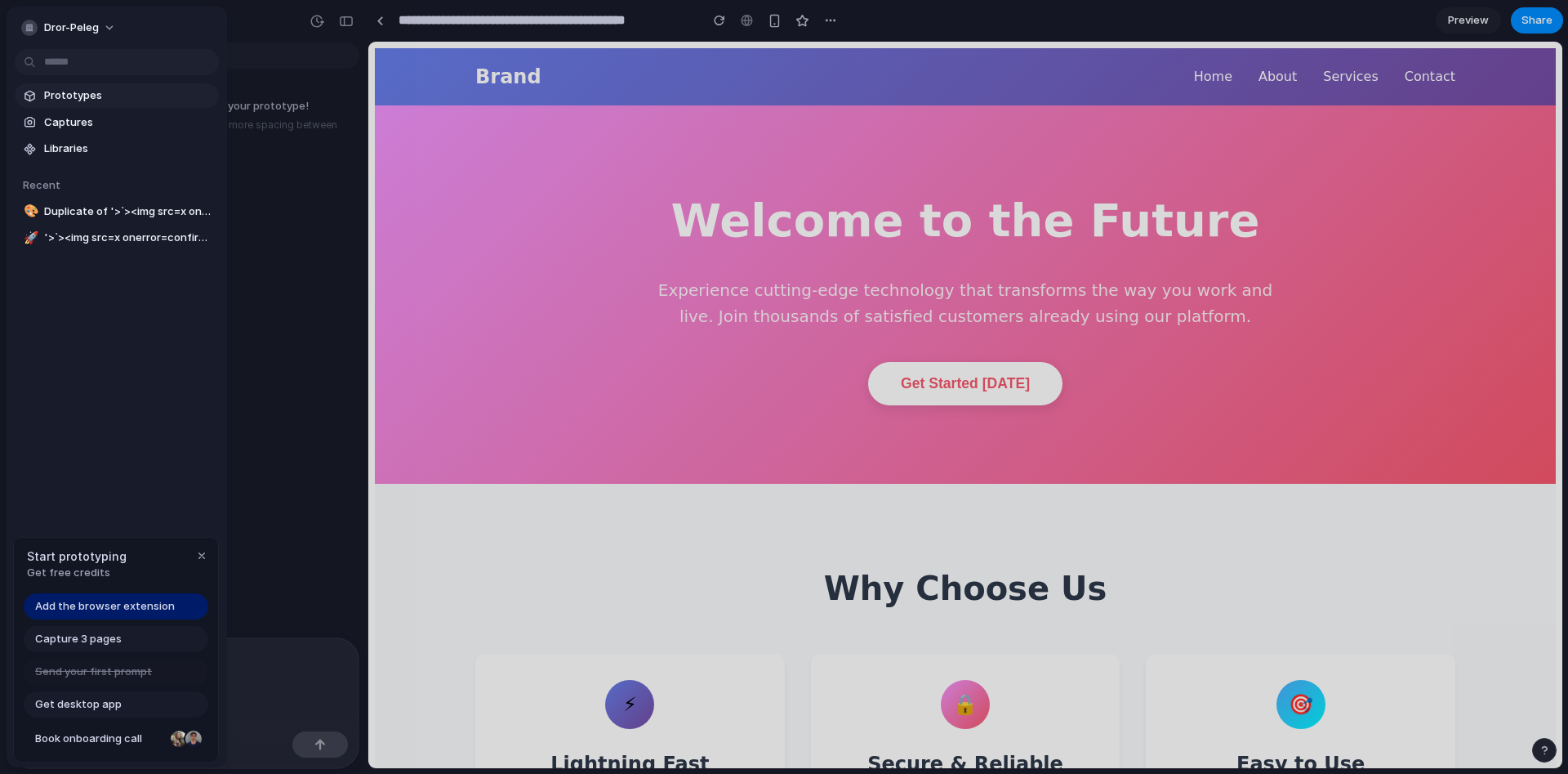
click at [68, 90] on span "Prototypes" at bounding box center [128, 96] width 168 height 17
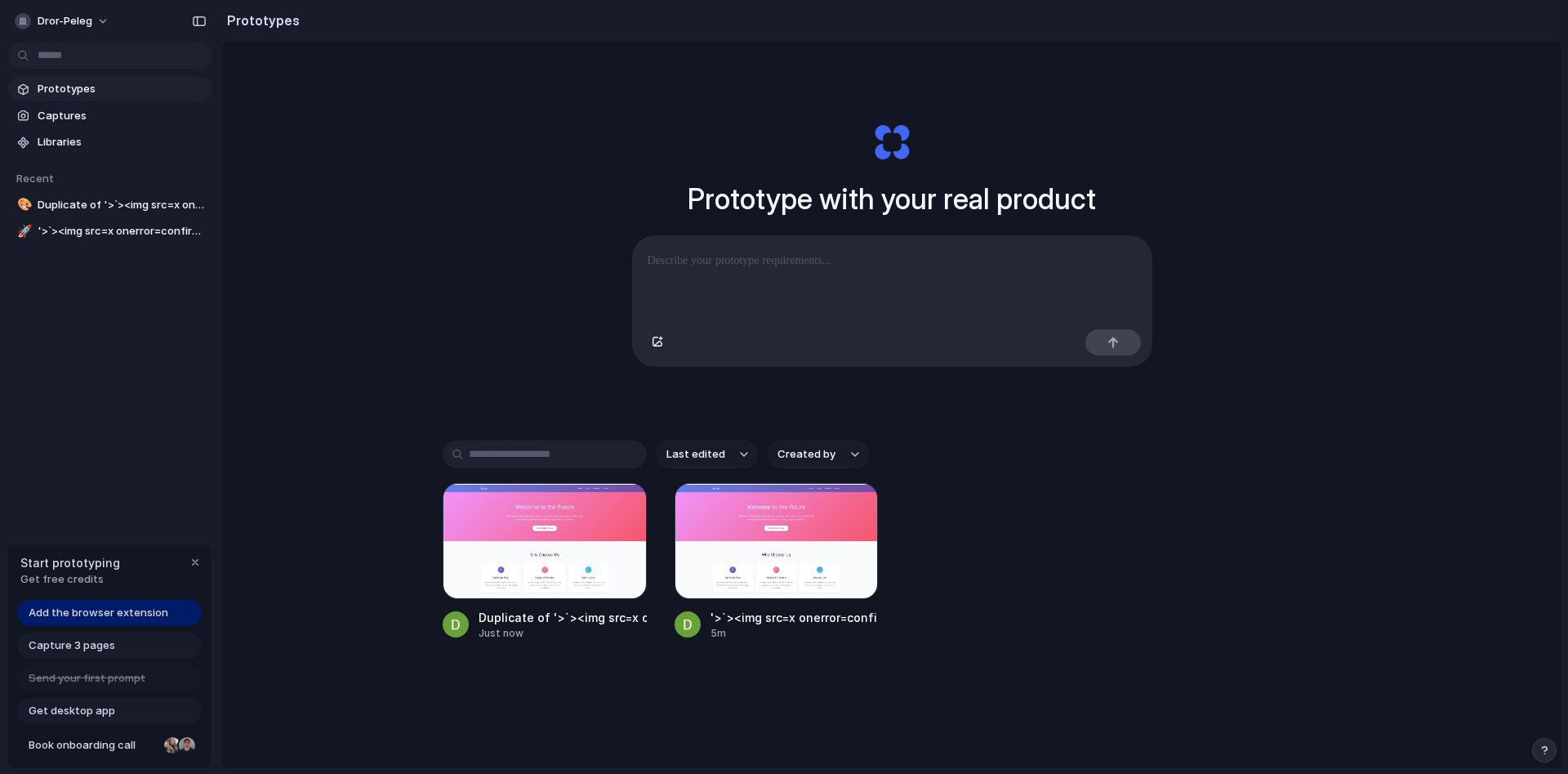
click at [854, 457] on div "button" at bounding box center [855, 454] width 8 height 7
click at [731, 277] on div "All users Dror Peleg" at bounding box center [784, 387] width 1568 height 774
click at [535, 519] on div at bounding box center [544, 541] width 204 height 116
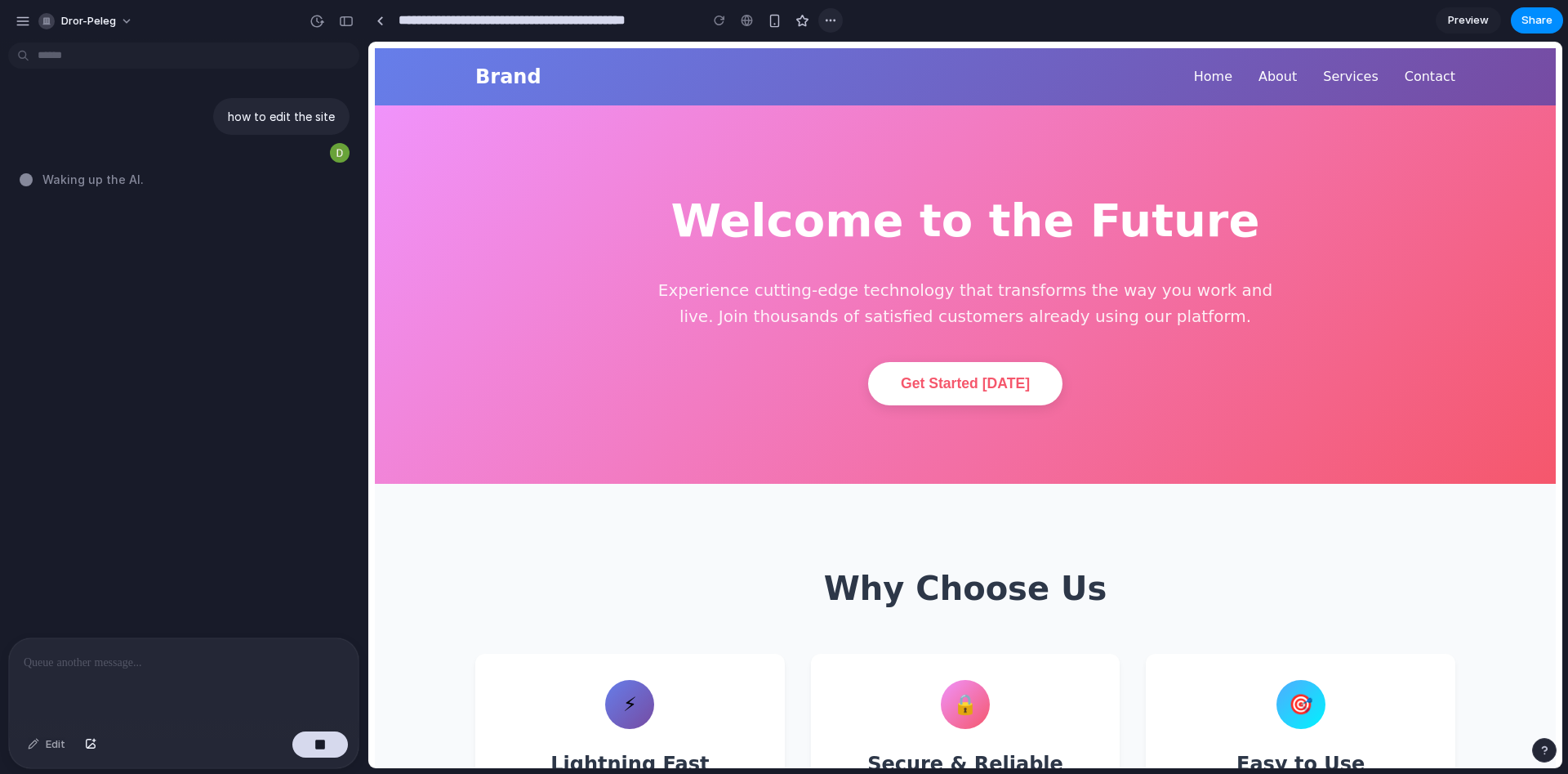
click at [838, 17] on button "button" at bounding box center [830, 20] width 25 height 25
click at [805, 21] on div "Duplicate Delete" at bounding box center [784, 387] width 1568 height 774
click at [803, 22] on div "button" at bounding box center [802, 21] width 14 height 14
click at [771, 29] on button "button" at bounding box center [775, 20] width 25 height 25
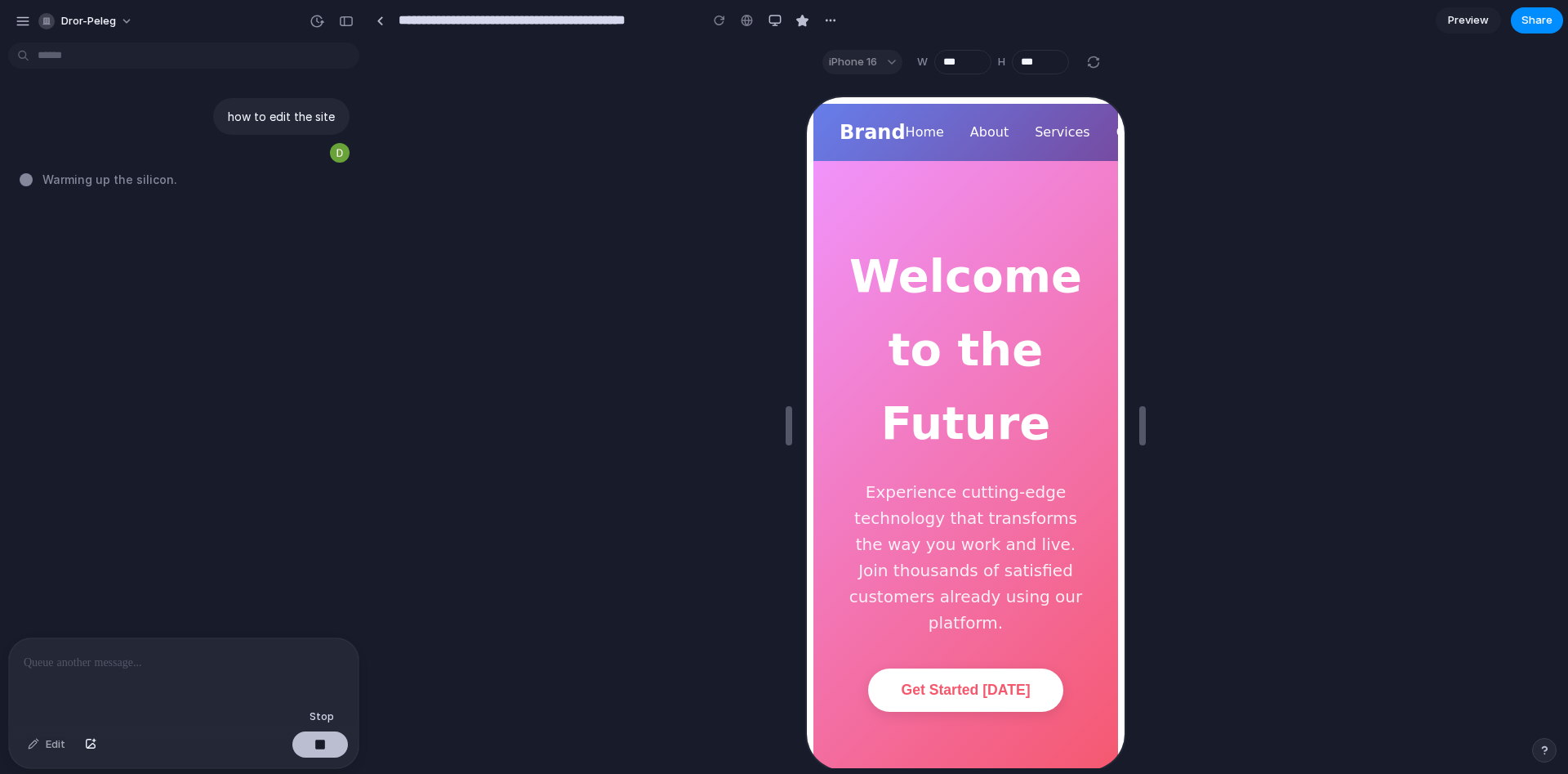
click at [320, 742] on div "button" at bounding box center [320, 744] width 12 height 12
click at [384, 15] on link at bounding box center [379, 20] width 25 height 25
